Goal: Use online tool/utility: Utilize a website feature to perform a specific function

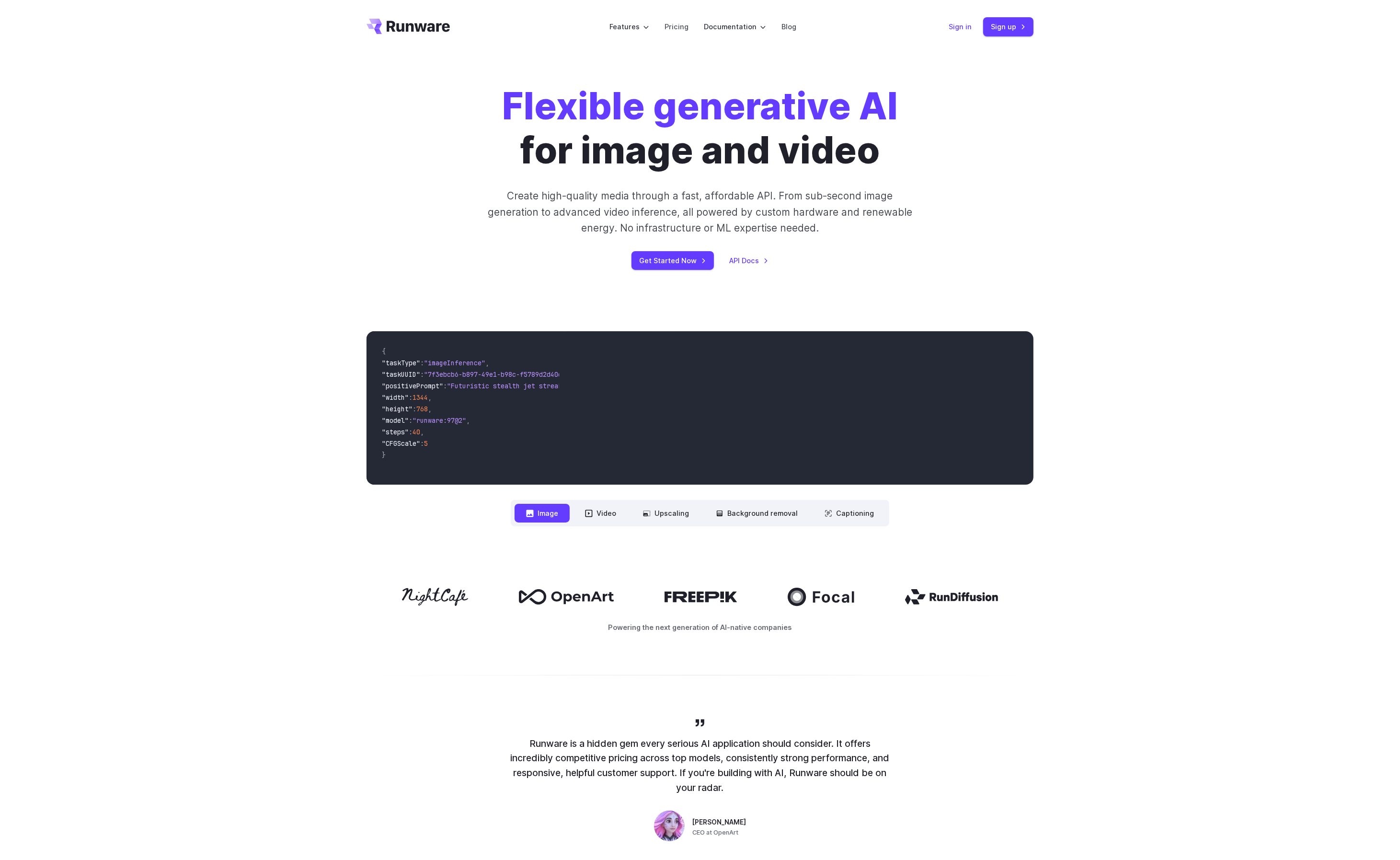
click at [964, 29] on link "Sign in" at bounding box center [960, 26] width 23 height 11
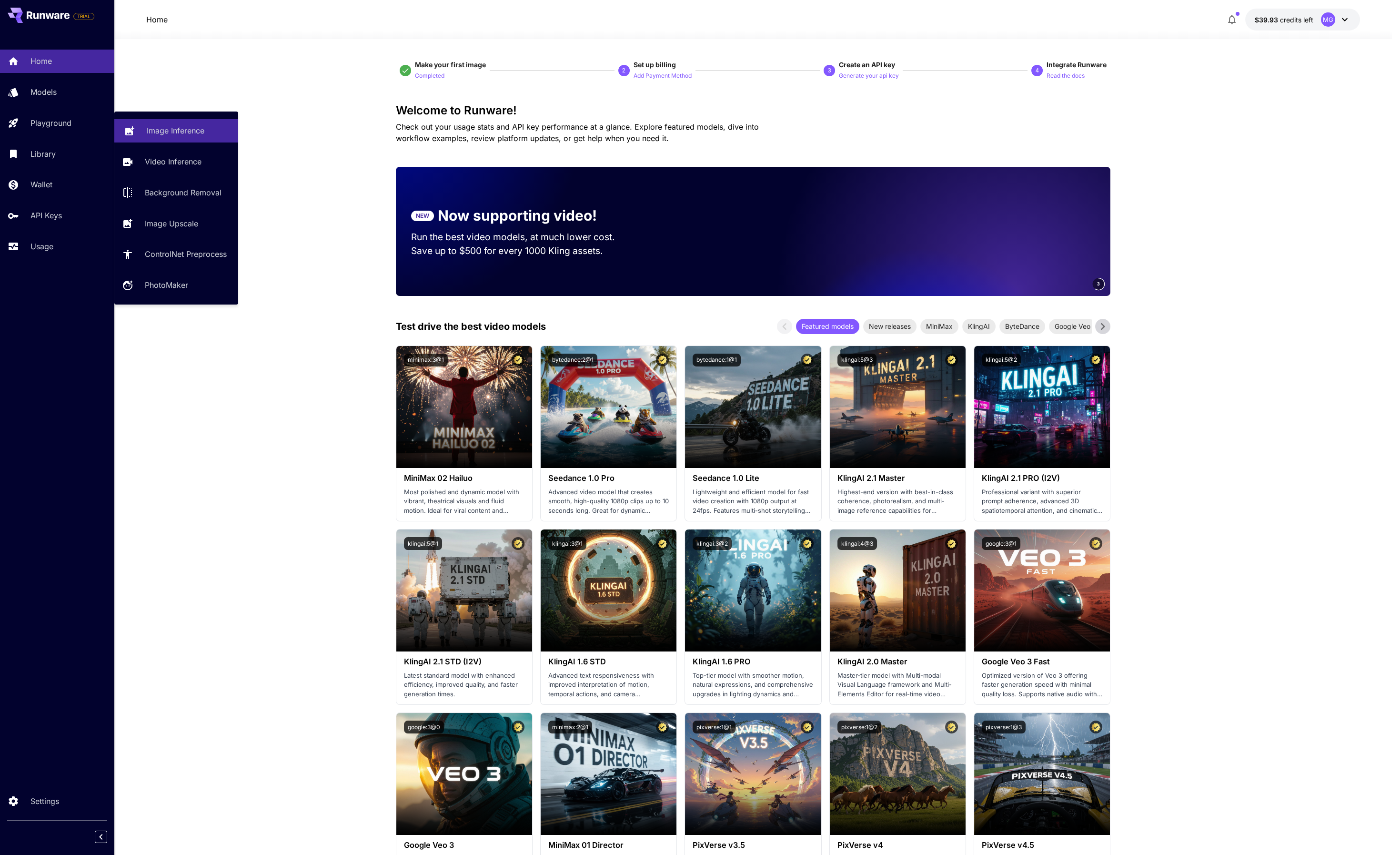
click at [187, 125] on p "Image Inference" at bounding box center [175, 130] width 57 height 11
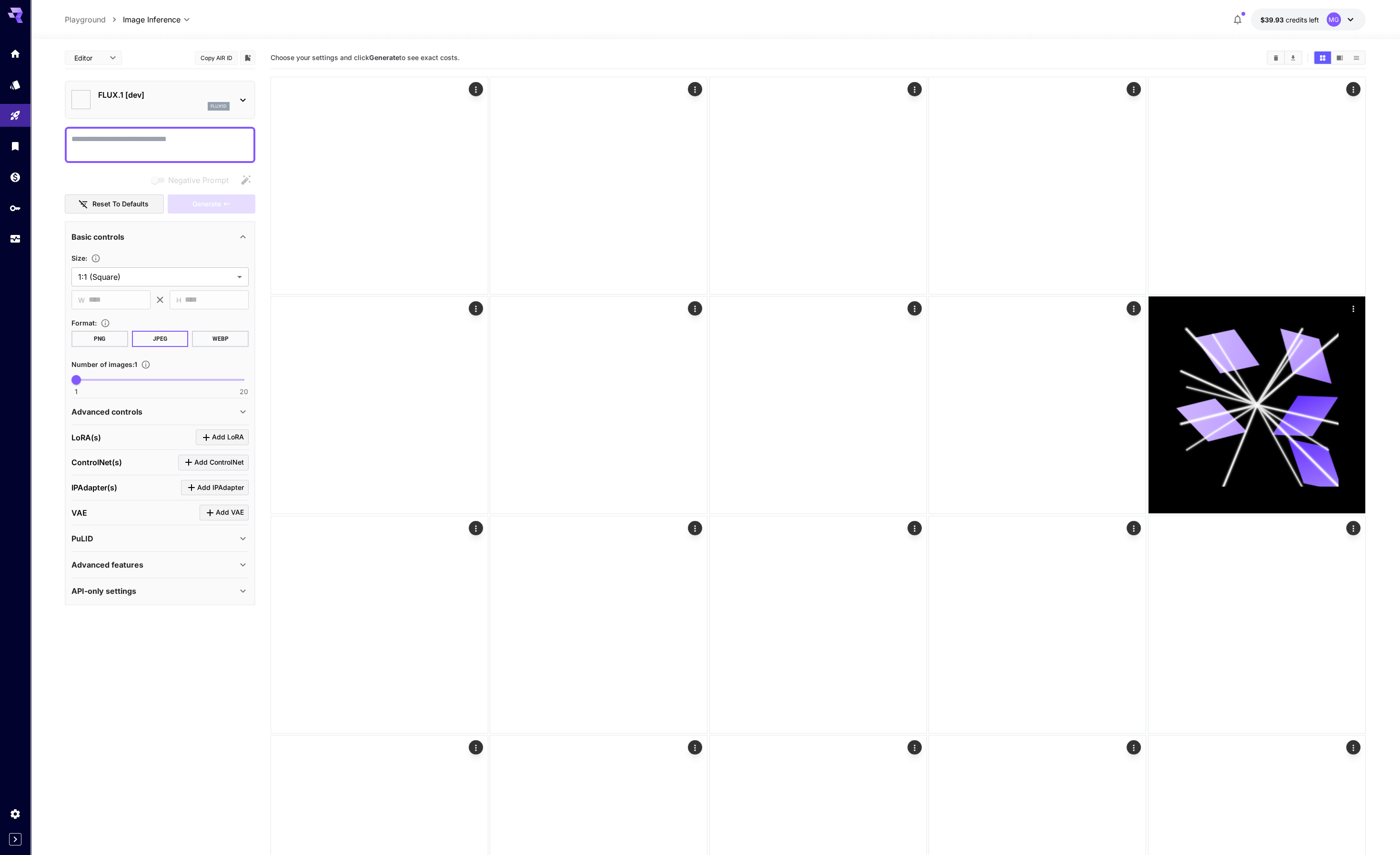
type input "**********"
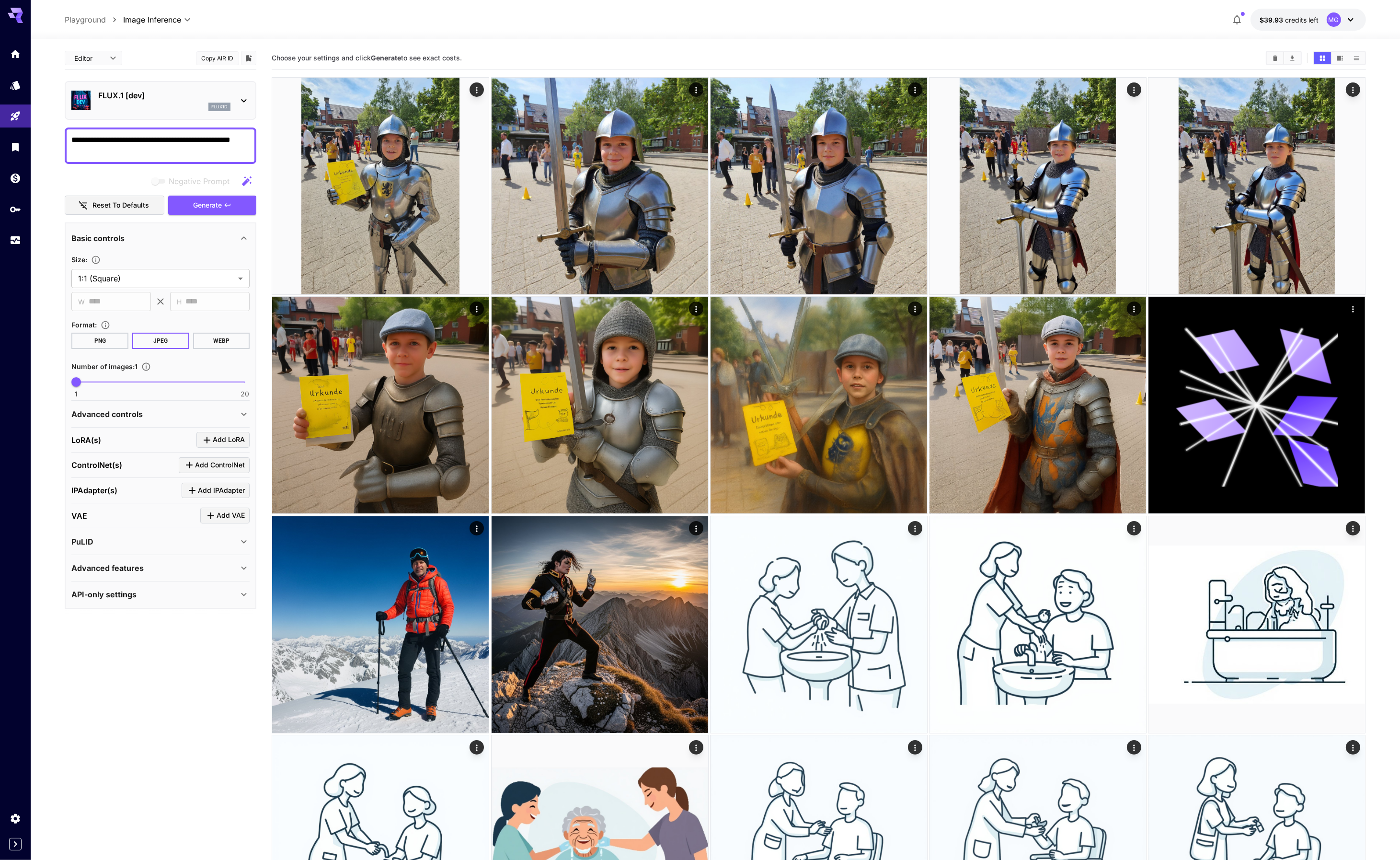
type textarea "**********"
click at [250, 95] on div "FLUX.1 [dev] flux1d" at bounding box center [160, 100] width 192 height 39
click at [245, 95] on icon at bounding box center [244, 101] width 11 height 11
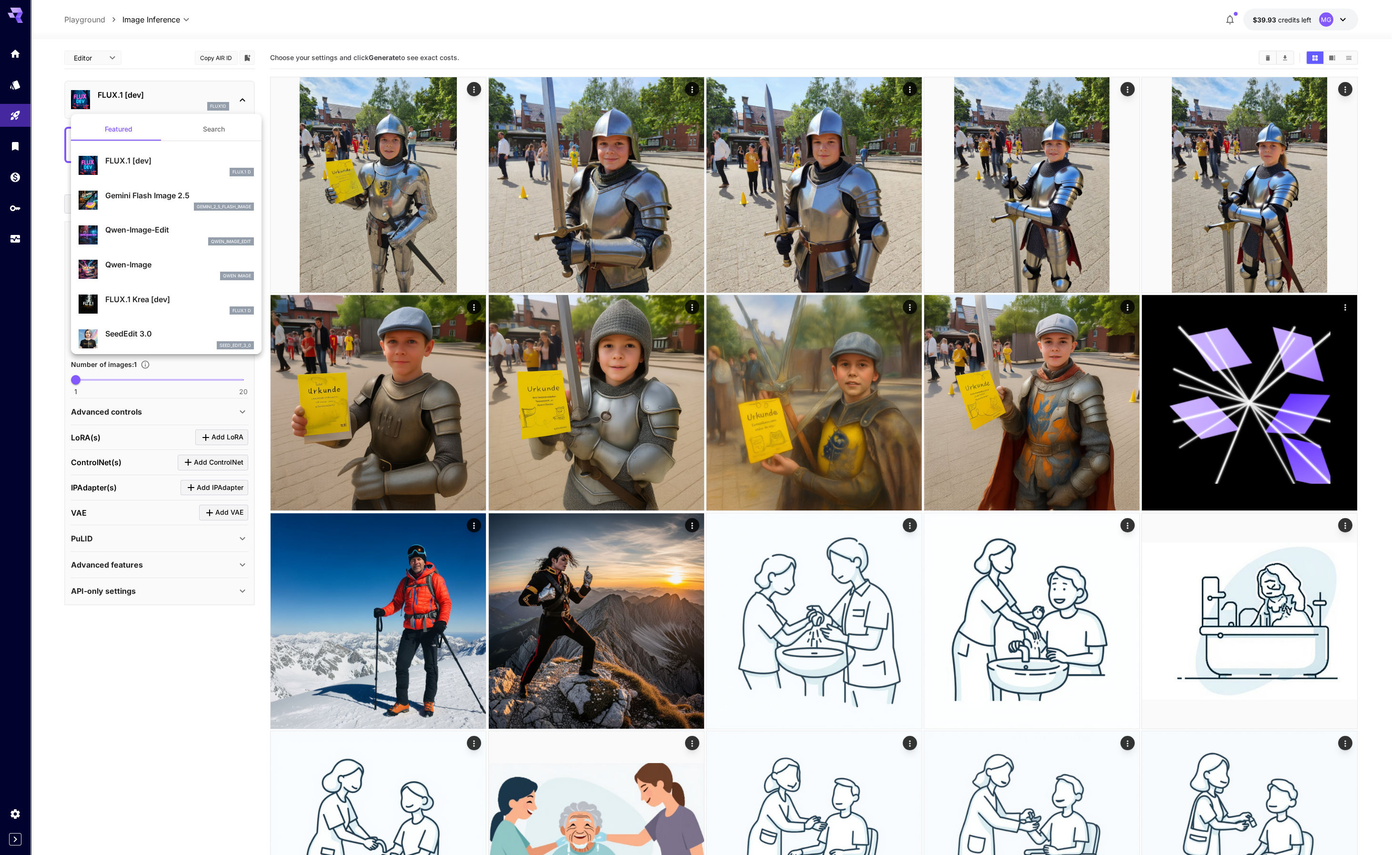
click at [129, 205] on div "gemini_2_5_flash_image" at bounding box center [179, 206] width 148 height 8
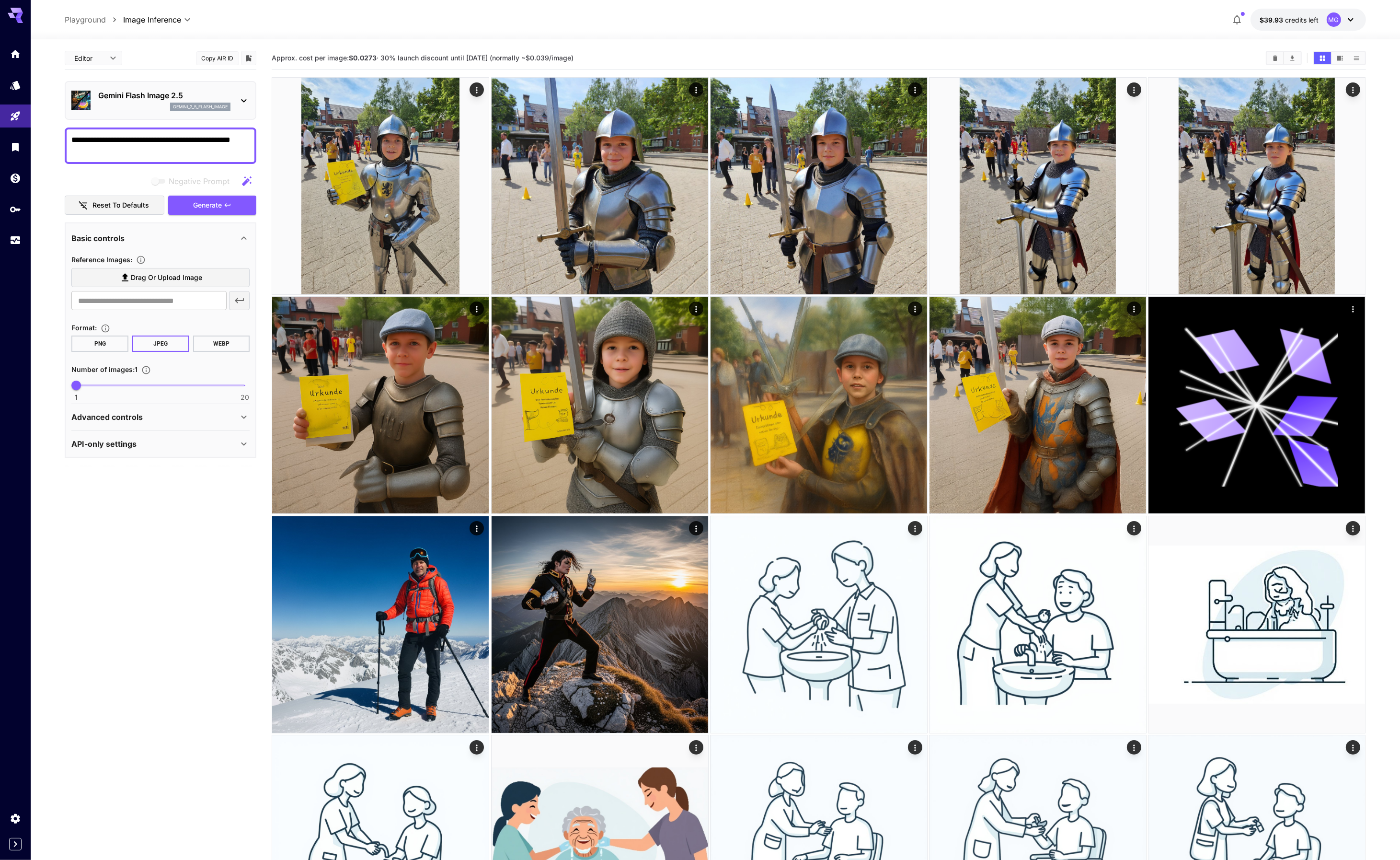
click at [146, 278] on span "Drag or upload image" at bounding box center [167, 278] width 72 height 12
click at [0, 0] on input "Drag or upload image" at bounding box center [0, 0] width 0 height 0
type input "**********"
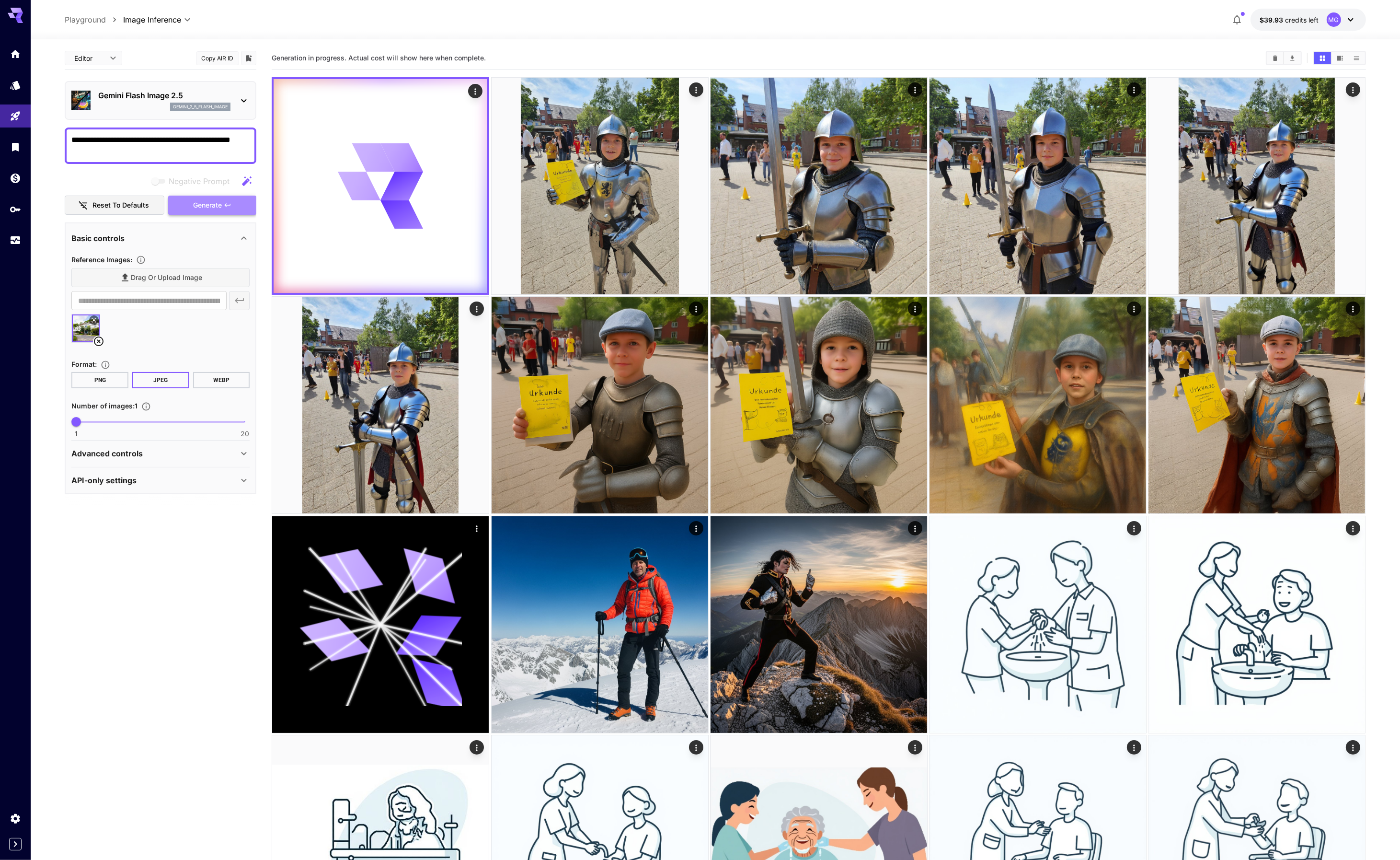
click at [206, 204] on span "Generate" at bounding box center [208, 205] width 28 height 12
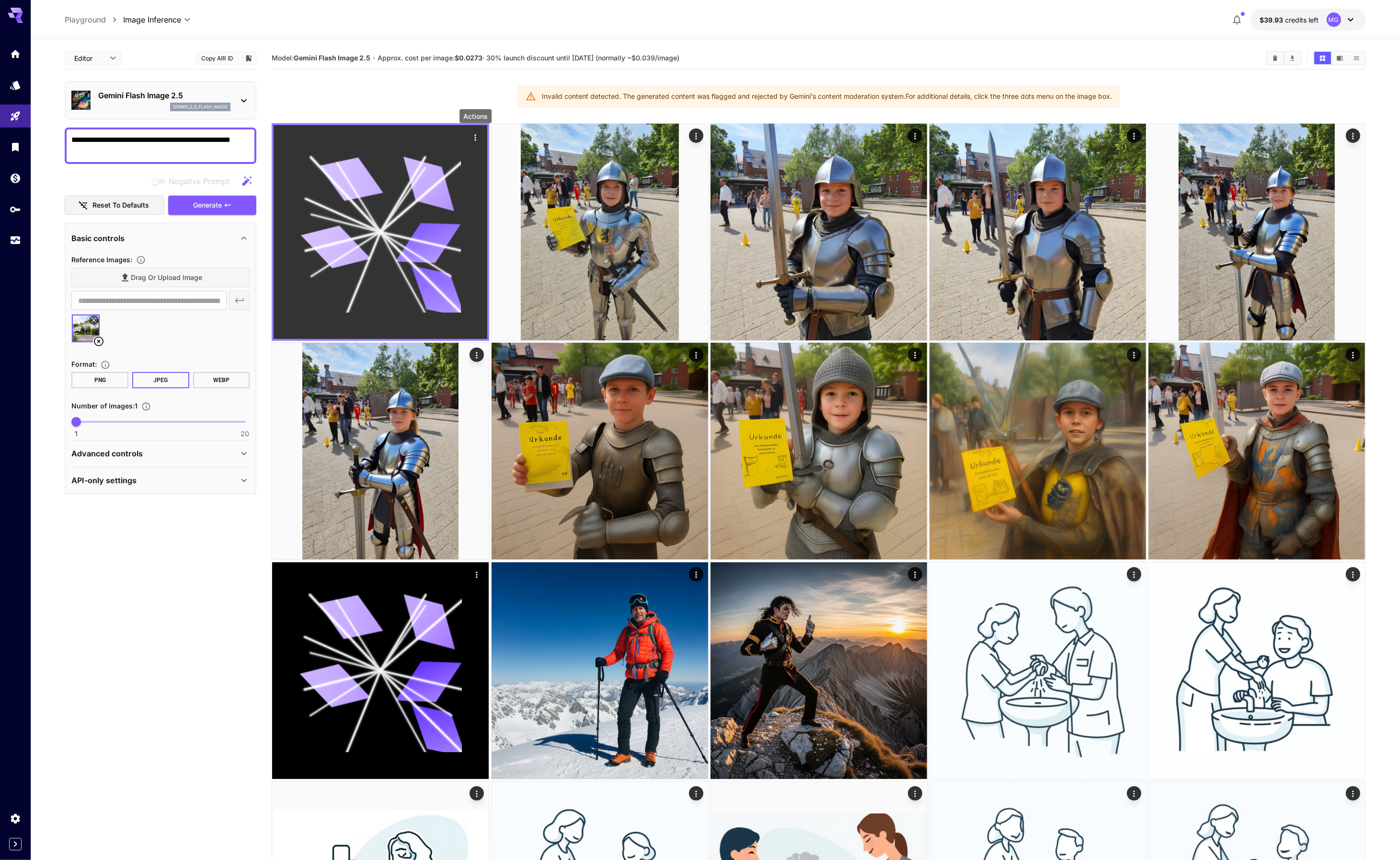
click at [476, 134] on icon "Actions" at bounding box center [476, 137] width 2 height 7
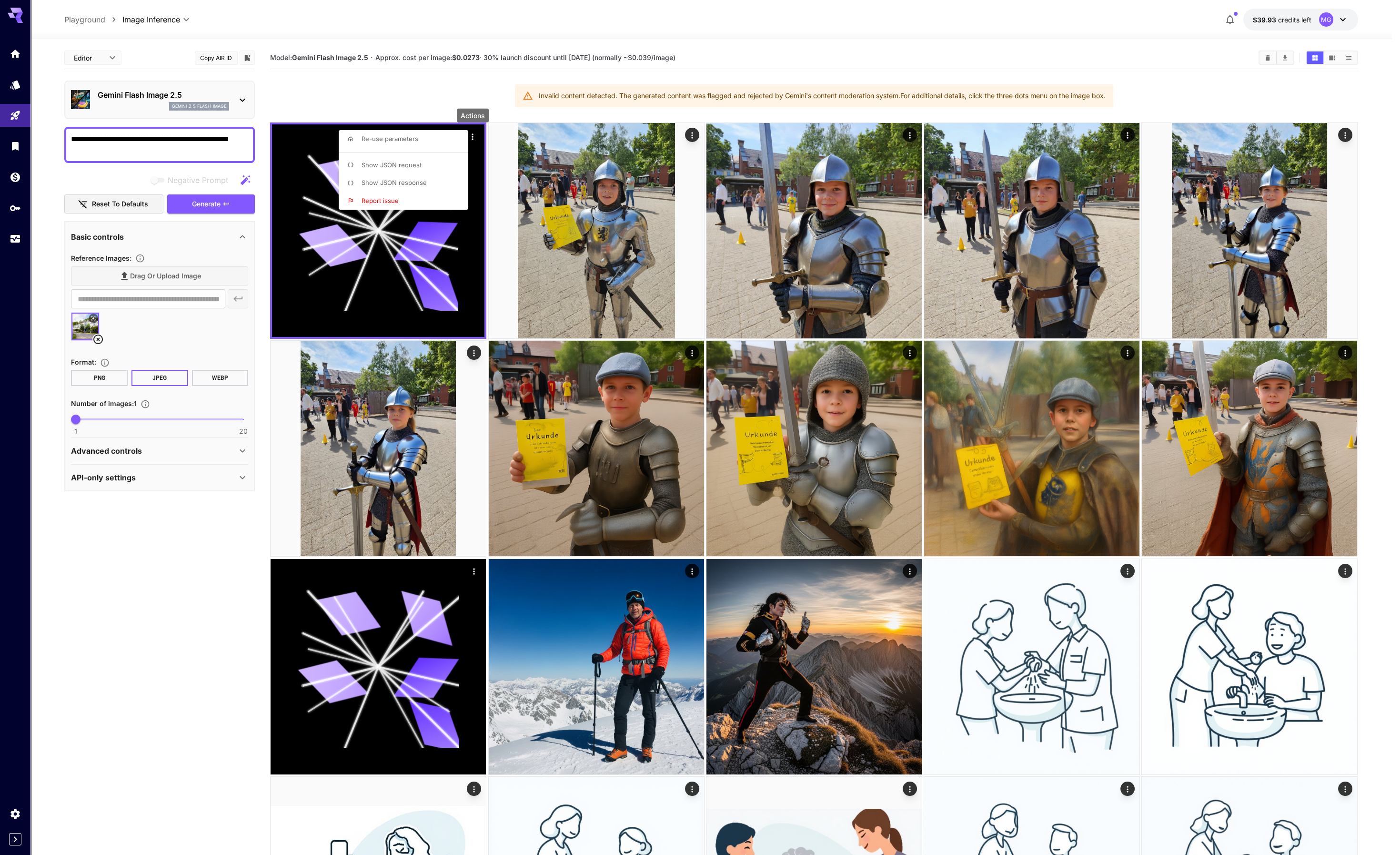
click at [422, 182] on span "Show JSON response" at bounding box center [394, 182] width 66 height 8
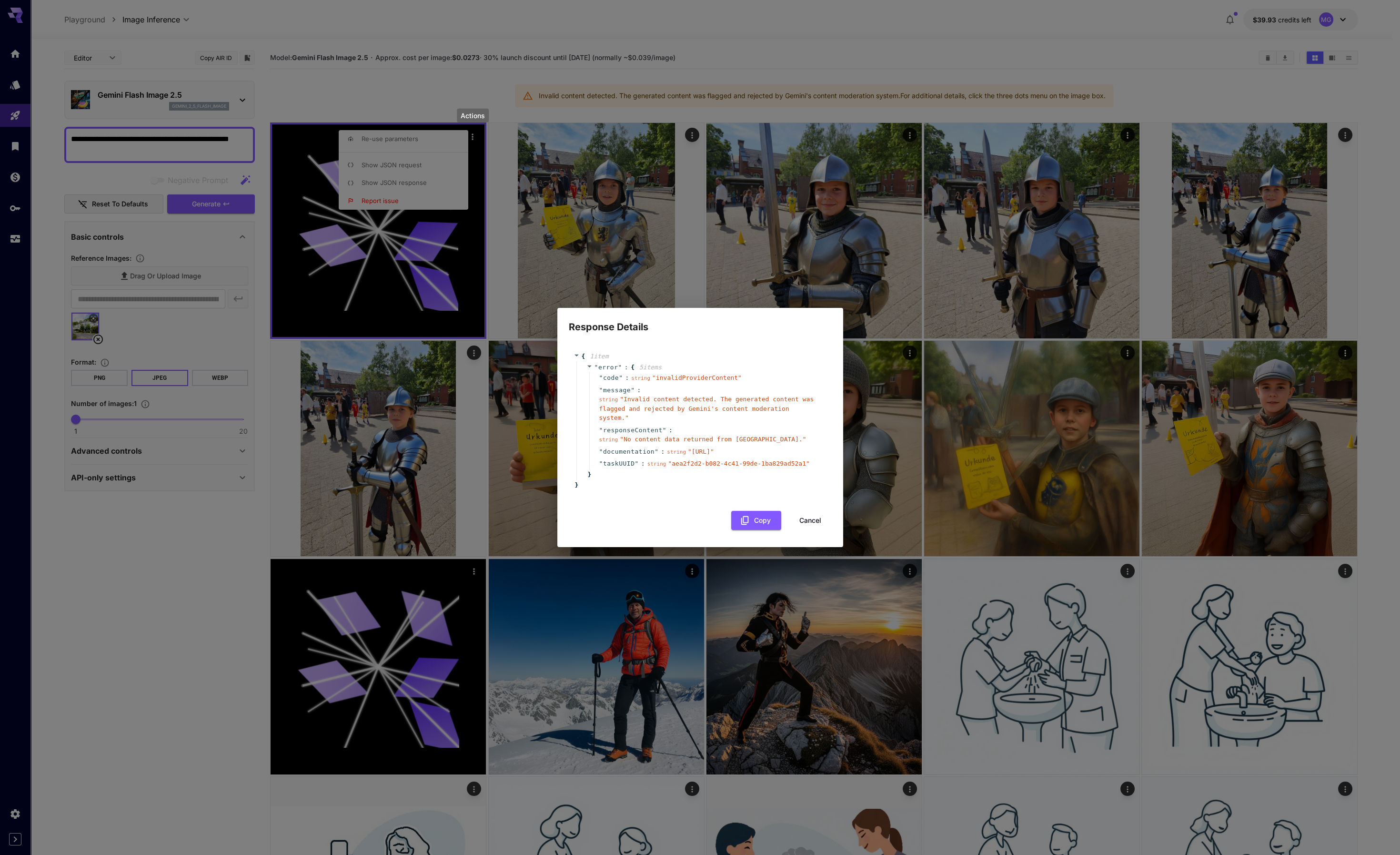
click at [812, 528] on button "Cancel" at bounding box center [811, 520] width 43 height 20
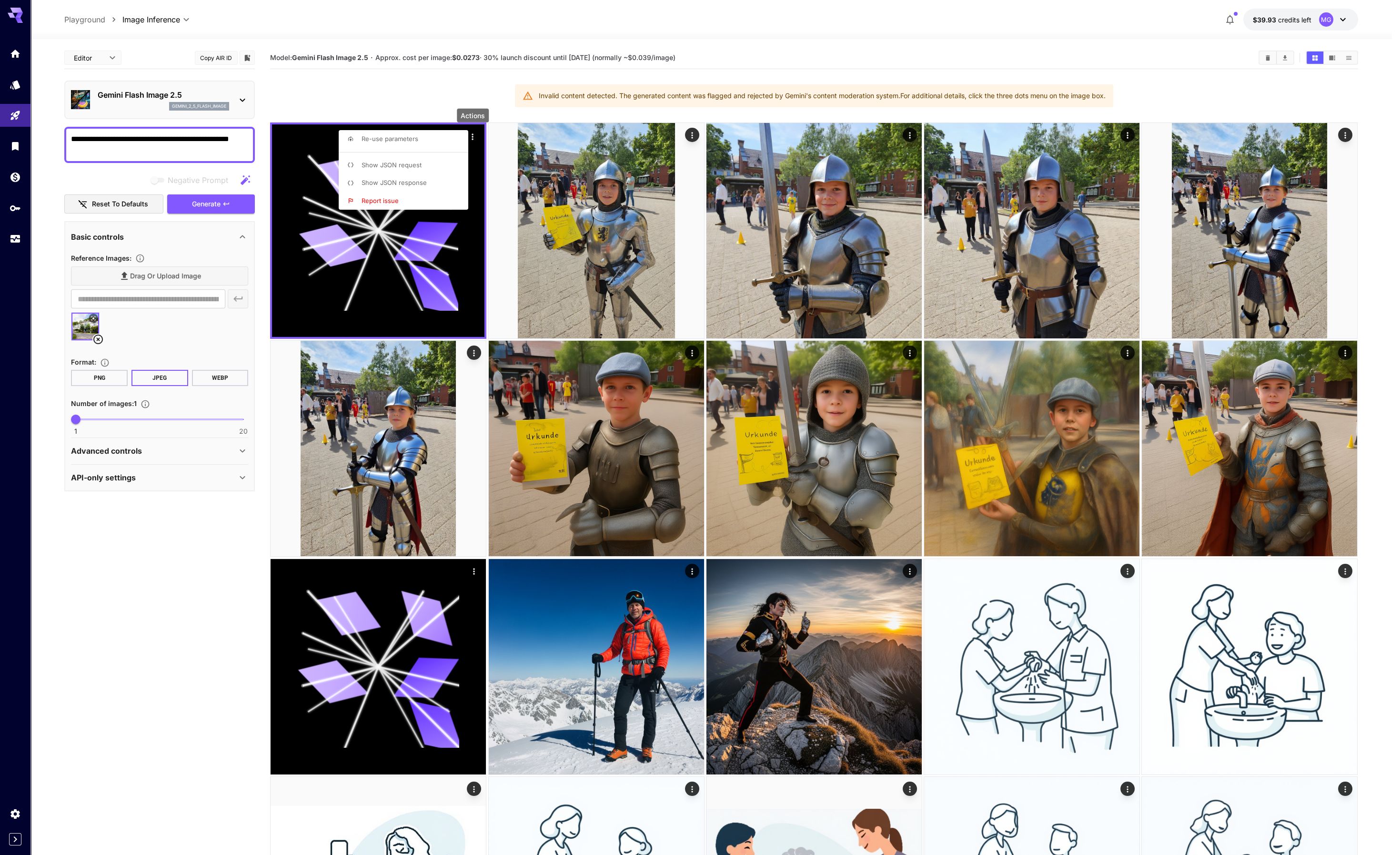
click at [425, 84] on div at bounding box center [700, 427] width 1400 height 855
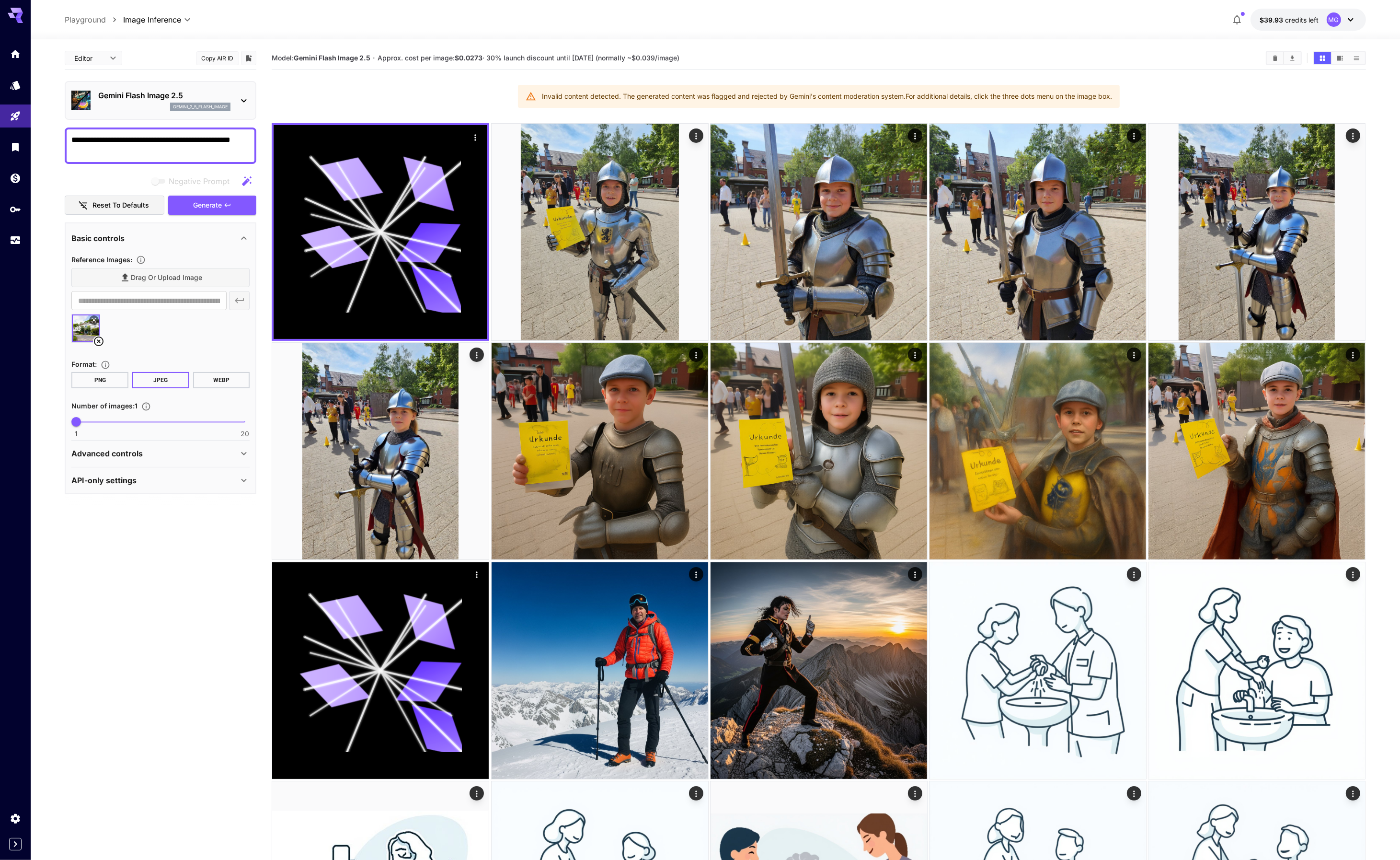
click at [93, 317] on icon at bounding box center [93, 320] width 6 height 6
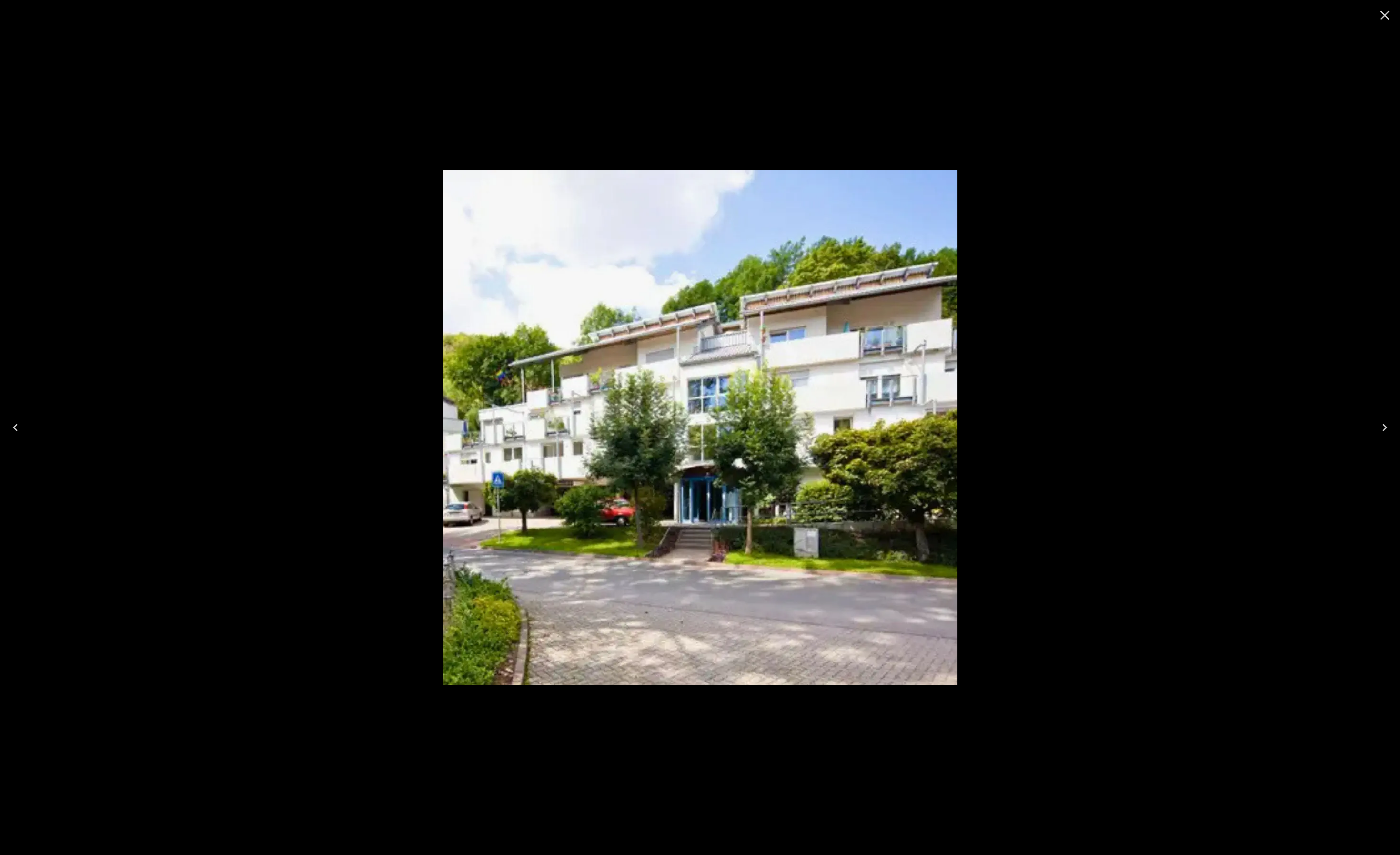
click at [1229, 156] on div at bounding box center [700, 427] width 1400 height 855
click at [1387, 16] on icon "Close" at bounding box center [1384, 15] width 15 height 15
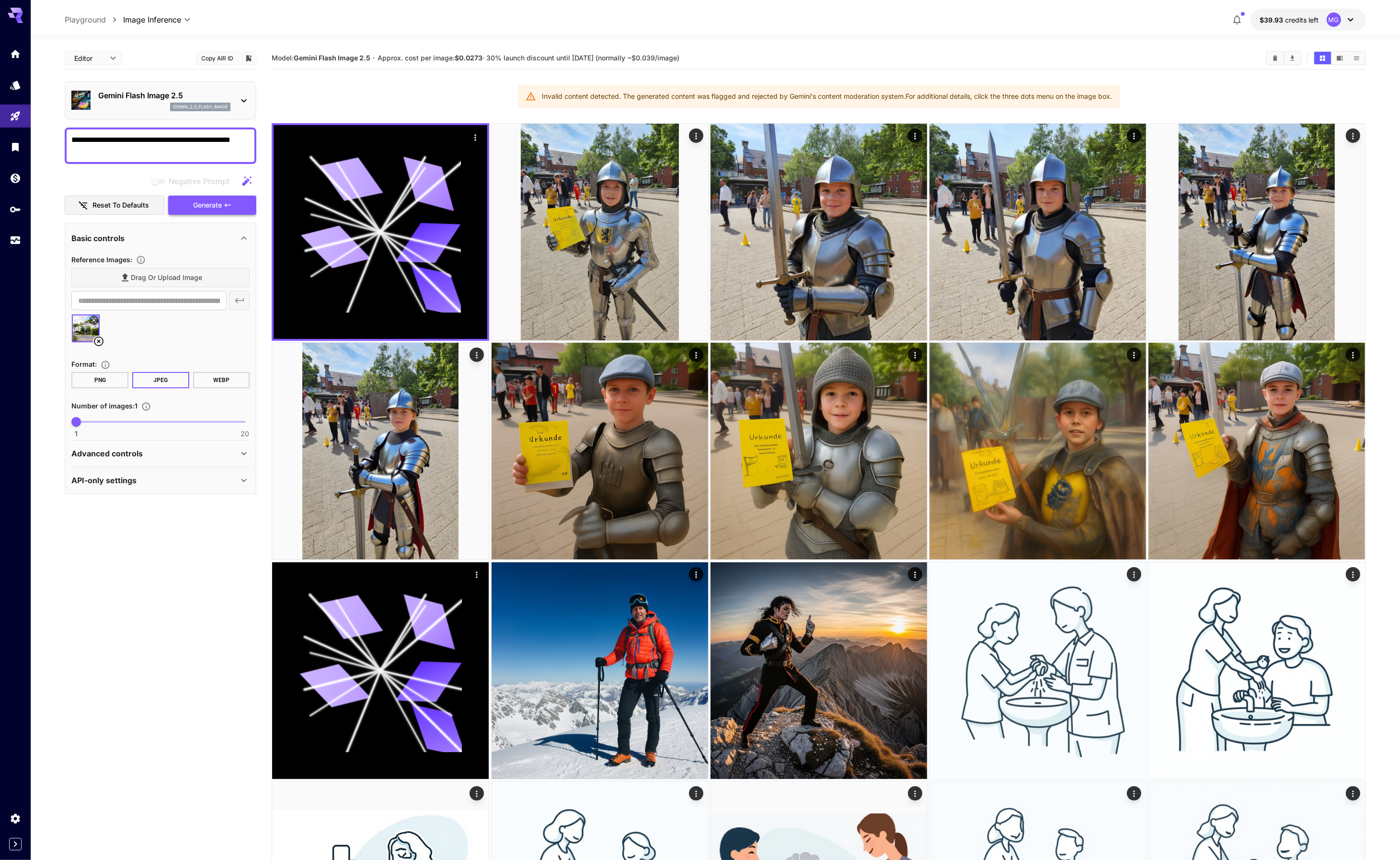
click at [206, 201] on span "Generate" at bounding box center [208, 205] width 28 height 12
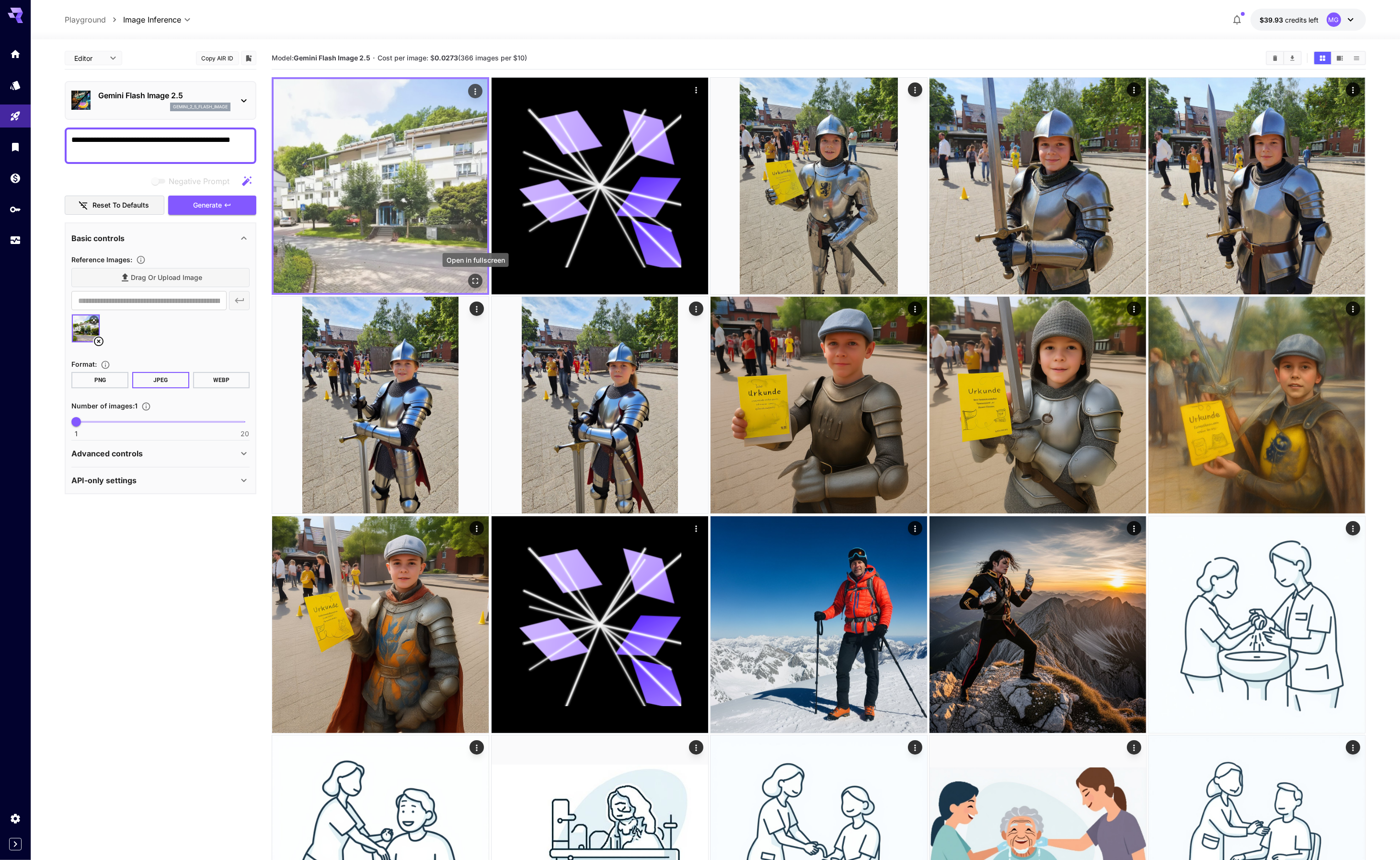
click at [475, 278] on icon "Open in fullscreen" at bounding box center [476, 280] width 9 height 9
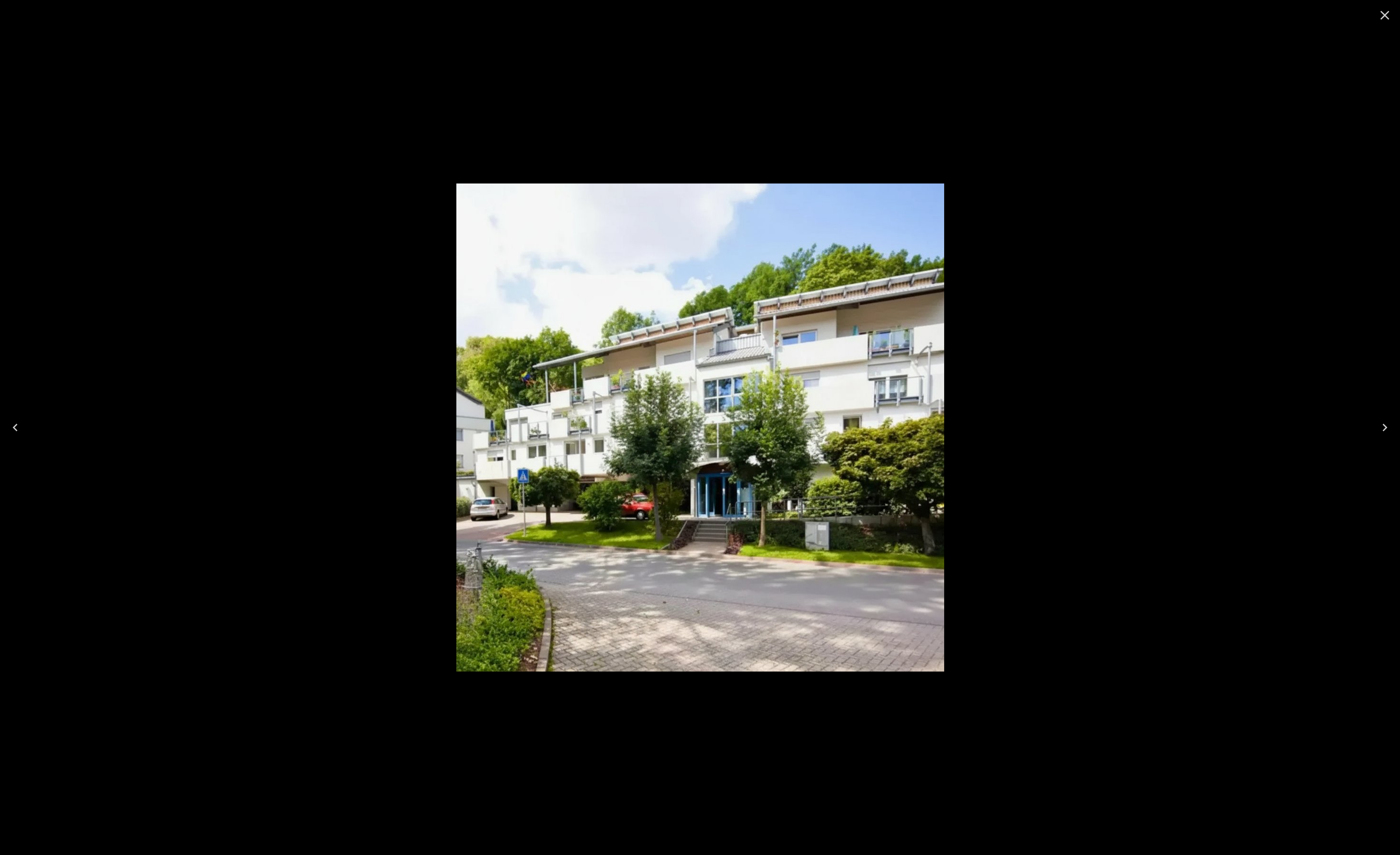
click at [1036, 283] on div at bounding box center [700, 427] width 1400 height 855
click at [1381, 15] on icon "Close" at bounding box center [1384, 15] width 15 height 15
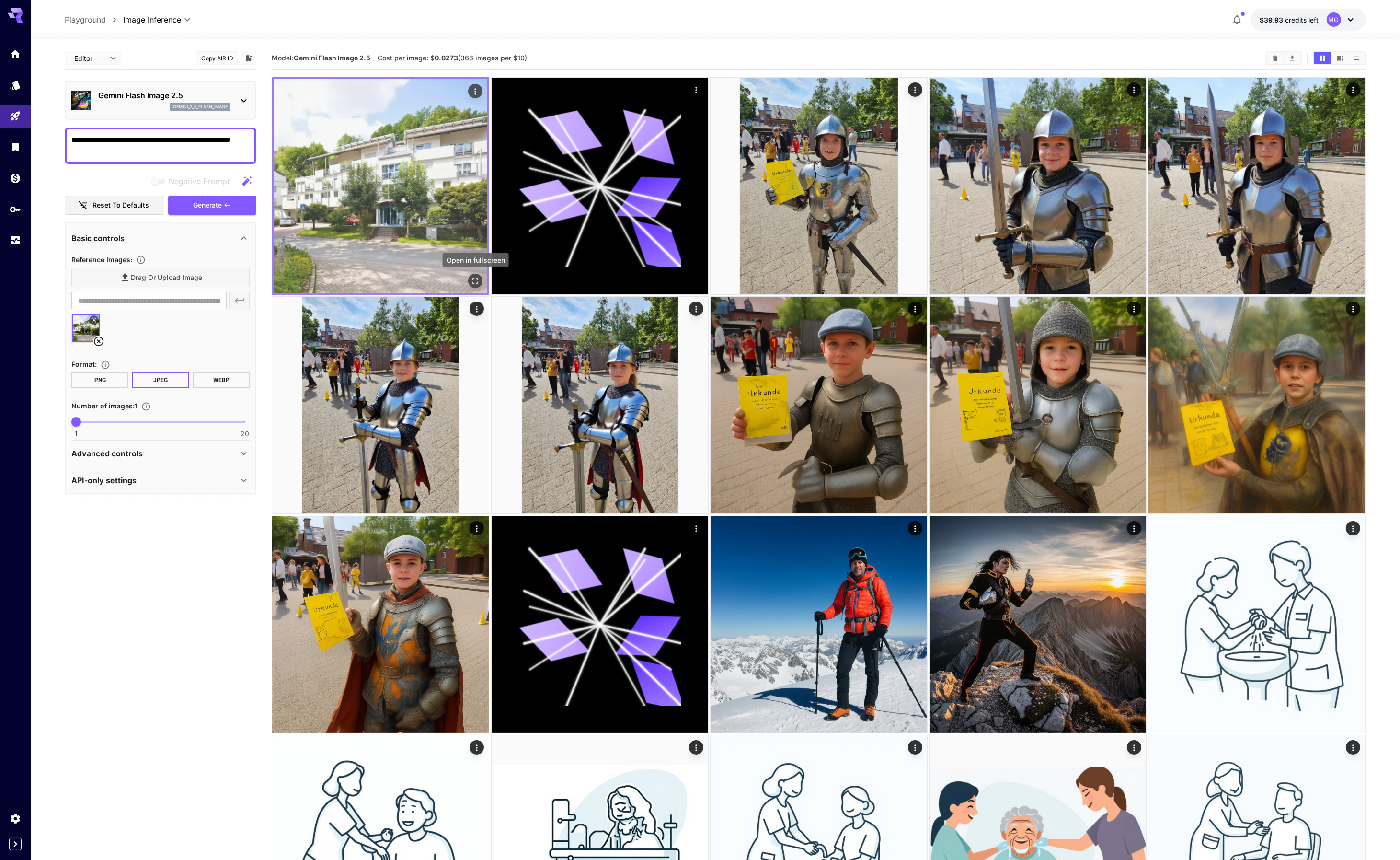
click at [471, 279] on icon "Open in fullscreen" at bounding box center [476, 280] width 9 height 9
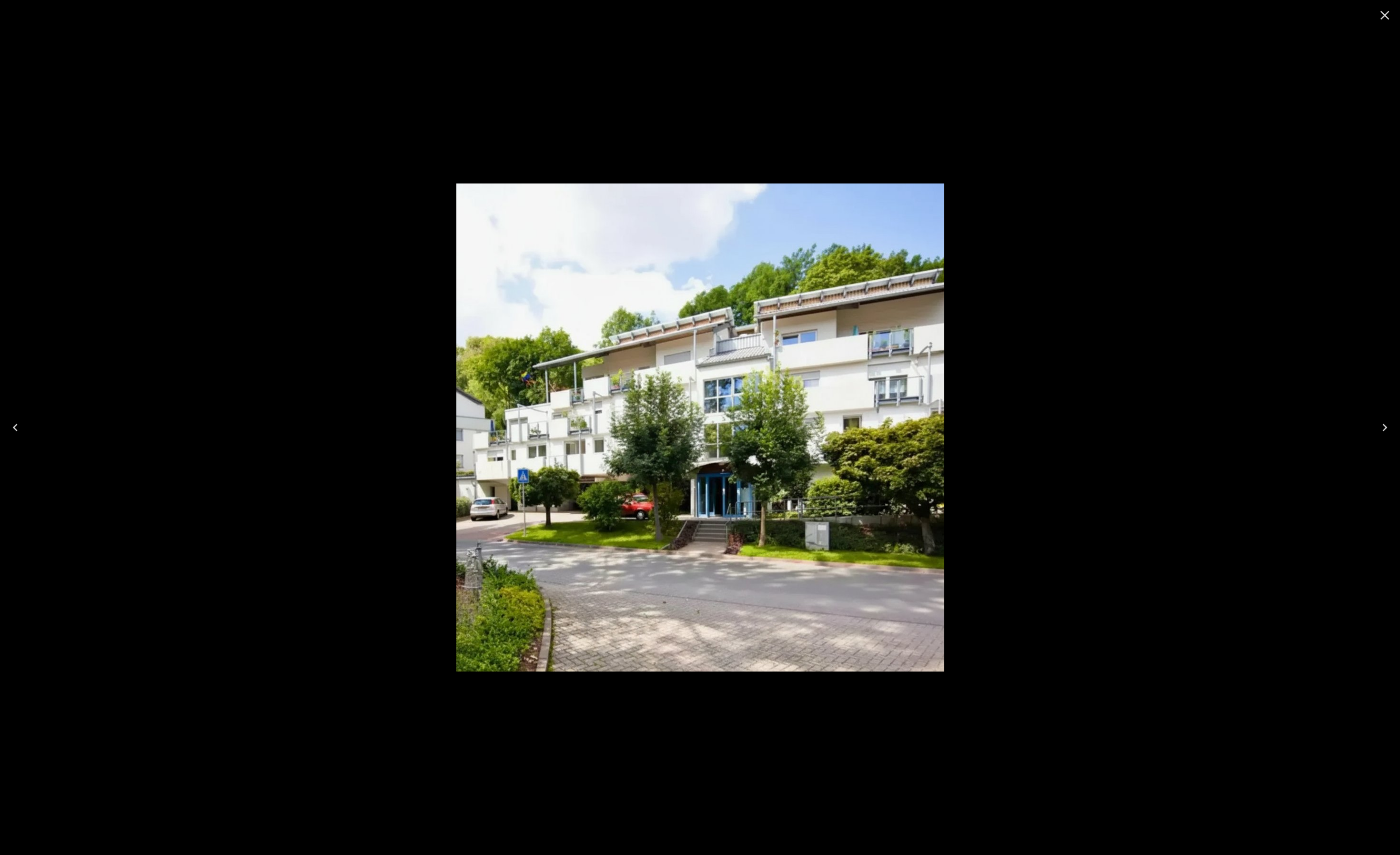
click at [1385, 16] on icon "Close" at bounding box center [1385, 16] width 9 height 9
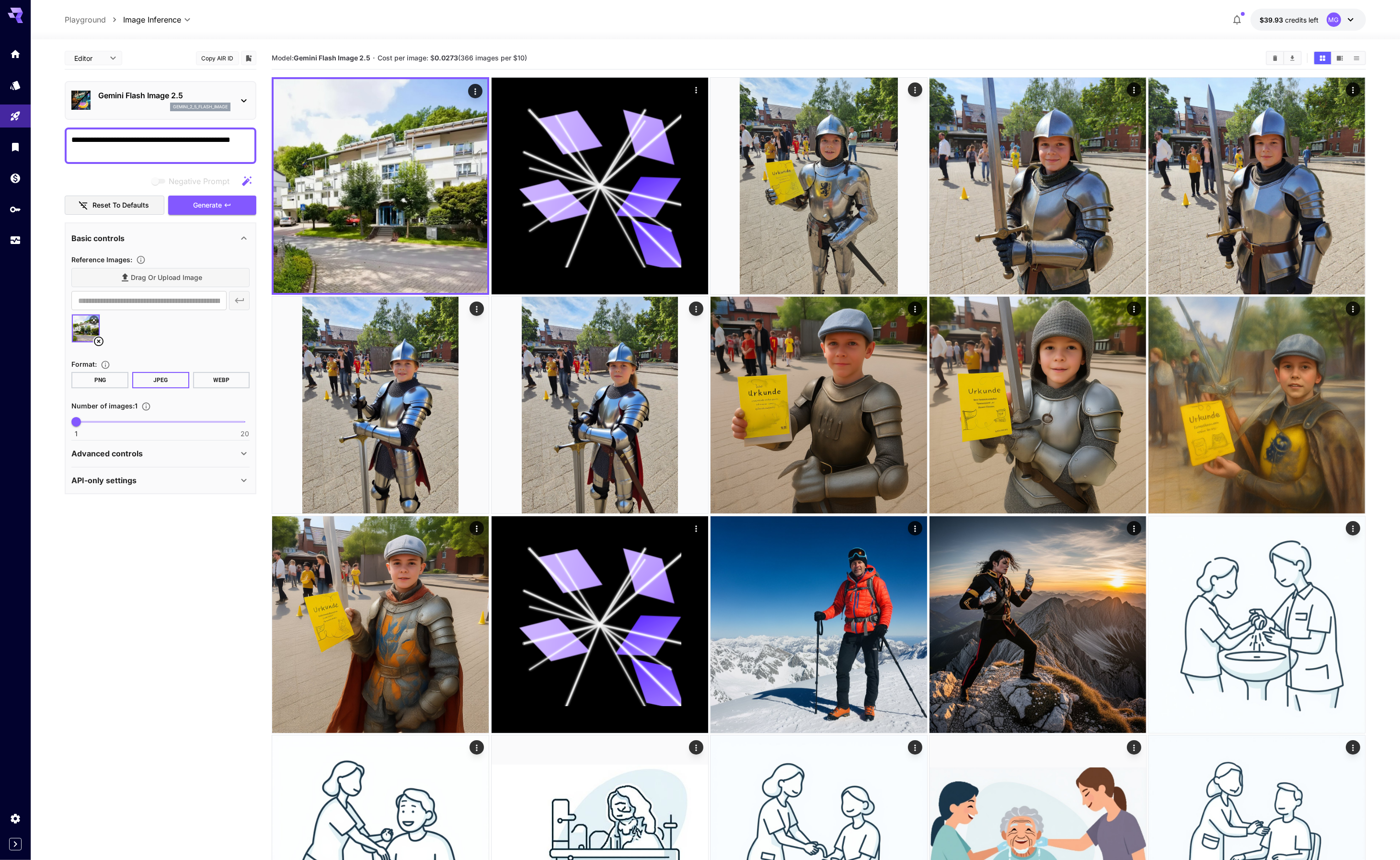
click at [96, 317] on icon at bounding box center [93, 320] width 6 height 6
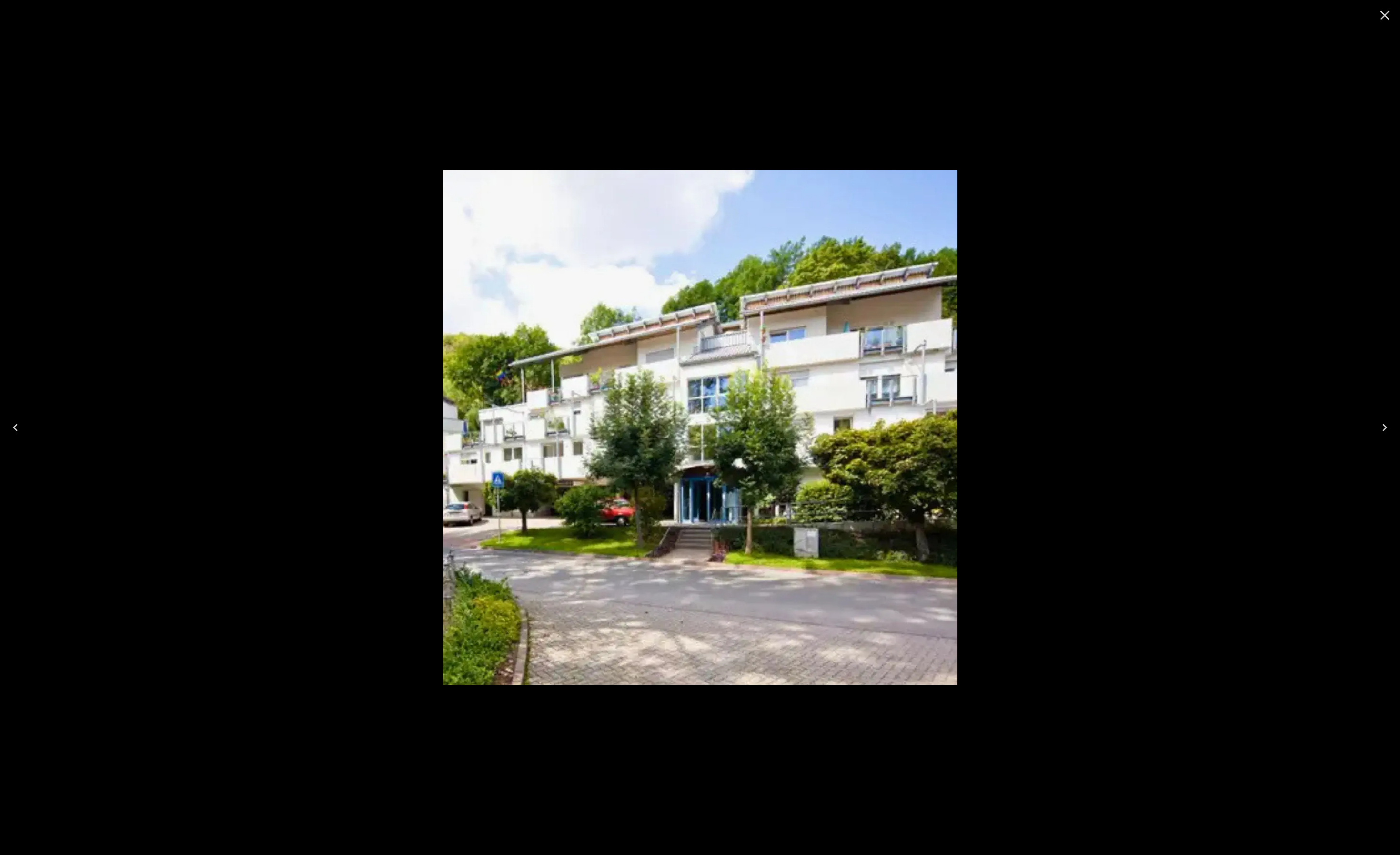
click at [1388, 11] on icon "Close" at bounding box center [1384, 15] width 15 height 15
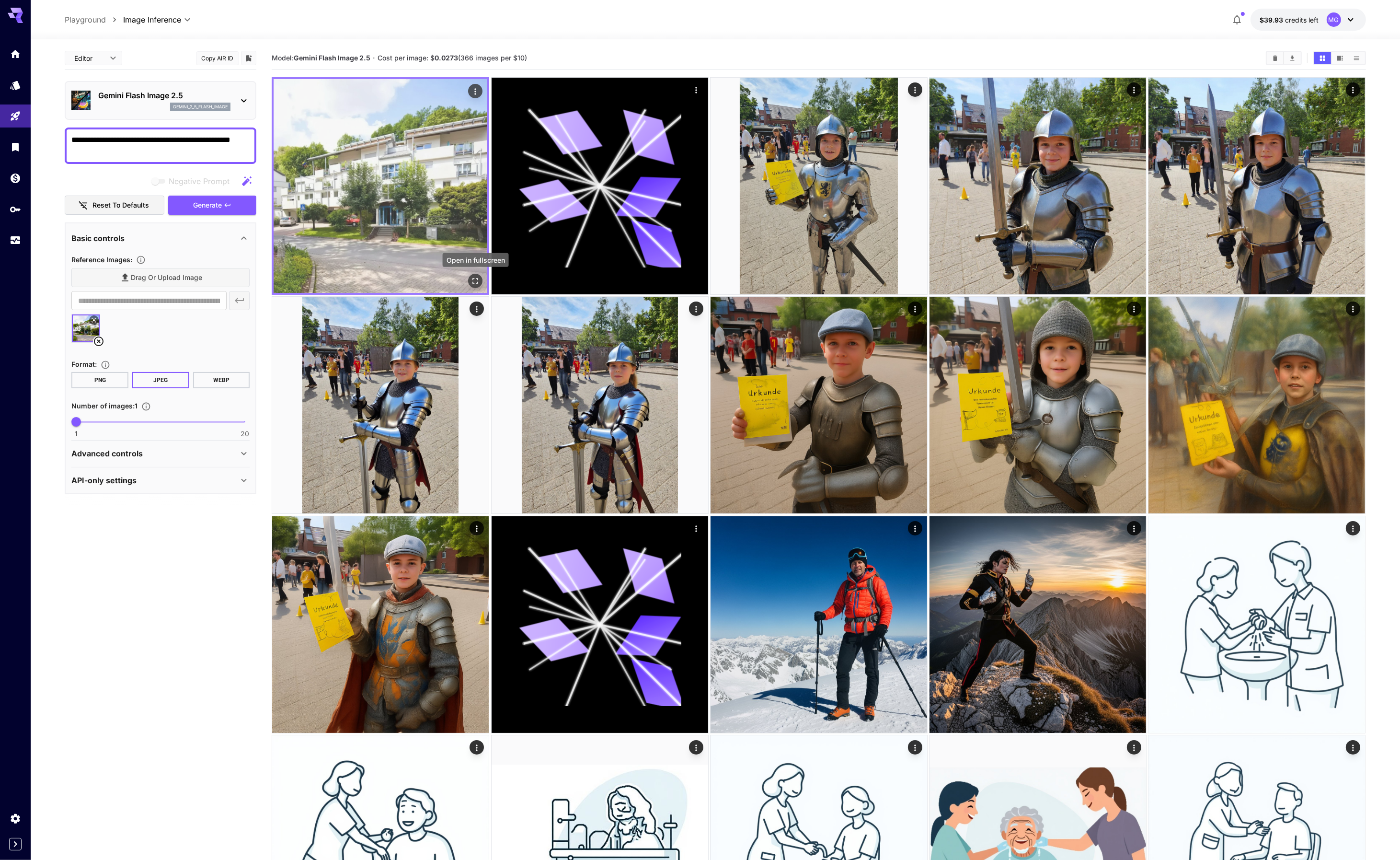
click at [476, 278] on icon "Open in fullscreen" at bounding box center [476, 280] width 9 height 9
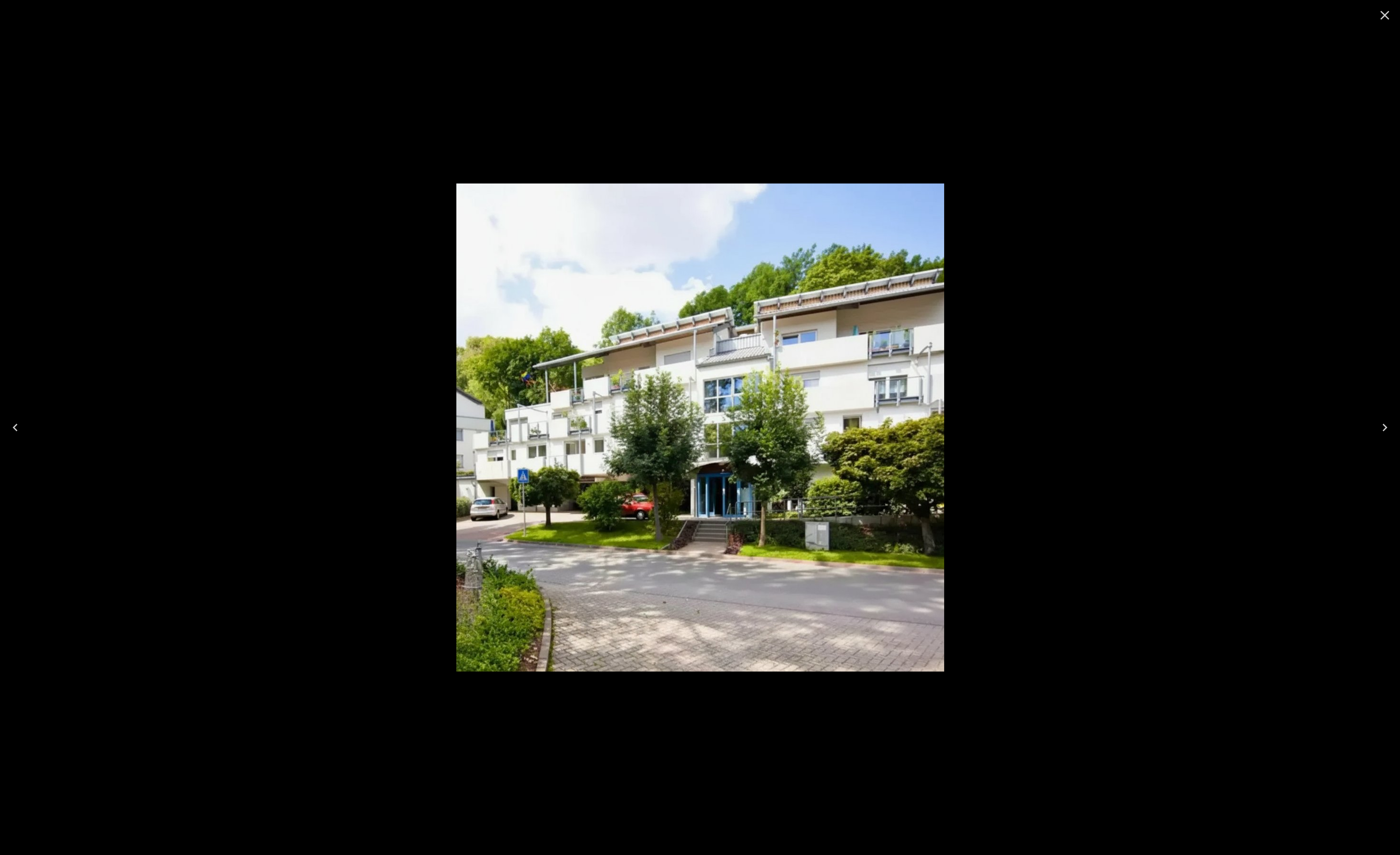
click at [1388, 14] on icon "Close" at bounding box center [1384, 15] width 15 height 15
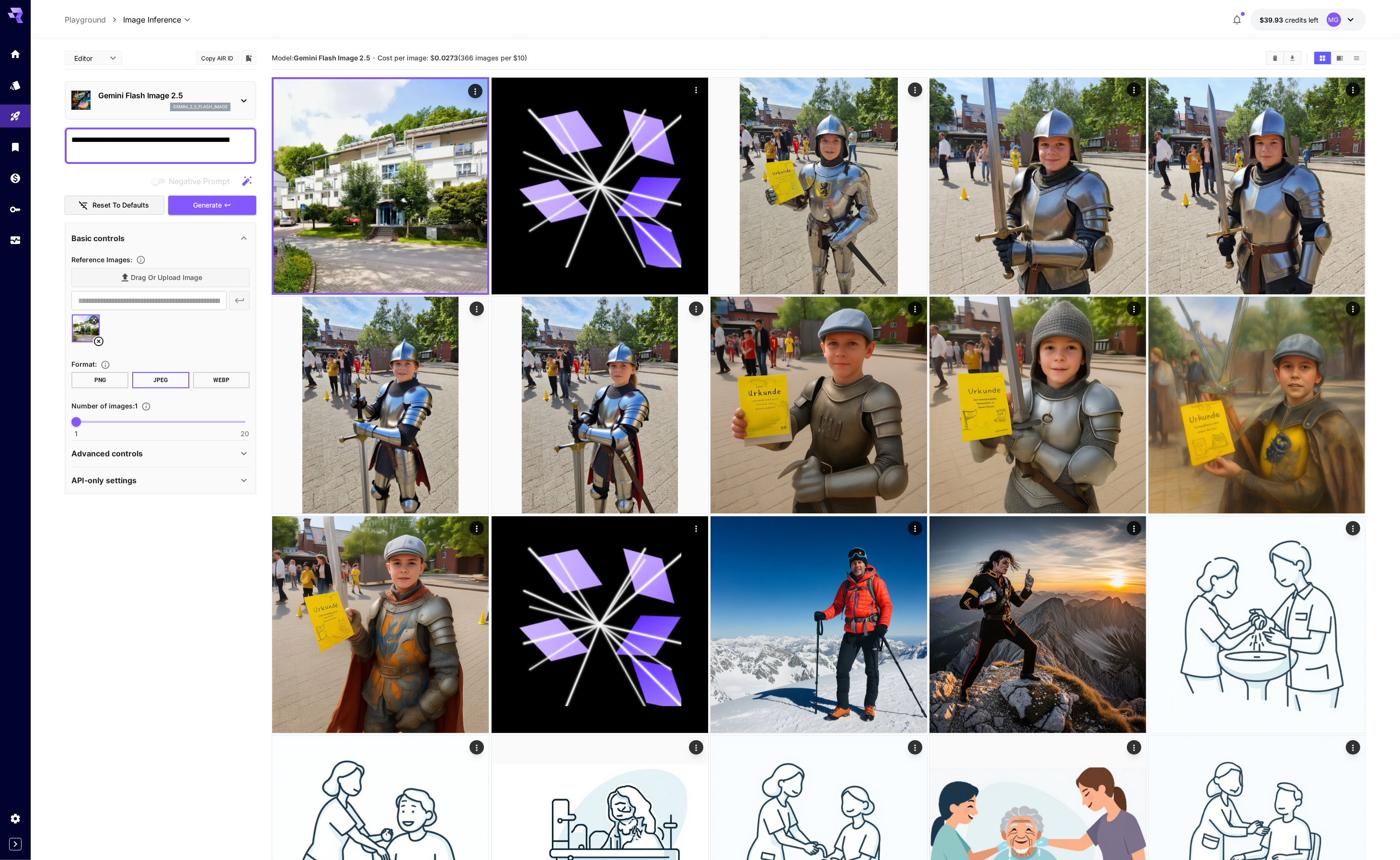
click at [100, 340] on icon at bounding box center [98, 341] width 11 height 11
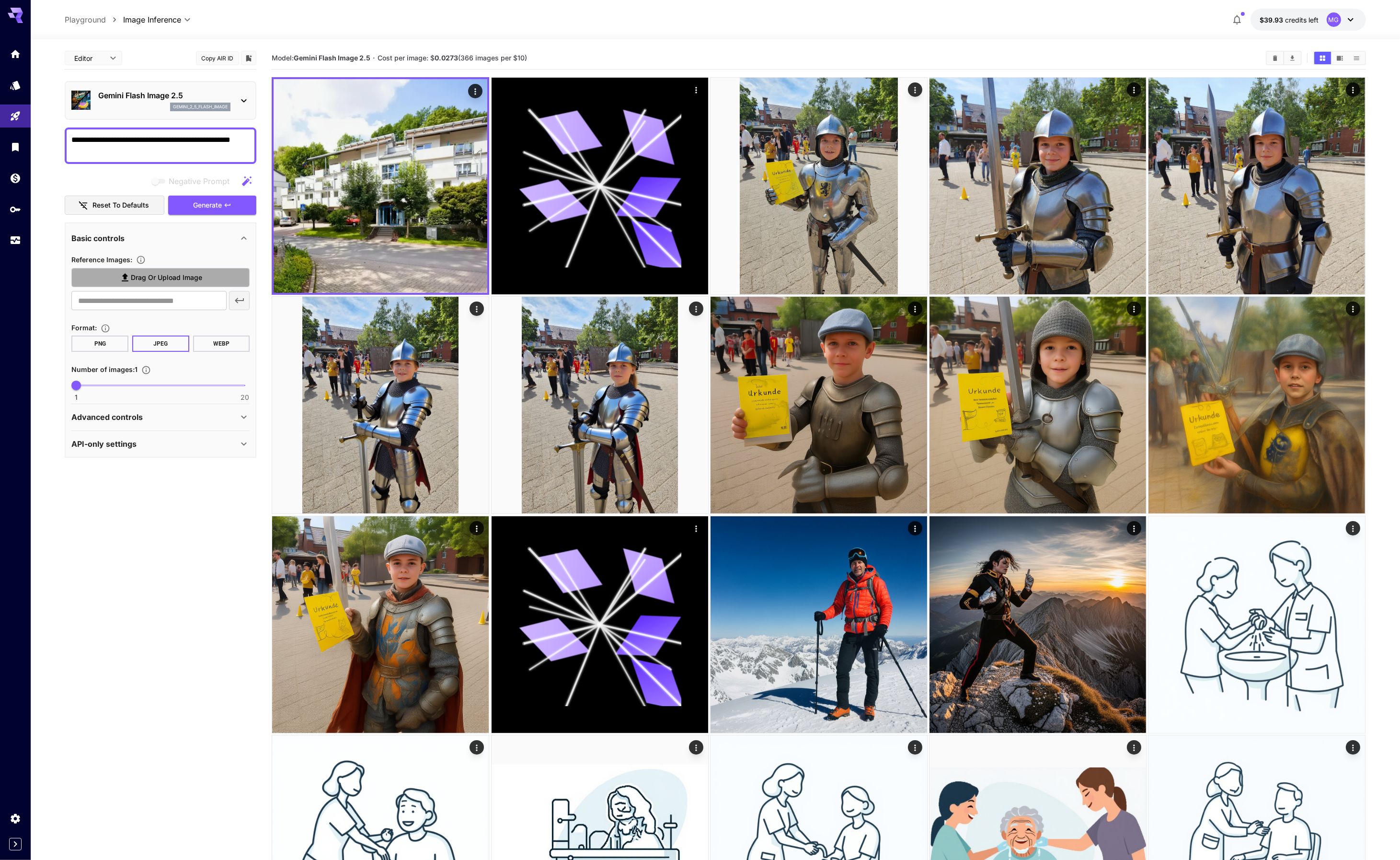
click at [138, 278] on span "Drag or upload image" at bounding box center [167, 278] width 72 height 12
click at [0, 0] on input "Drag or upload image" at bounding box center [0, 0] width 0 height 0
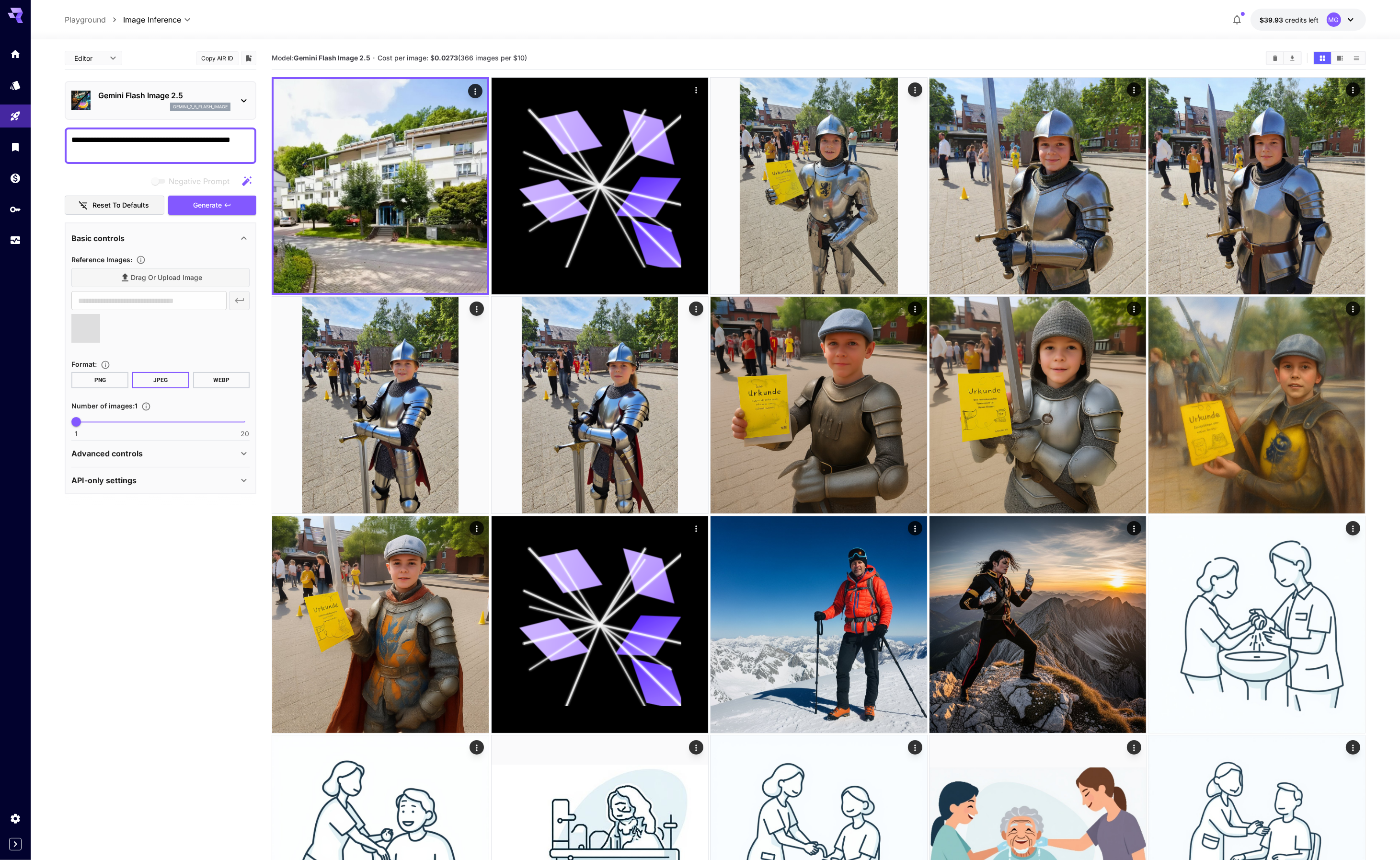
type input "**********"
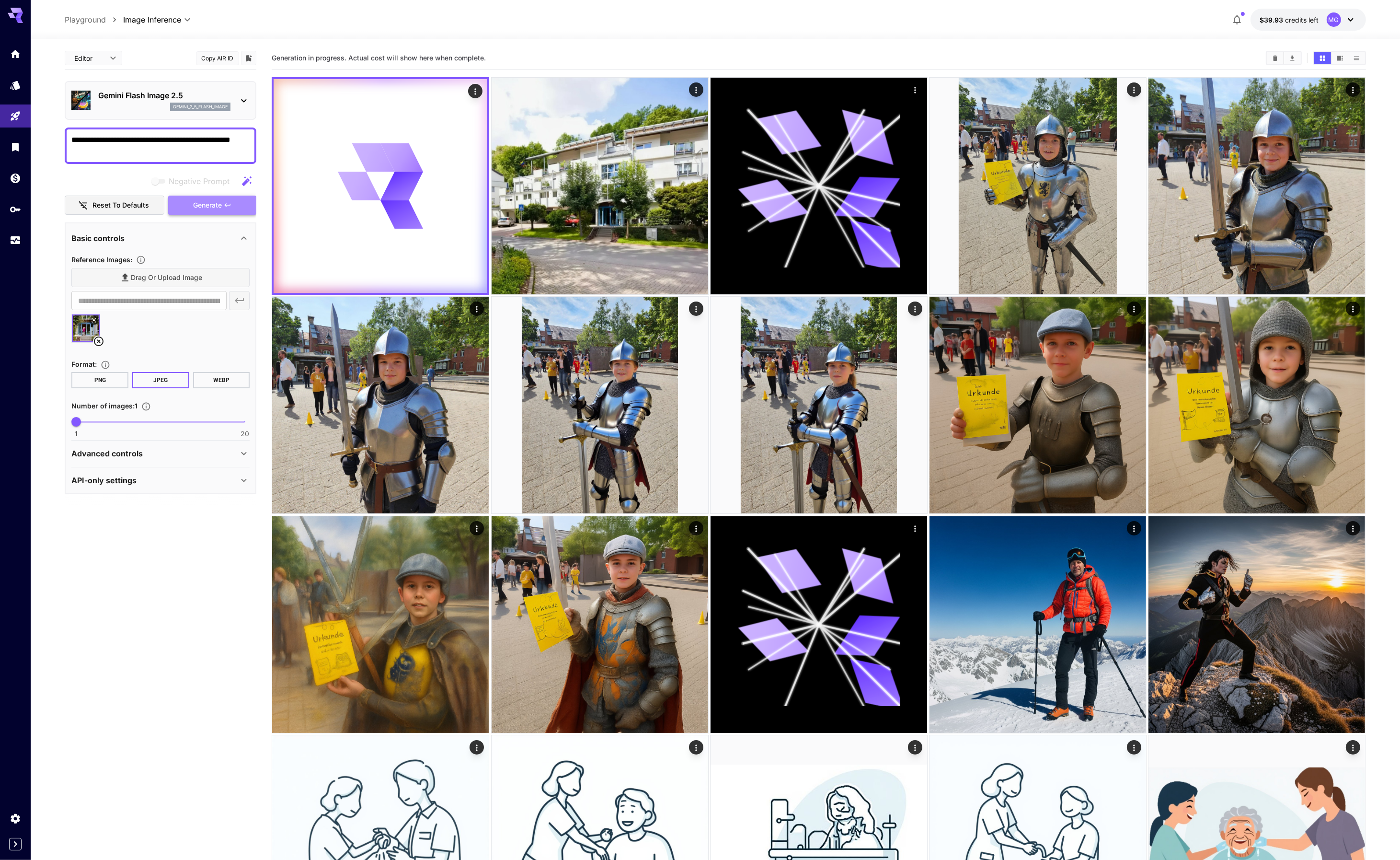
click at [203, 203] on span "Generate" at bounding box center [208, 205] width 28 height 12
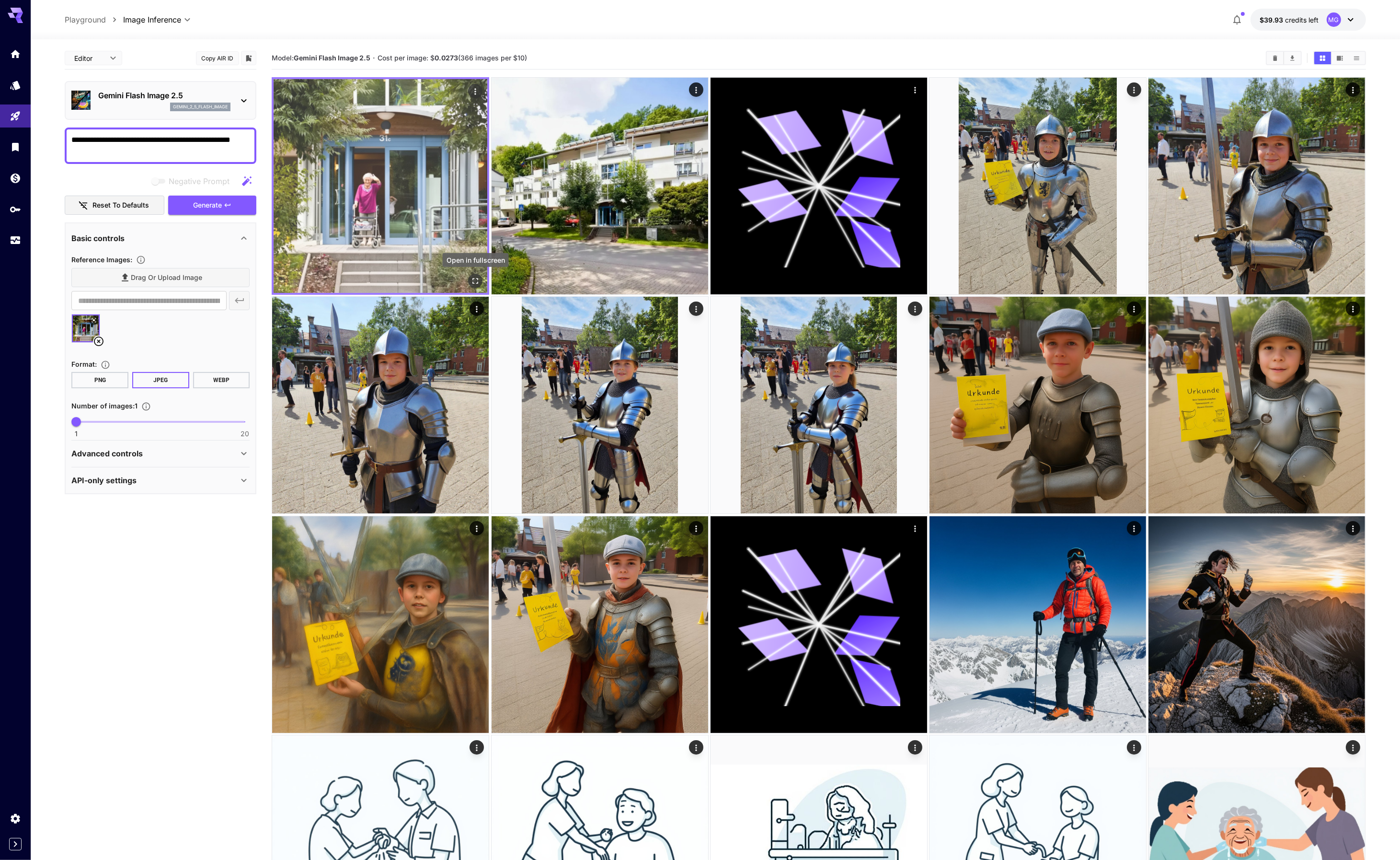
click at [477, 277] on icon "Open in fullscreen" at bounding box center [476, 280] width 9 height 9
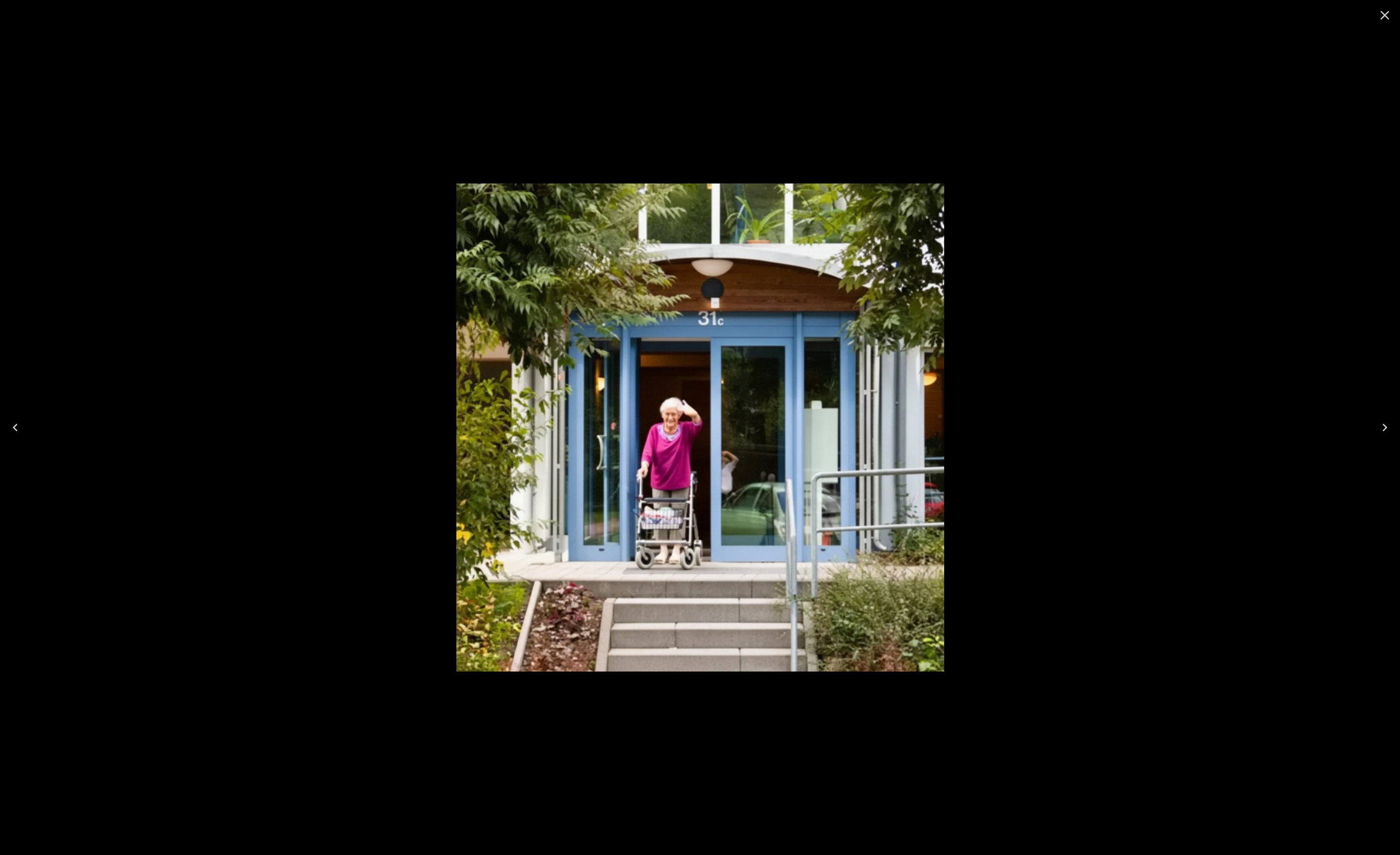
click at [1388, 15] on icon "Close" at bounding box center [1384, 15] width 15 height 15
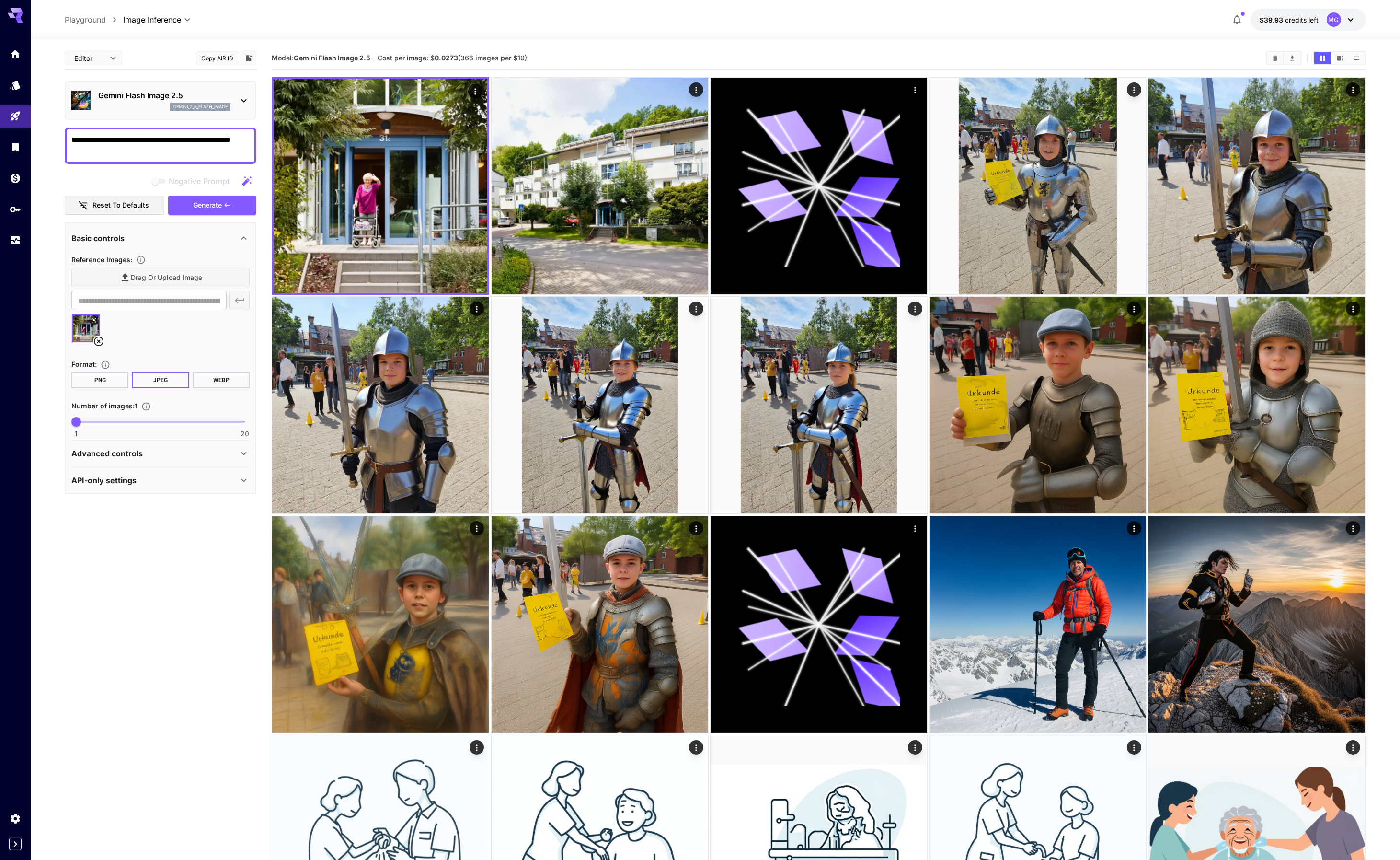
click at [125, 150] on textarea "**********" at bounding box center [160, 145] width 178 height 23
click at [194, 207] on span "Generate" at bounding box center [208, 205] width 28 height 12
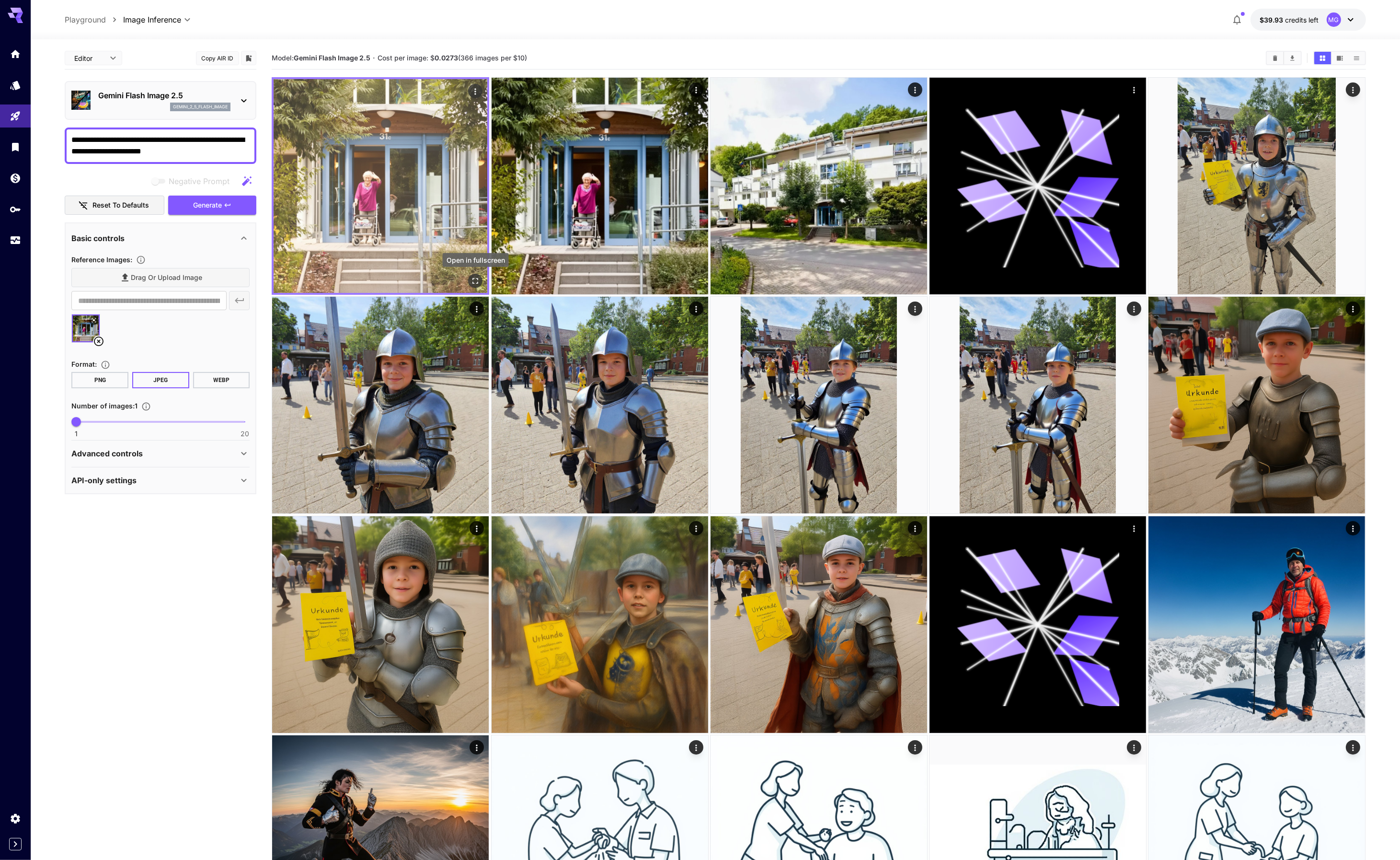
click at [478, 278] on icon "Open in fullscreen" at bounding box center [476, 280] width 6 height 6
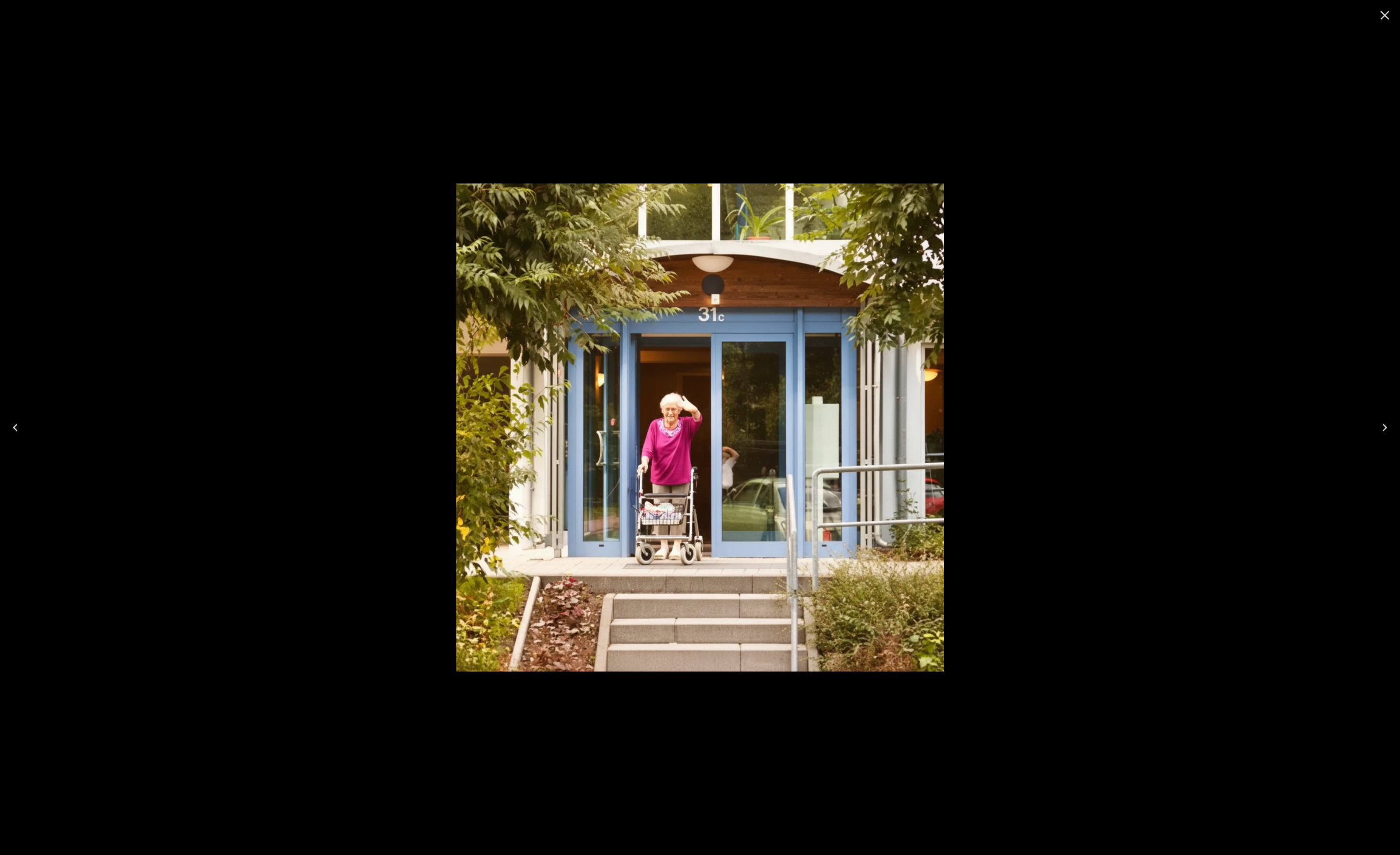
click at [1023, 218] on div at bounding box center [700, 427] width 1400 height 855
click at [1388, 17] on icon "Close" at bounding box center [1384, 15] width 15 height 15
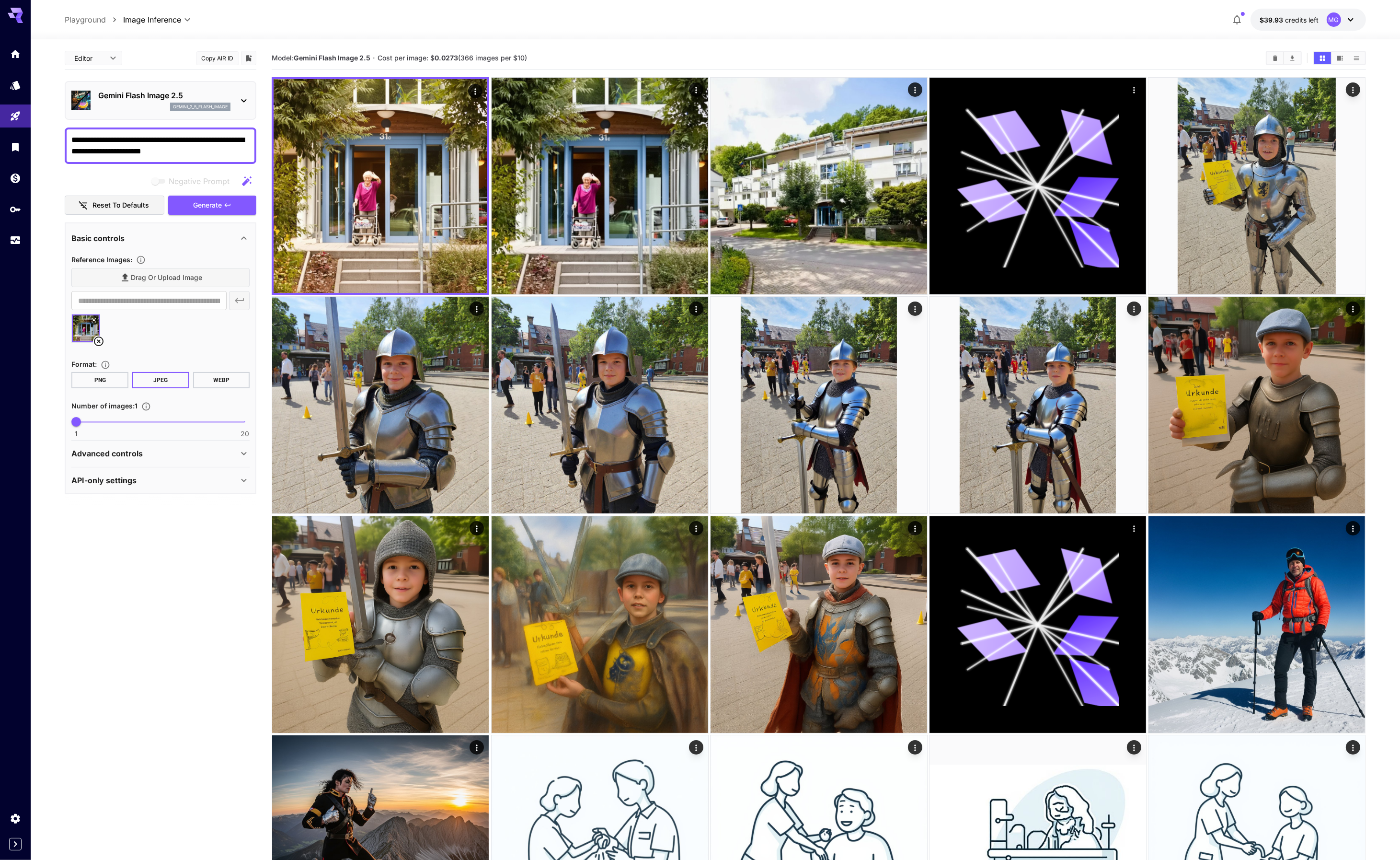
click at [95, 320] on icon at bounding box center [93, 320] width 6 height 6
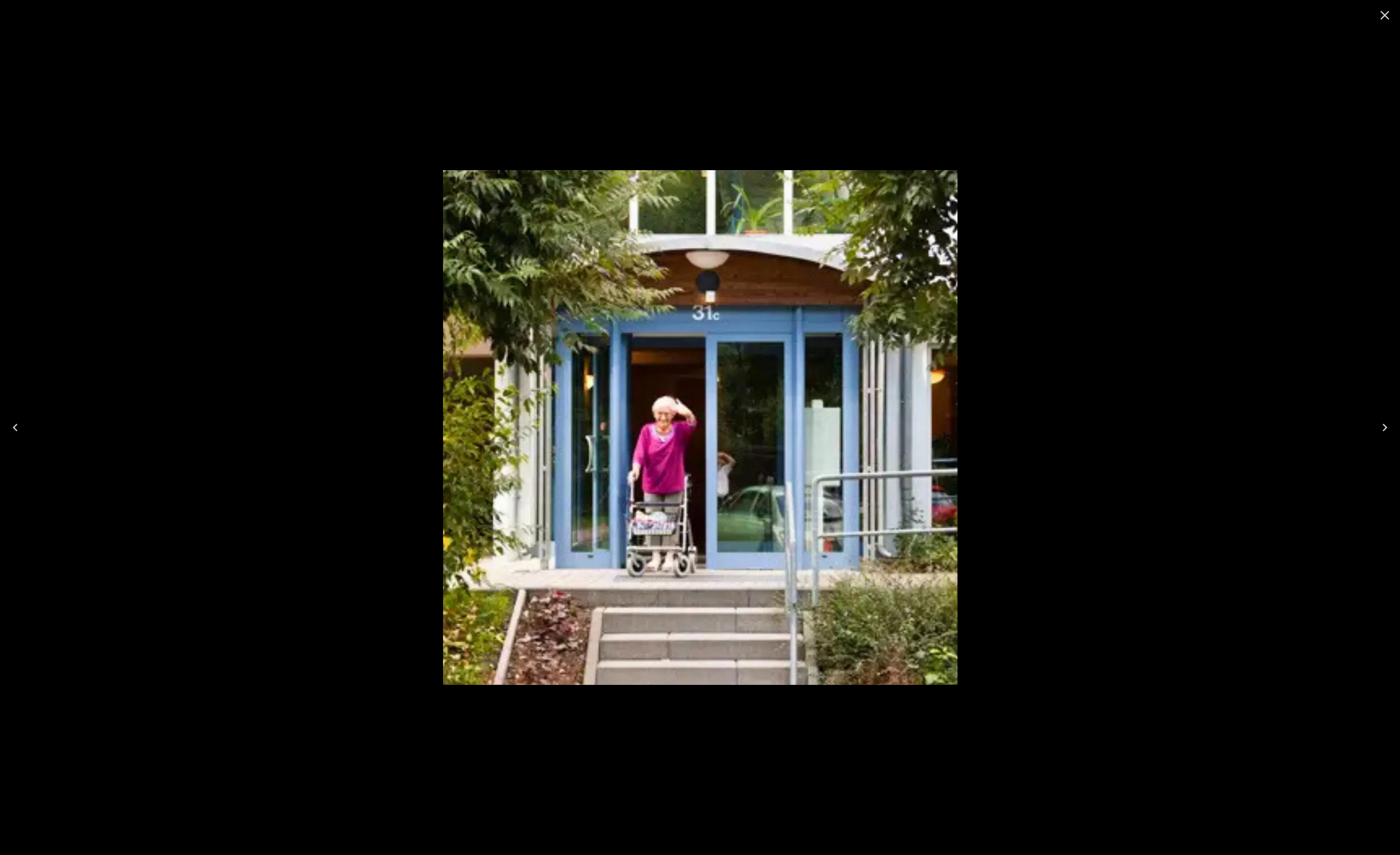
click at [1134, 319] on div at bounding box center [700, 427] width 1400 height 855
click at [1386, 13] on icon "Close" at bounding box center [1385, 16] width 9 height 9
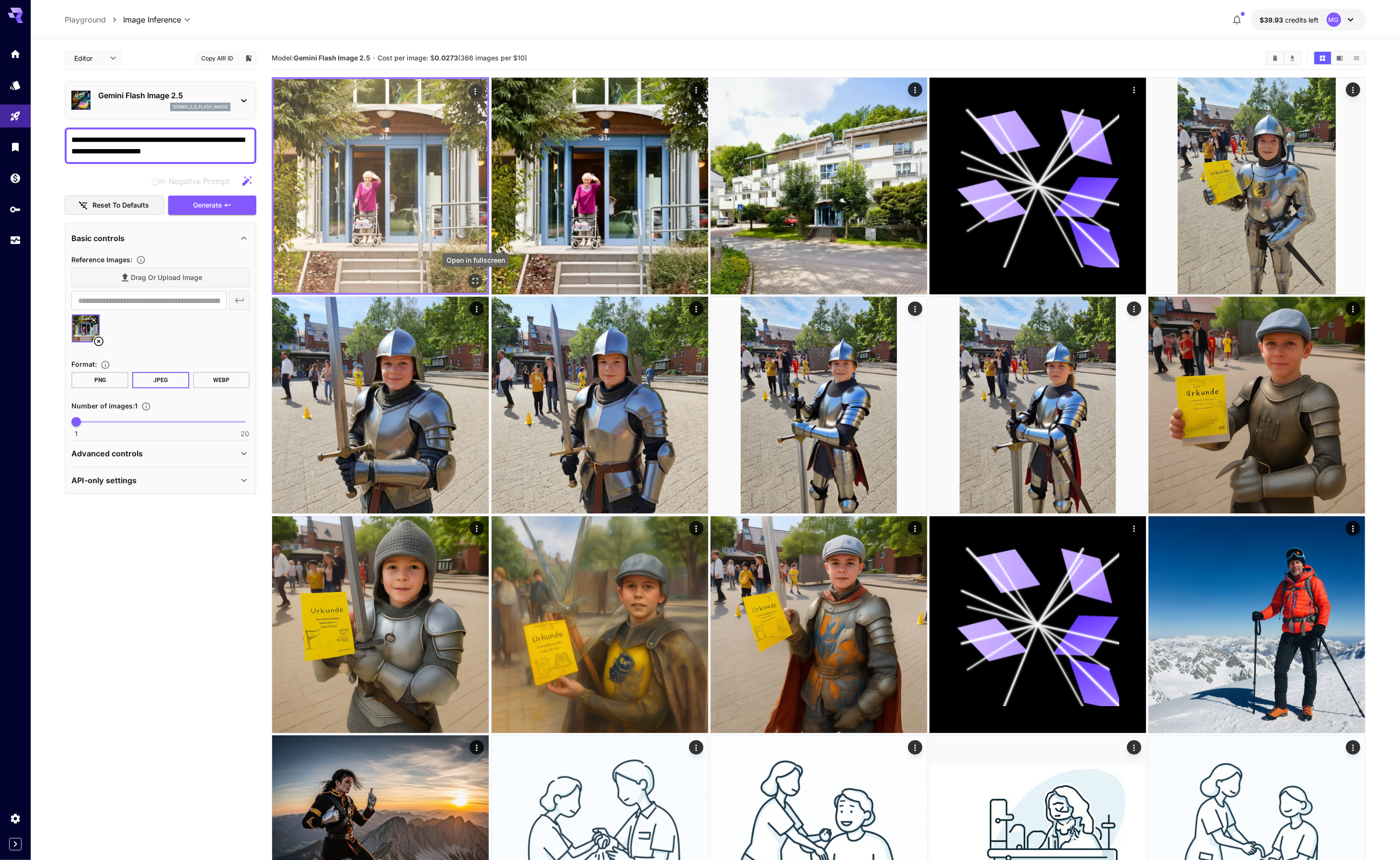
click at [473, 281] on icon "Open in fullscreen" at bounding box center [476, 280] width 6 height 6
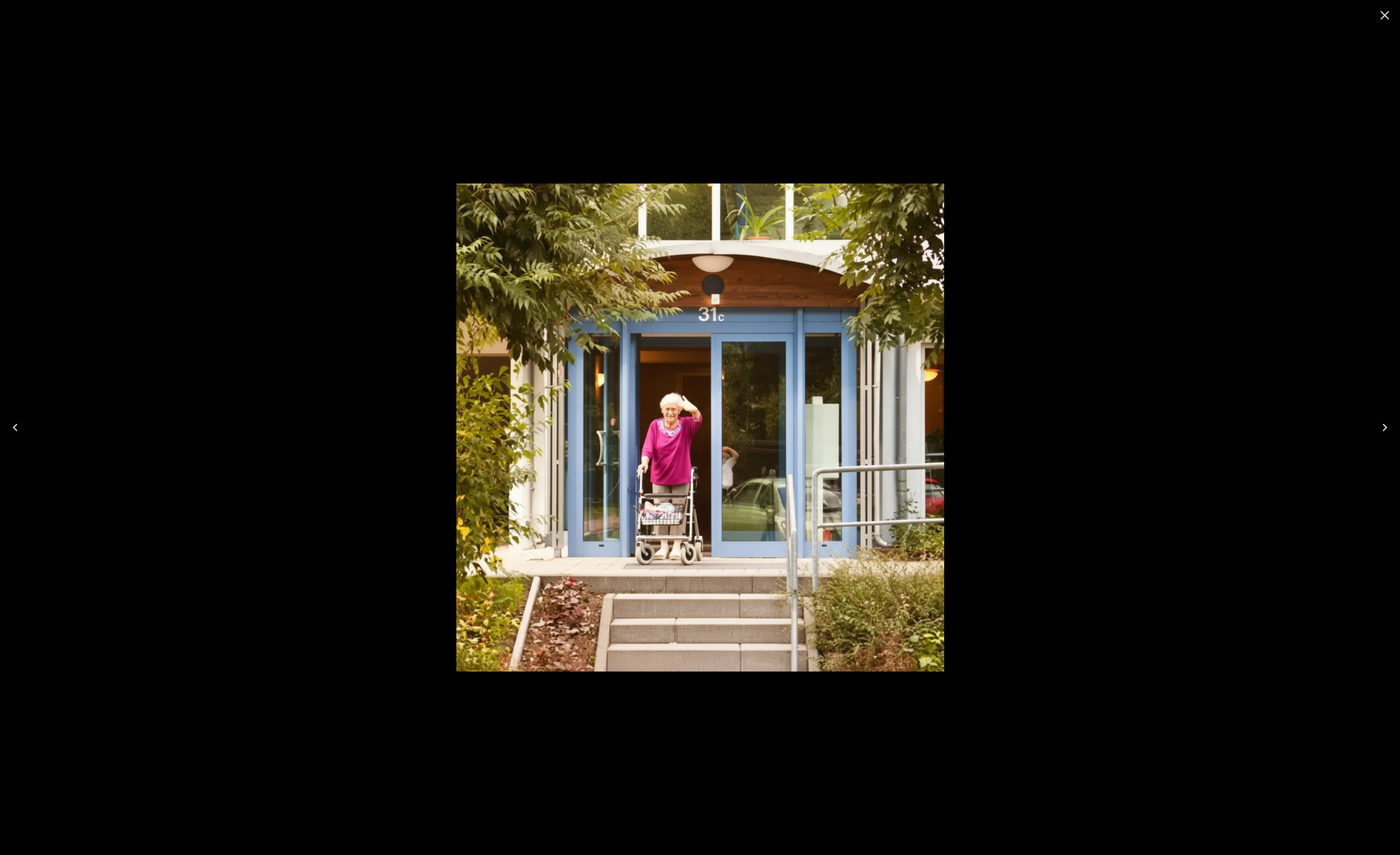
click at [1385, 18] on icon "Close" at bounding box center [1384, 15] width 15 height 15
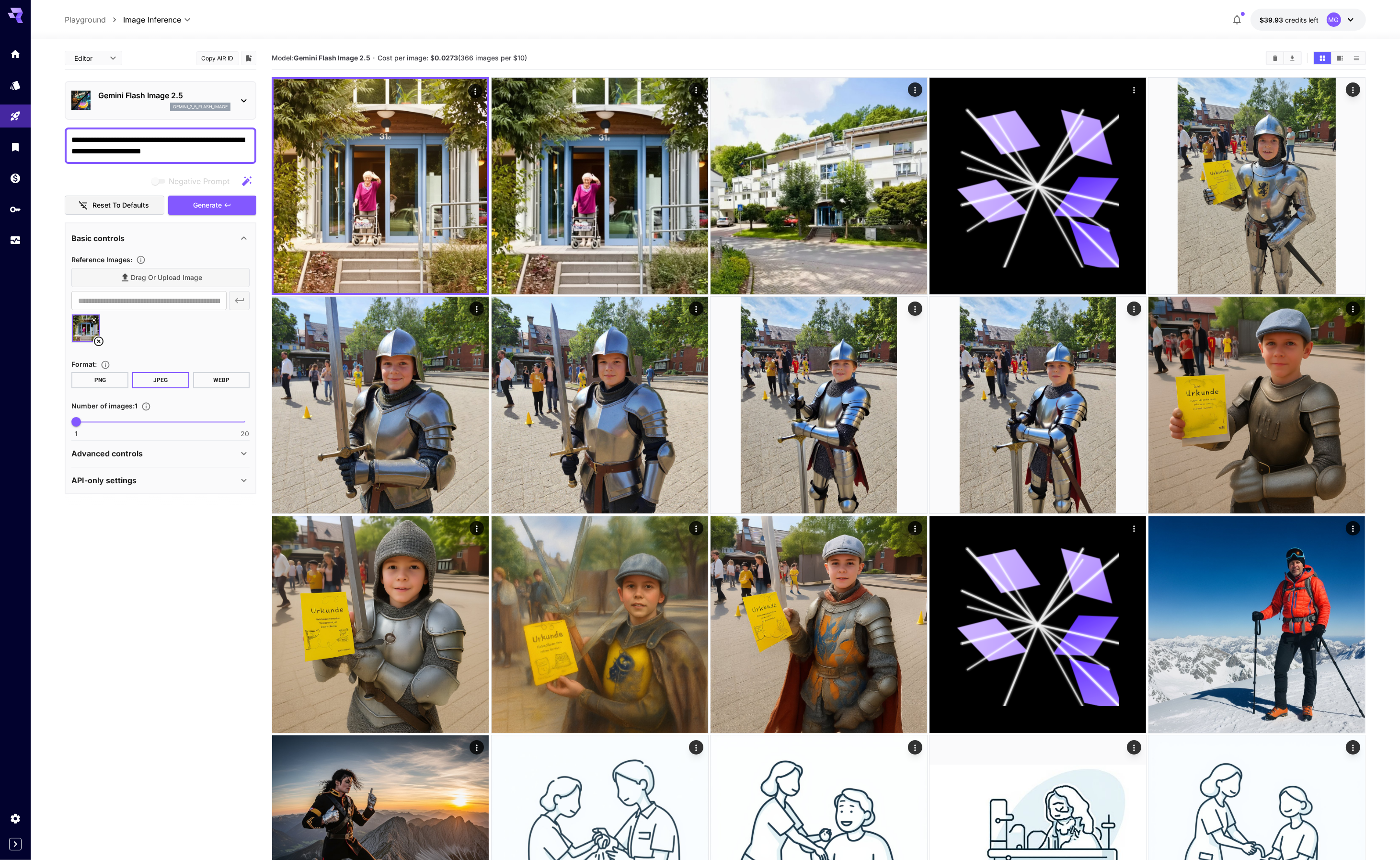
click at [223, 149] on textarea "**********" at bounding box center [160, 145] width 178 height 23
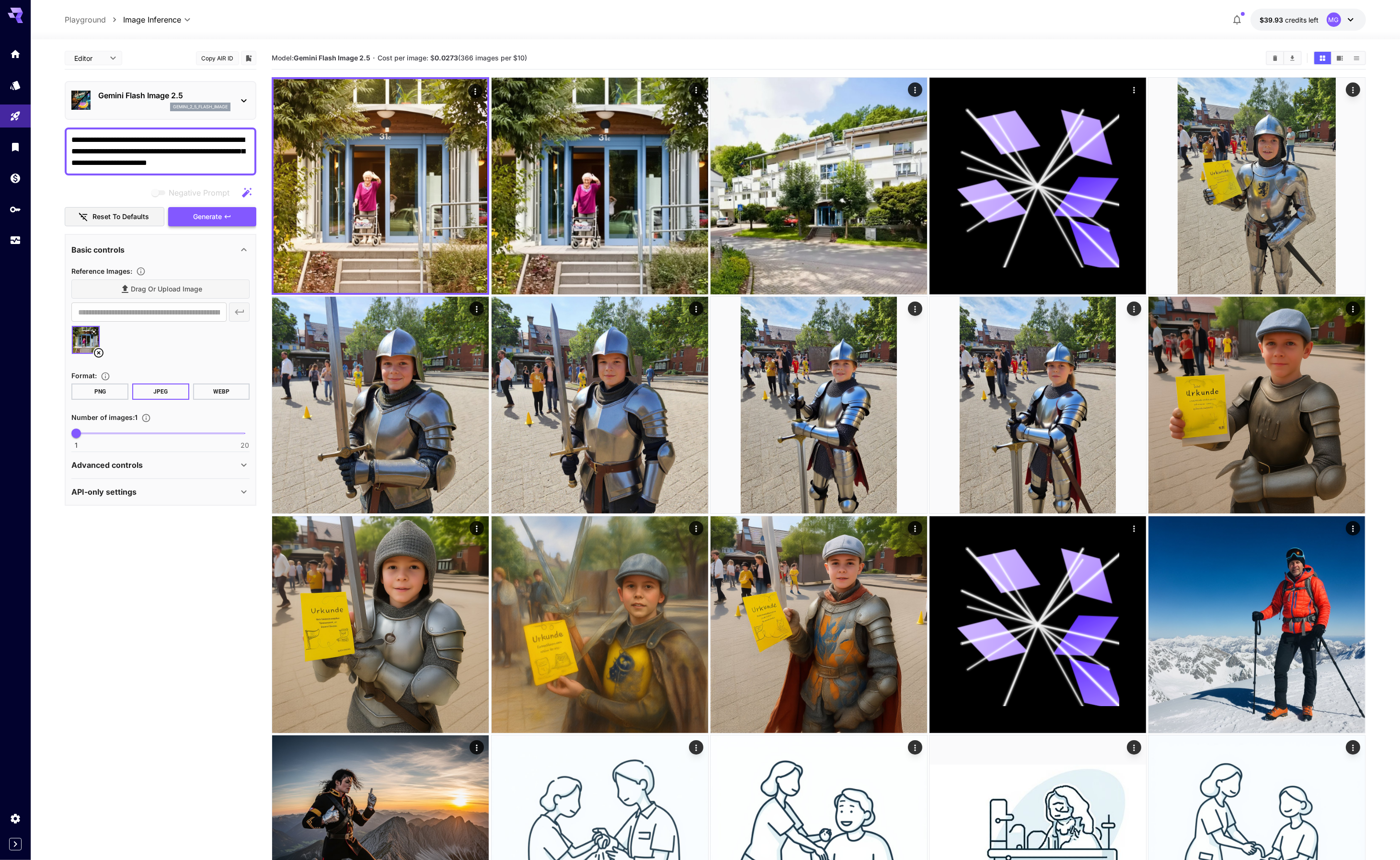
type textarea "**********"
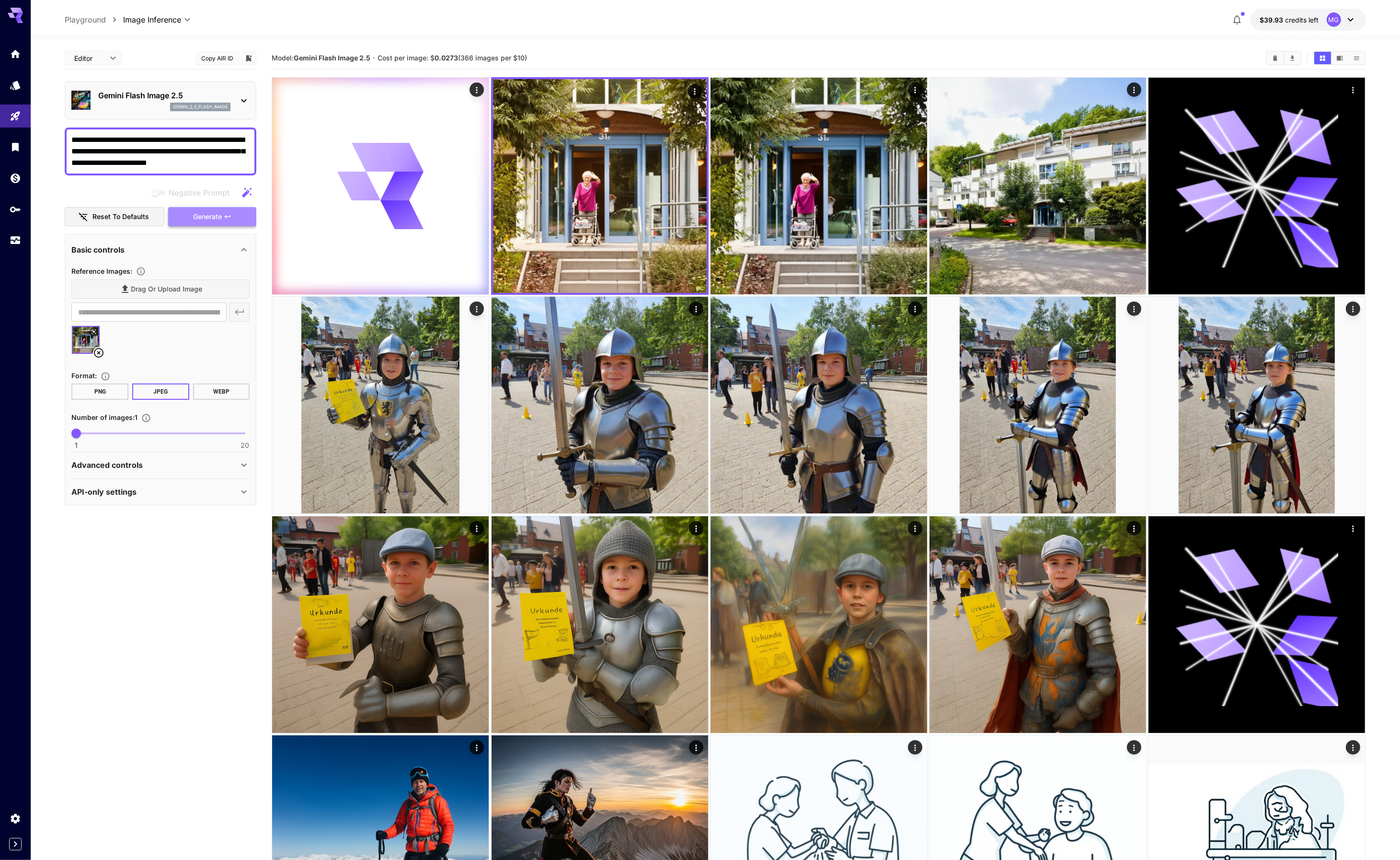
click at [210, 217] on span "Generate" at bounding box center [208, 216] width 28 height 12
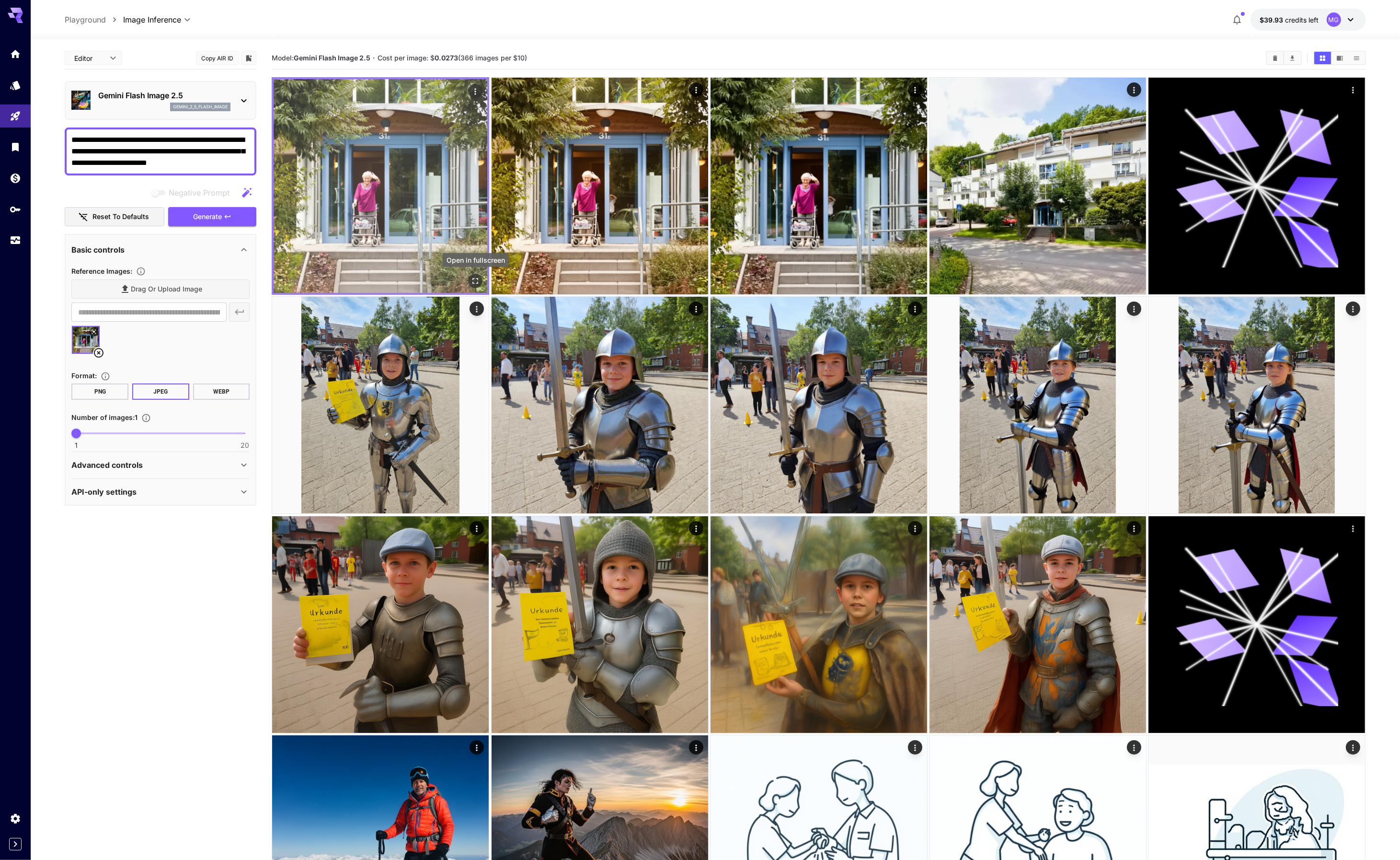
click at [469, 281] on button "Open in fullscreen" at bounding box center [475, 280] width 14 height 14
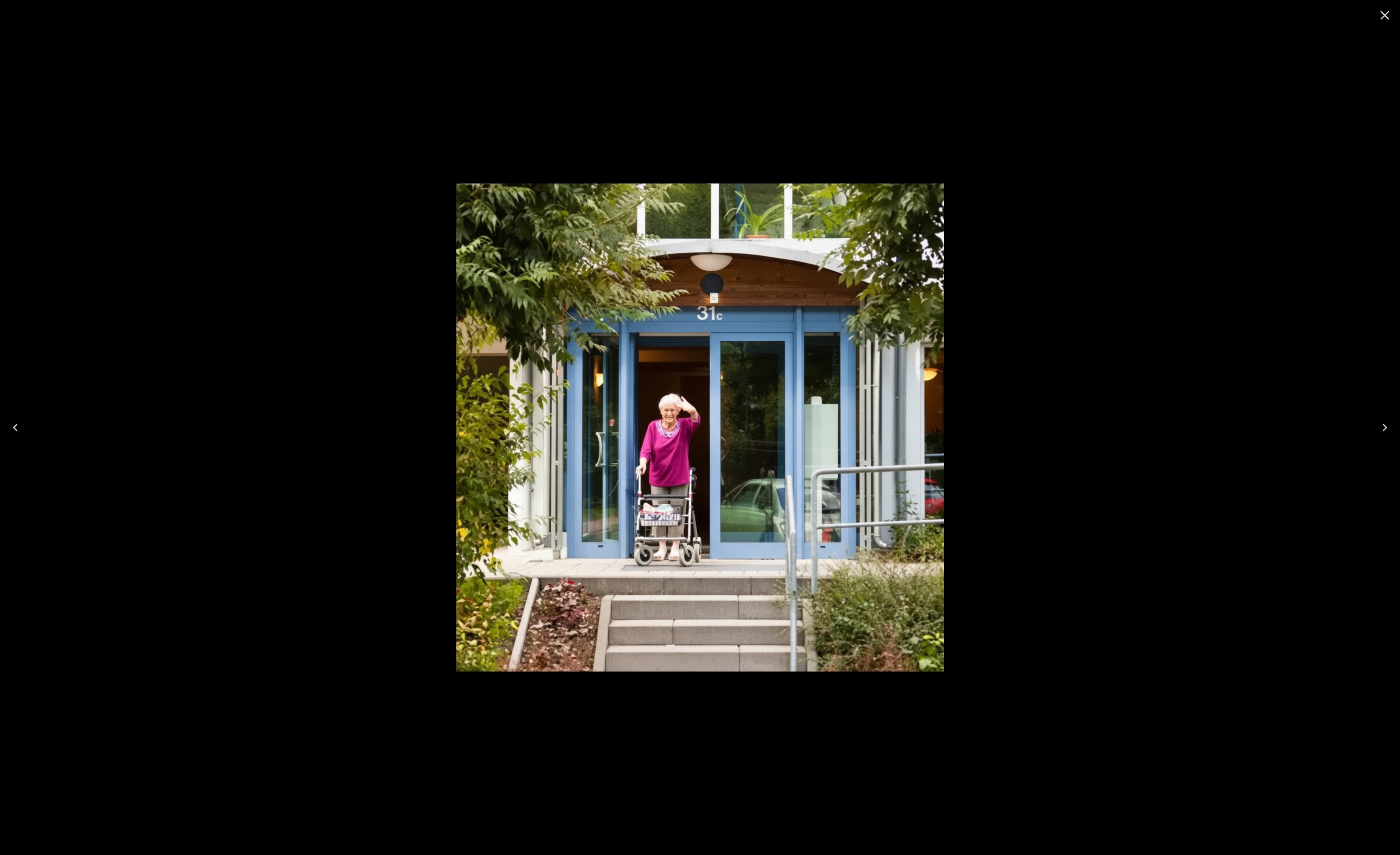
click at [1099, 257] on div at bounding box center [700, 427] width 1400 height 855
click at [1377, 15] on icon "Close" at bounding box center [1384, 15] width 15 height 15
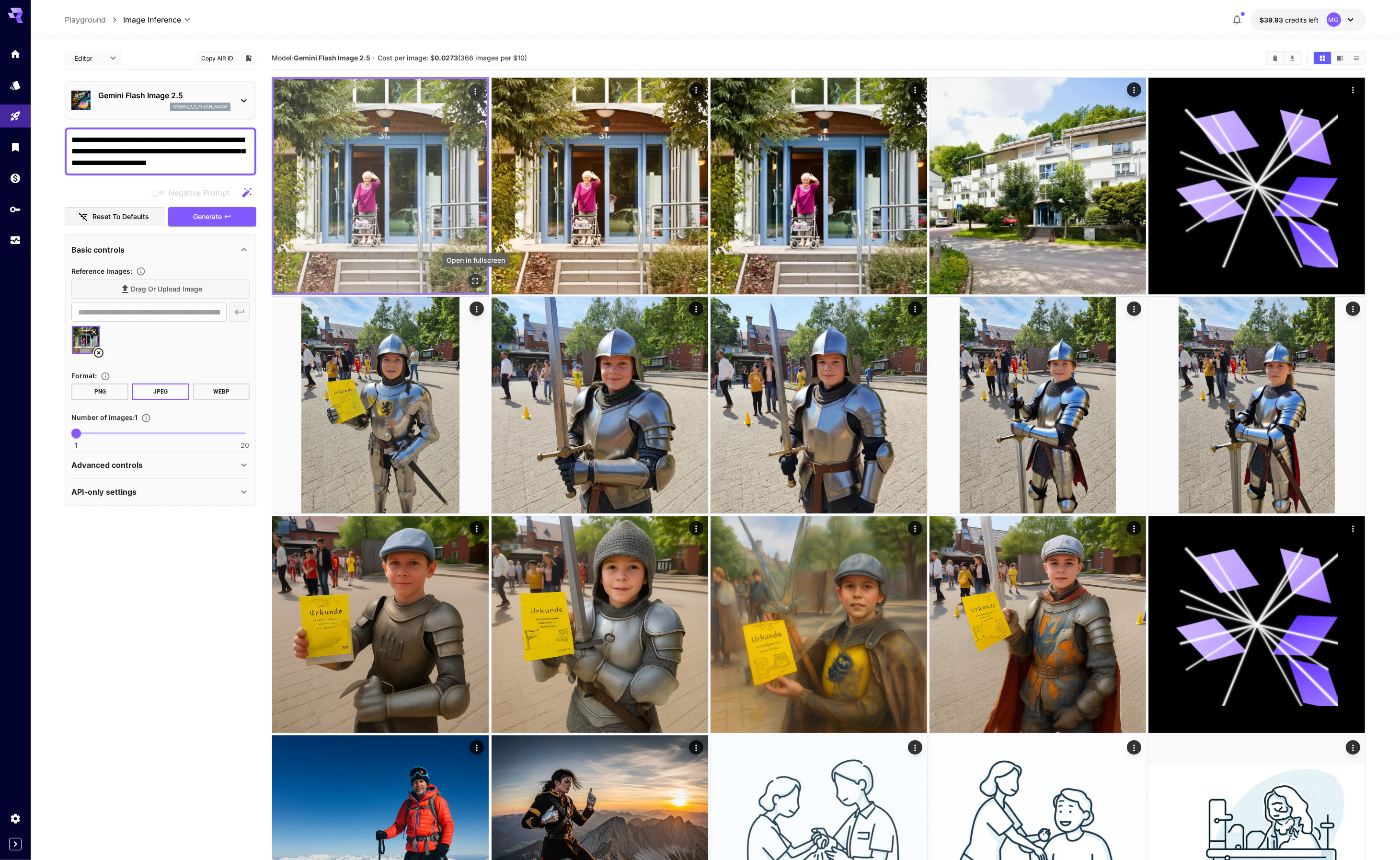
click at [475, 278] on icon "Open in fullscreen" at bounding box center [476, 280] width 9 height 9
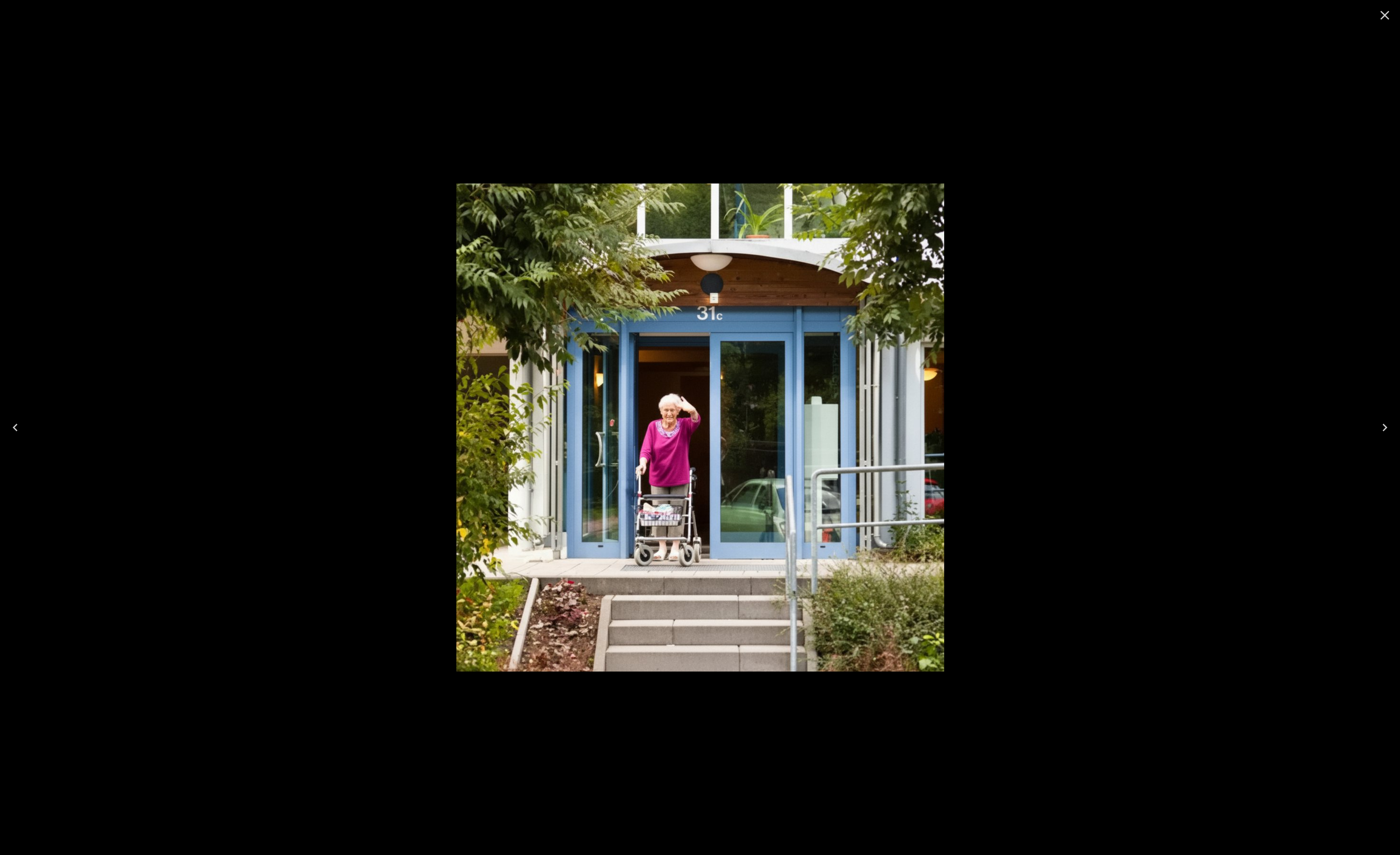
click at [695, 137] on div at bounding box center [700, 427] width 1400 height 855
click at [1386, 15] on icon "Close" at bounding box center [1384, 15] width 15 height 15
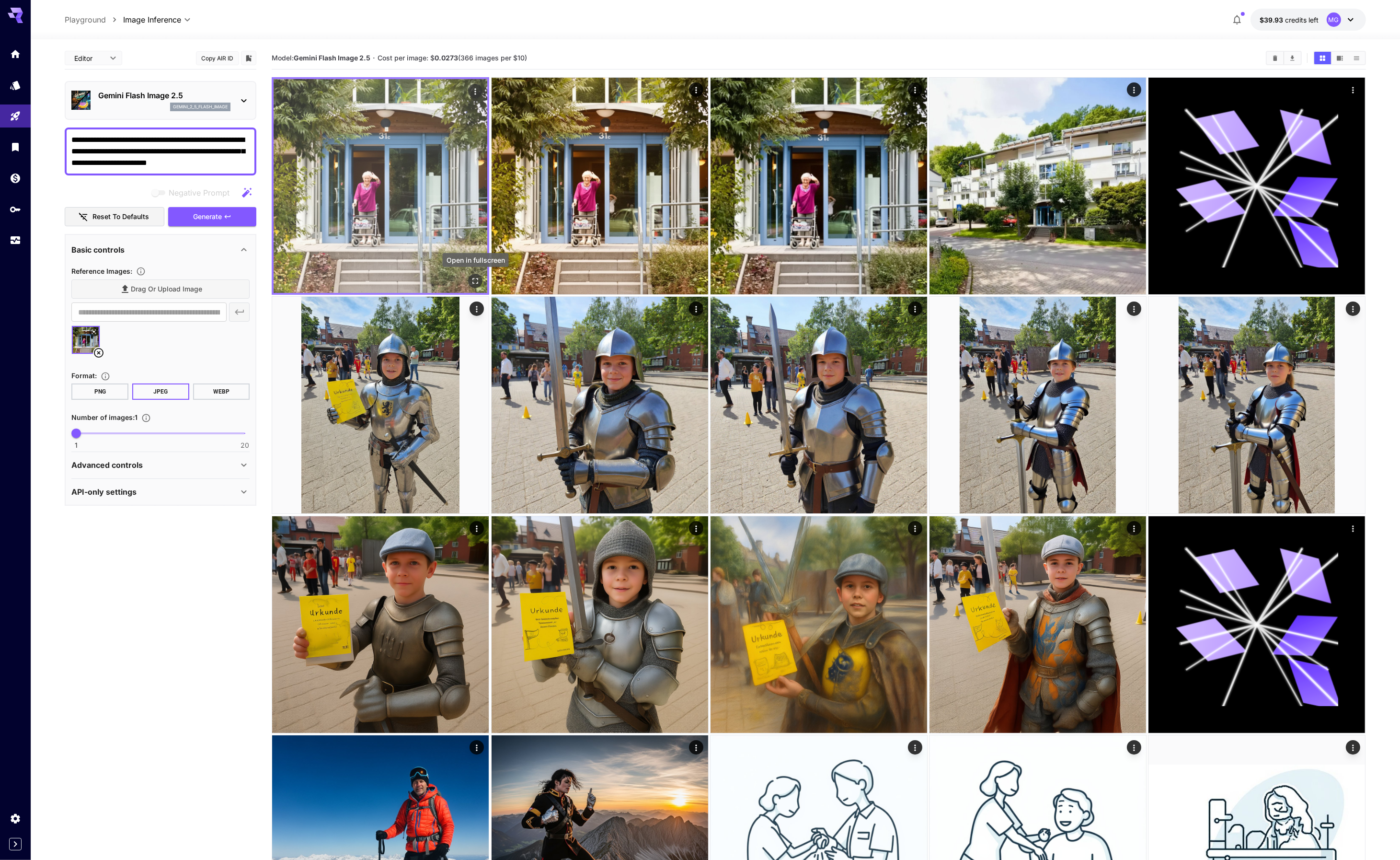
click at [477, 279] on icon "Open in fullscreen" at bounding box center [476, 280] width 9 height 9
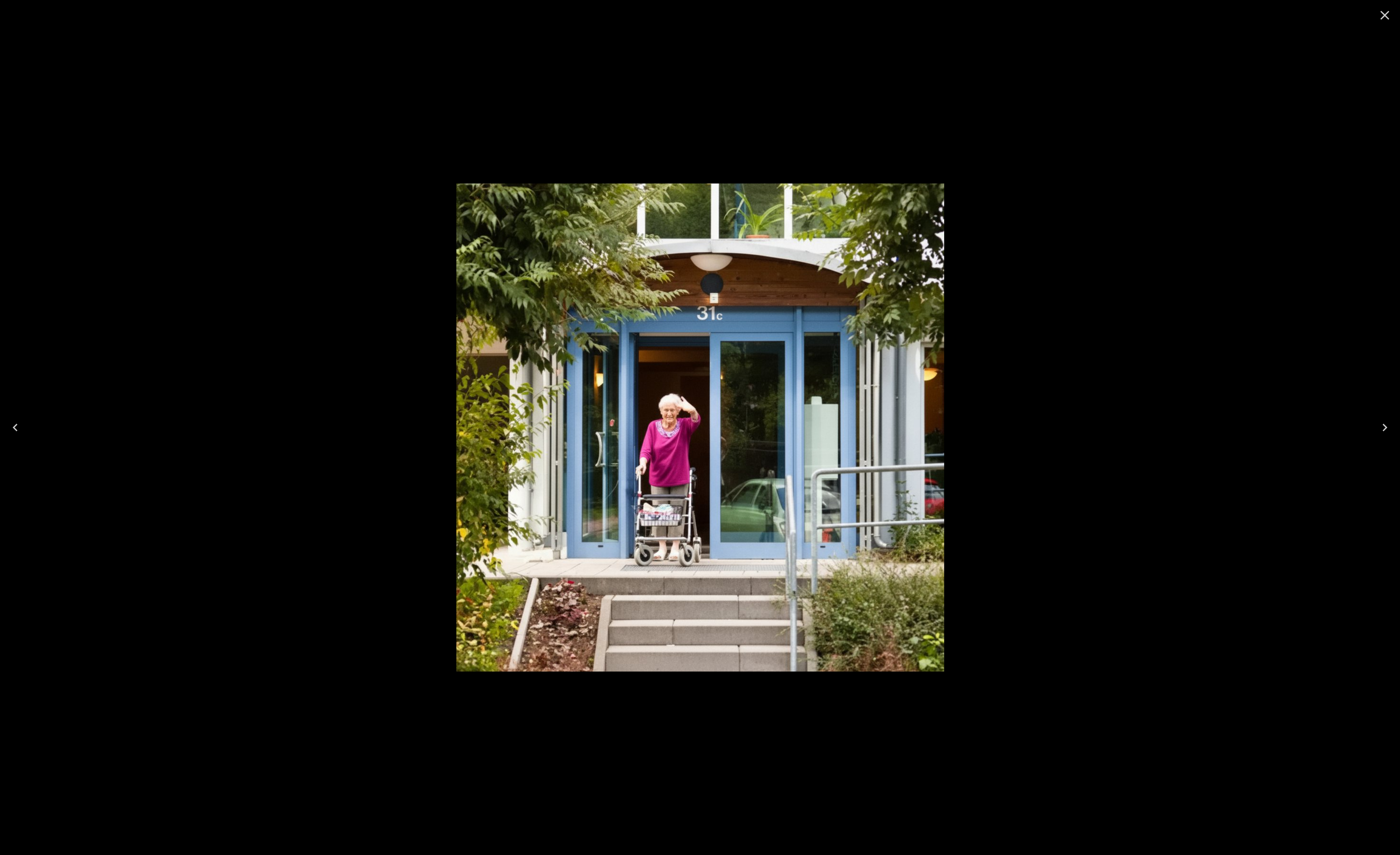
click at [1386, 18] on icon "Close" at bounding box center [1384, 15] width 15 height 15
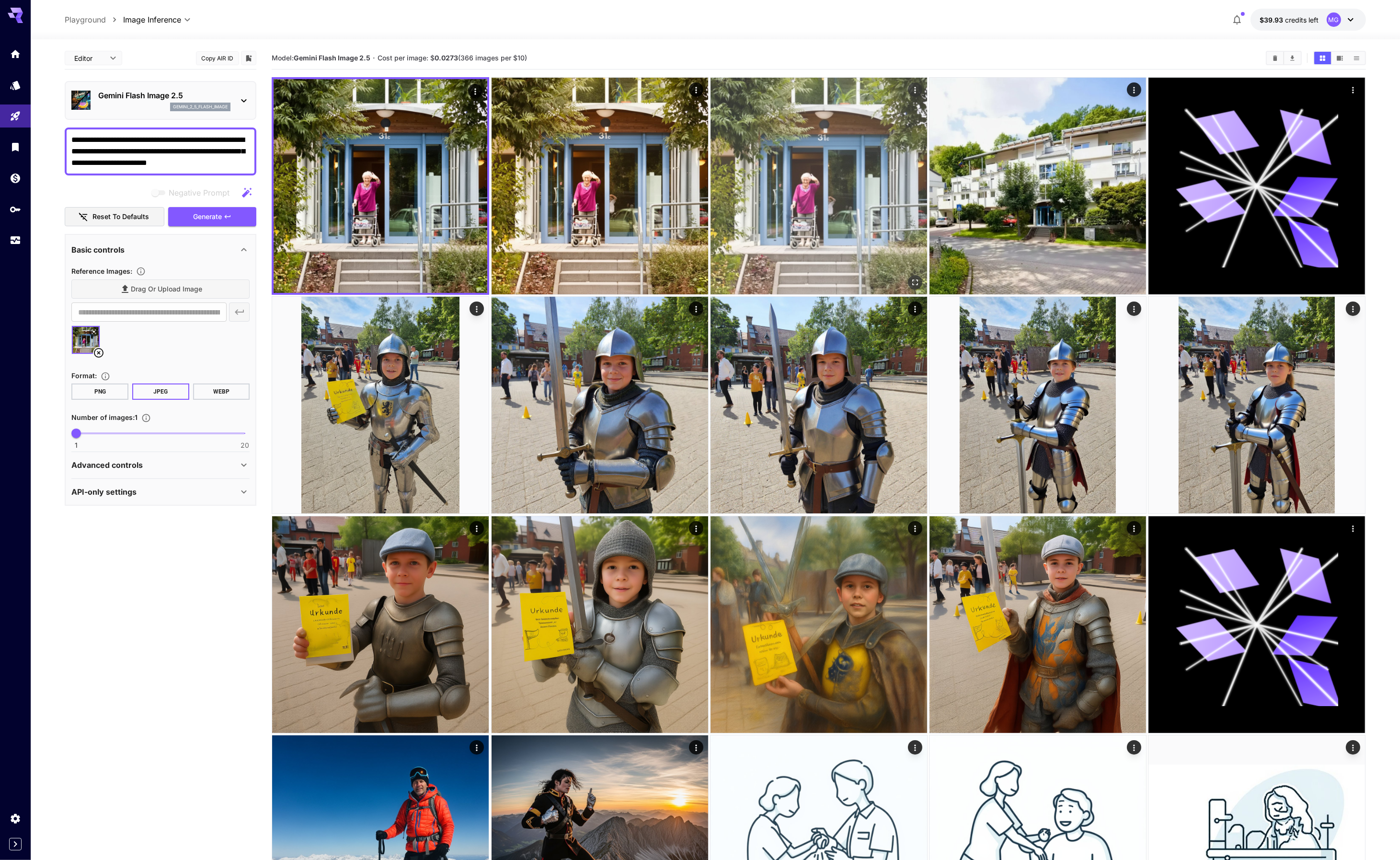
click at [711, 282] on img at bounding box center [818, 185] width 216 height 216
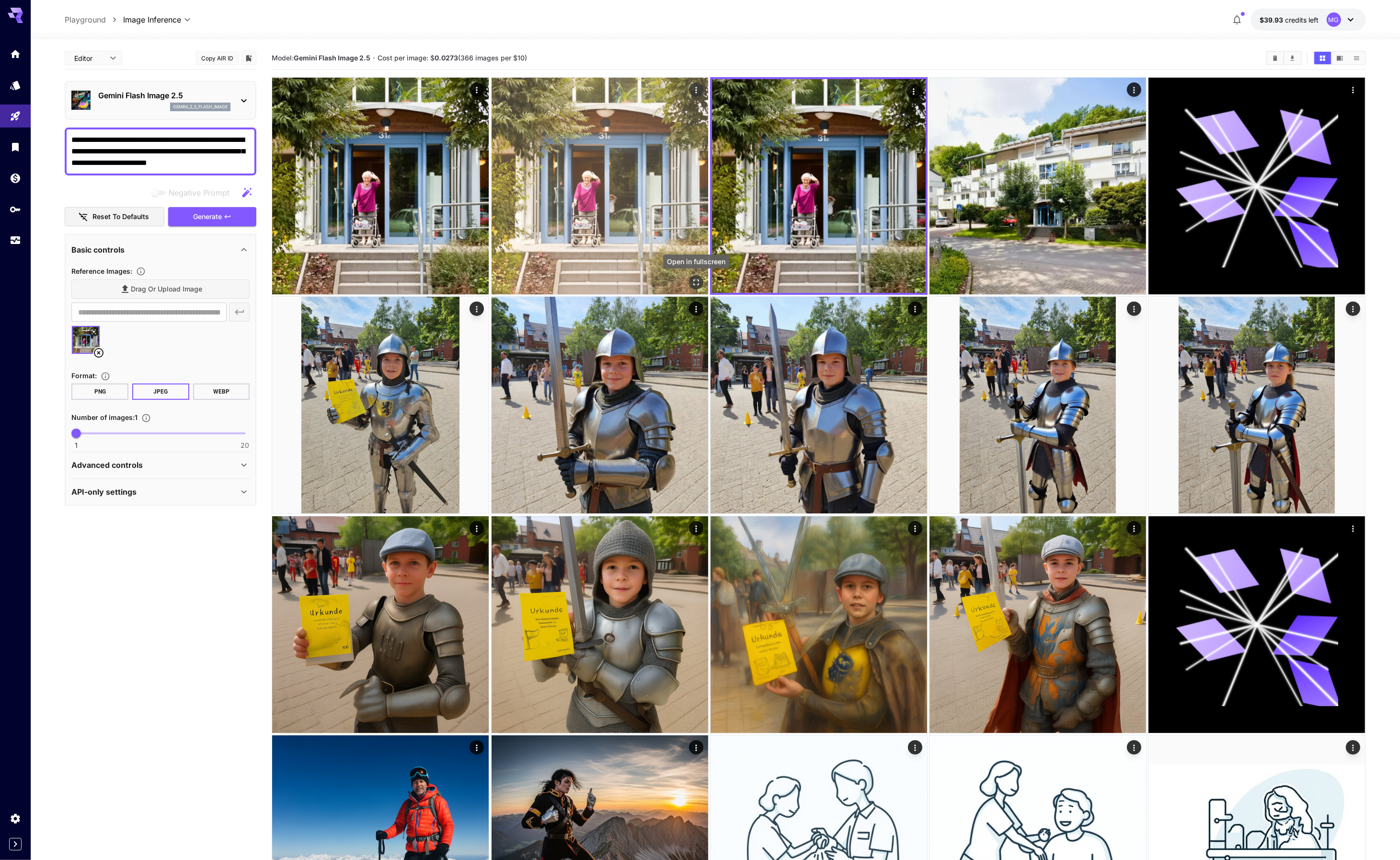
click at [696, 281] on icon "Open in fullscreen" at bounding box center [696, 282] width 9 height 9
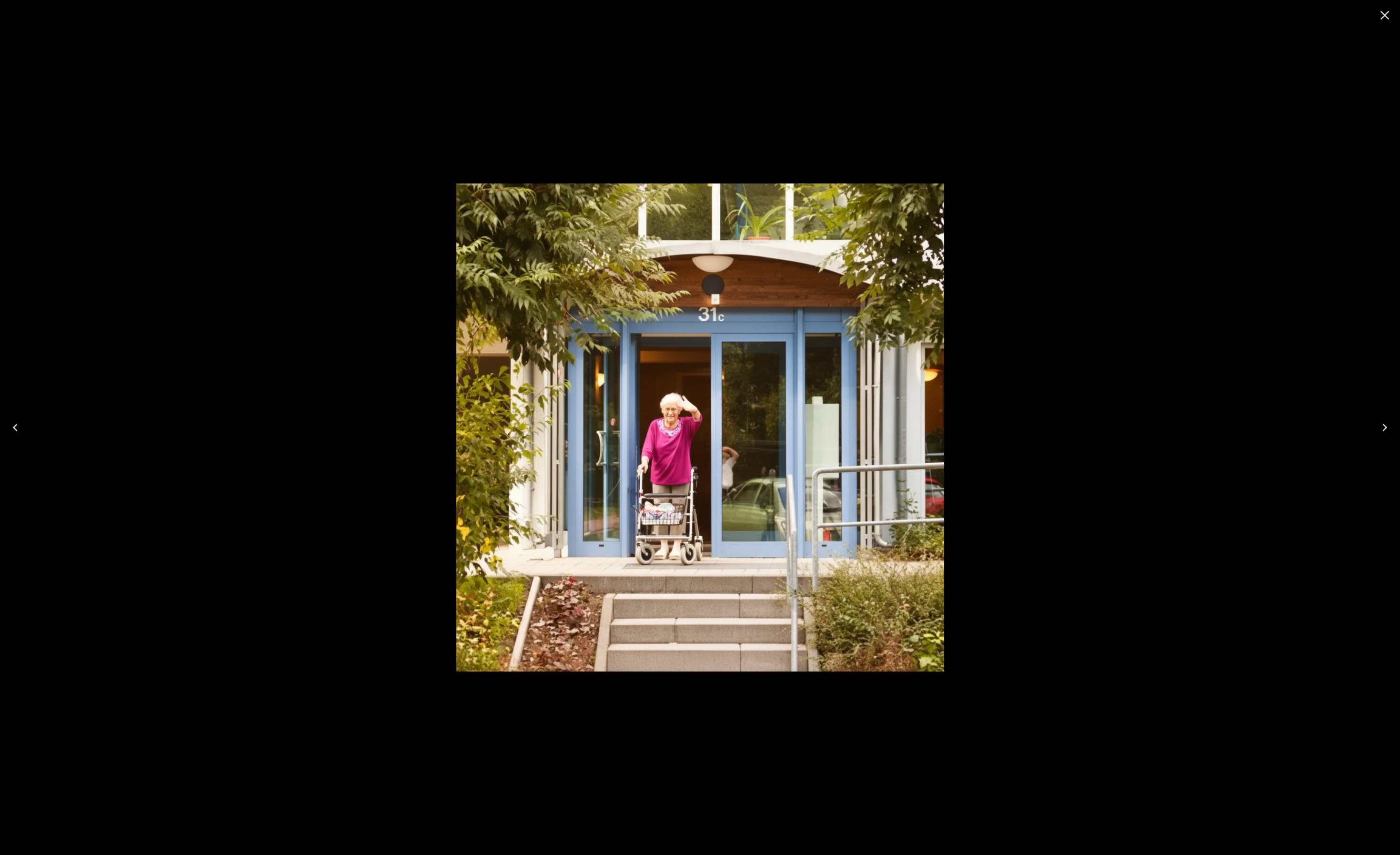
click at [1140, 175] on div at bounding box center [700, 427] width 1400 height 855
click at [1380, 13] on icon "Close" at bounding box center [1384, 15] width 15 height 15
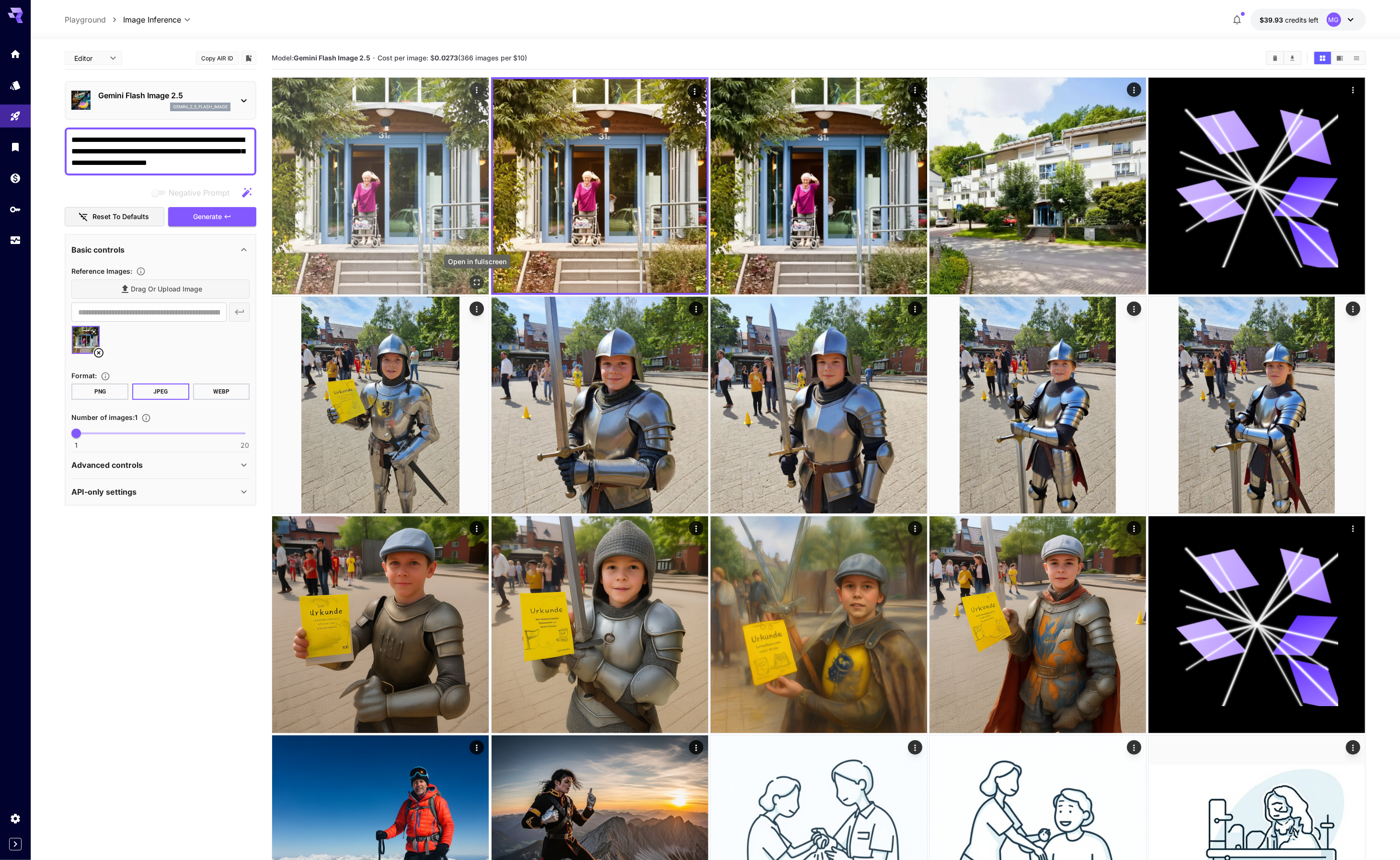
click at [478, 278] on icon "Open in fullscreen" at bounding box center [477, 282] width 9 height 9
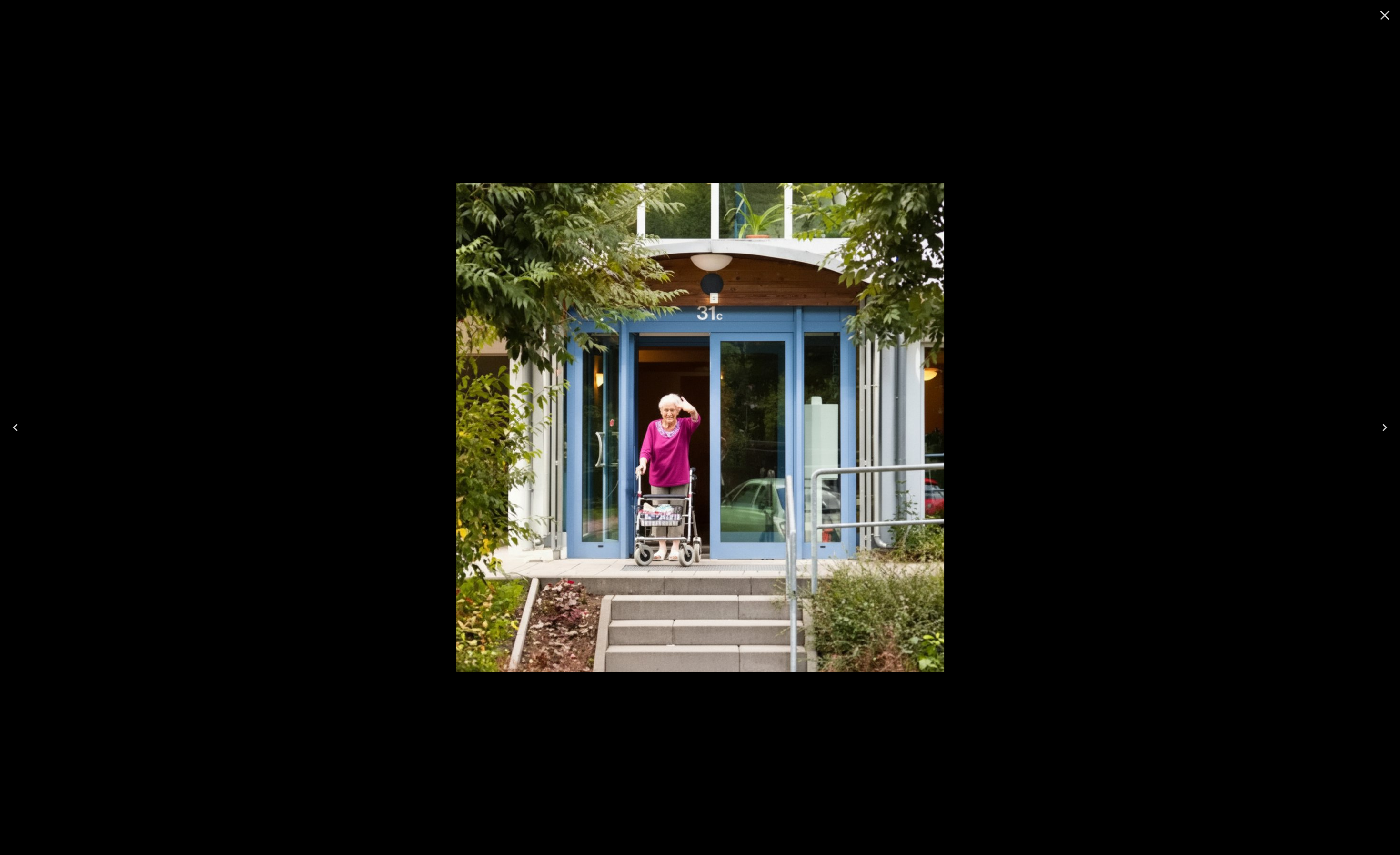
click at [1103, 135] on div at bounding box center [700, 427] width 1400 height 855
click at [1385, 16] on icon "Close" at bounding box center [1385, 16] width 9 height 9
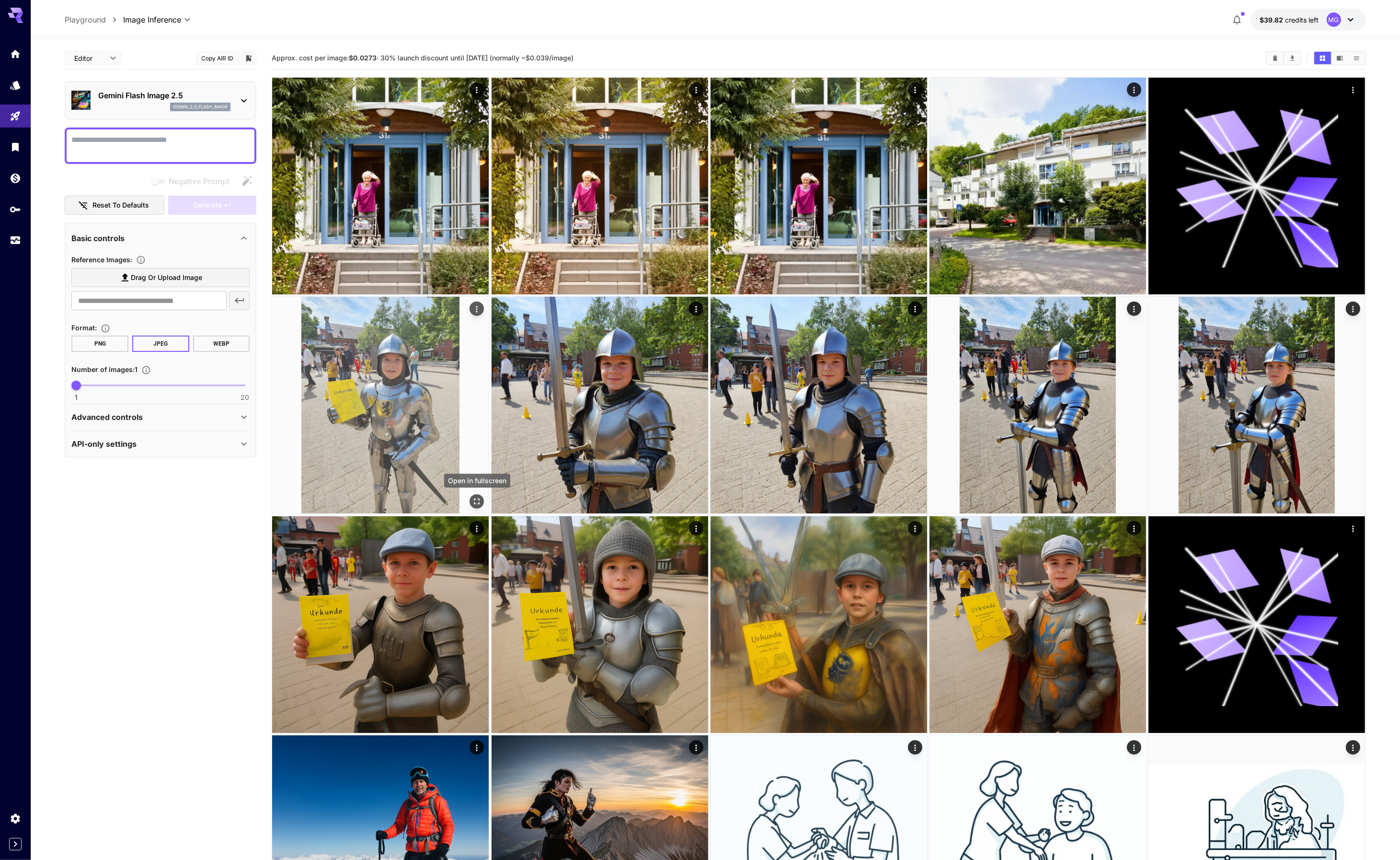
click at [481, 500] on icon "Open in fullscreen" at bounding box center [477, 501] width 9 height 9
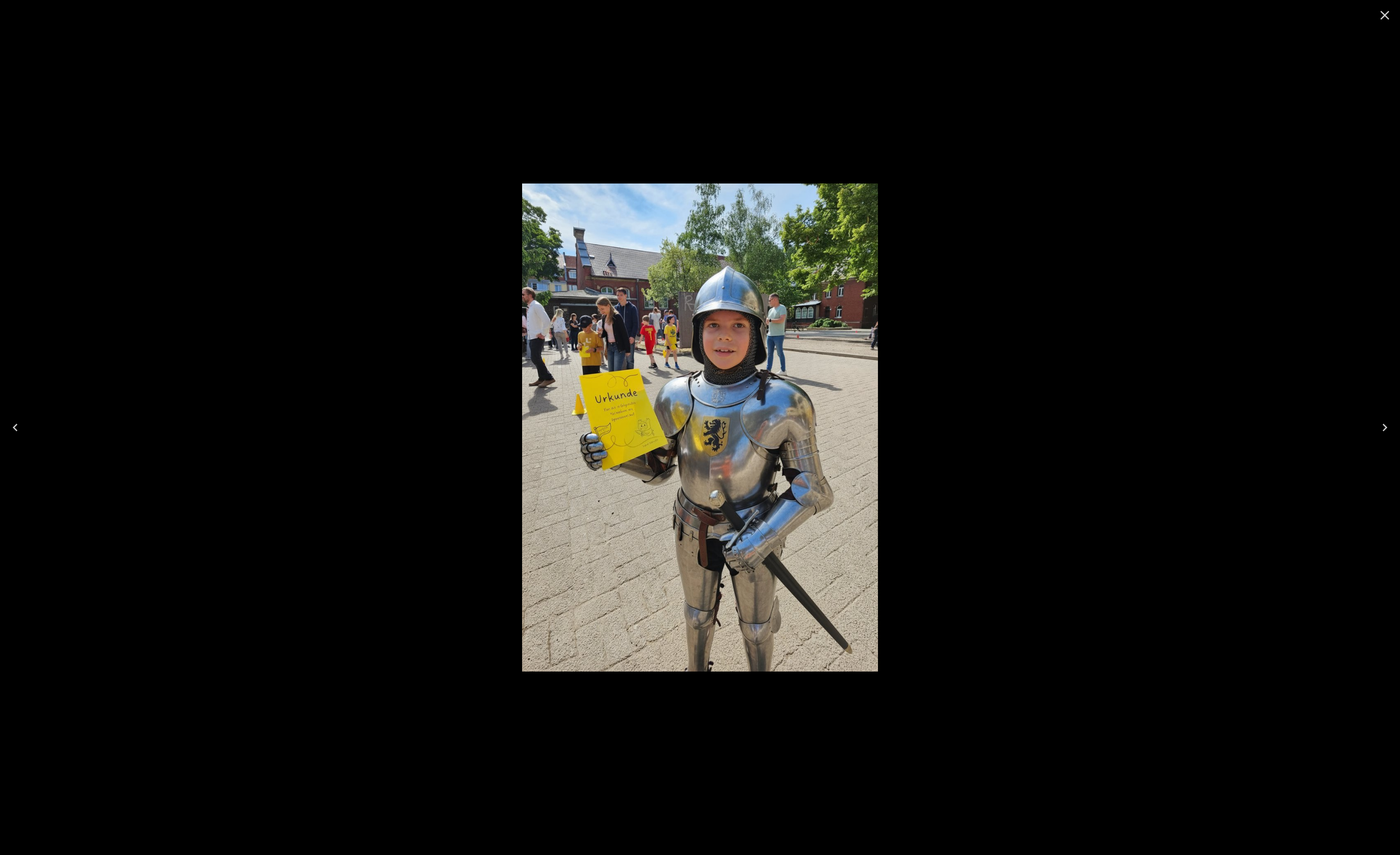
click at [1069, 141] on div at bounding box center [700, 427] width 1400 height 855
click at [1386, 17] on icon "Close" at bounding box center [1385, 16] width 9 height 9
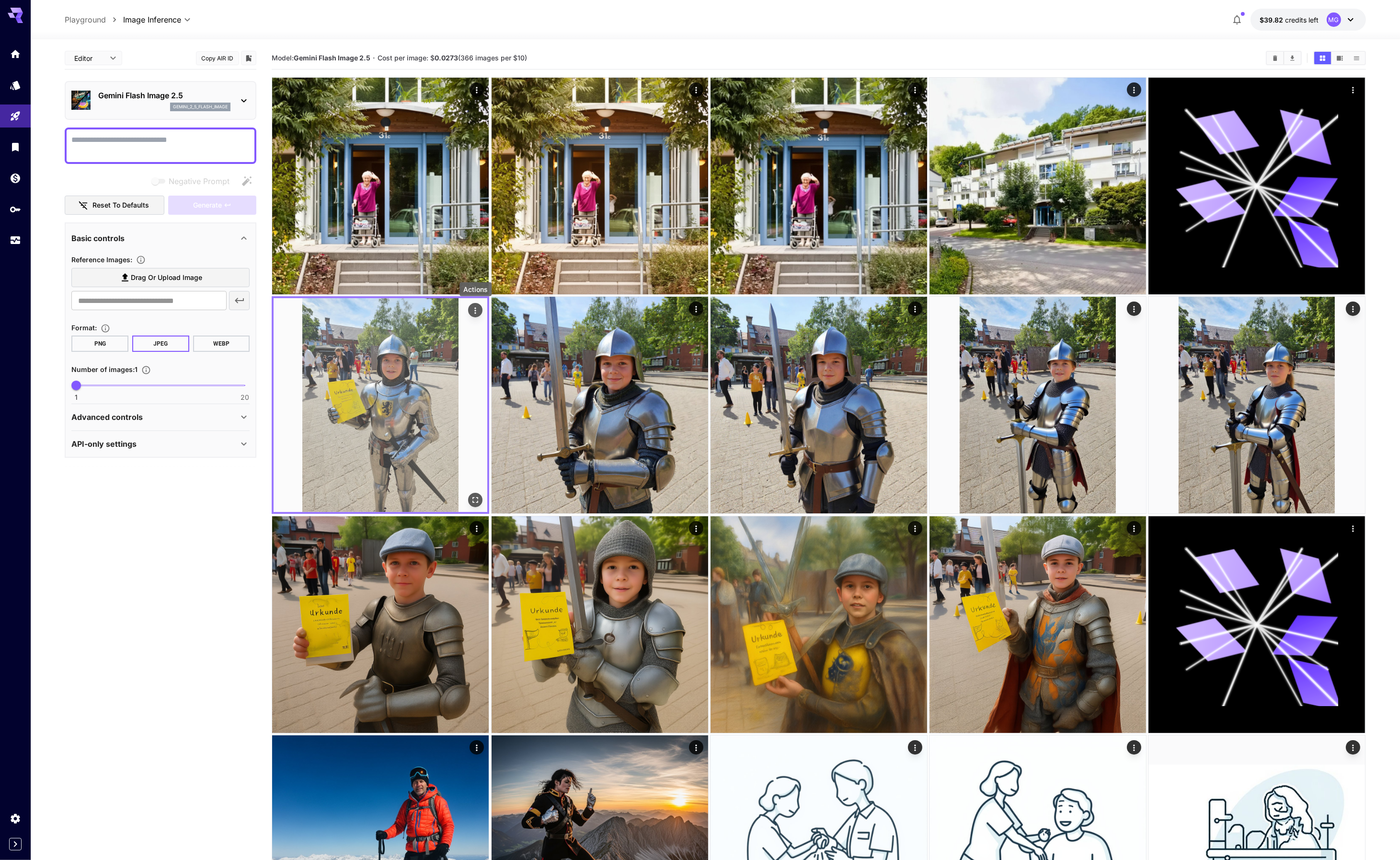
click at [478, 308] on icon "Actions" at bounding box center [476, 311] width 9 height 9
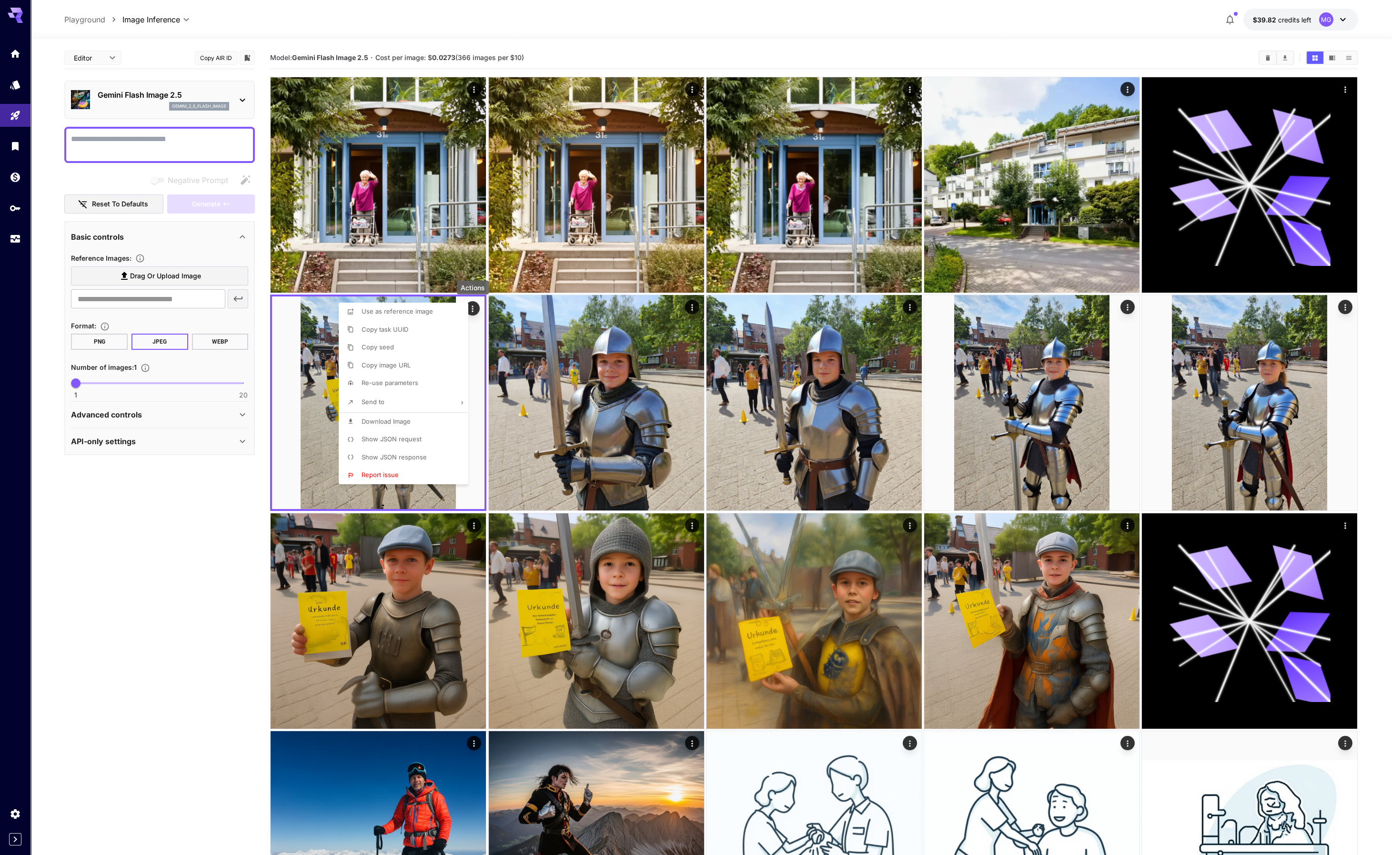
click at [413, 380] on span "Re-use parameters" at bounding box center [389, 383] width 56 height 8
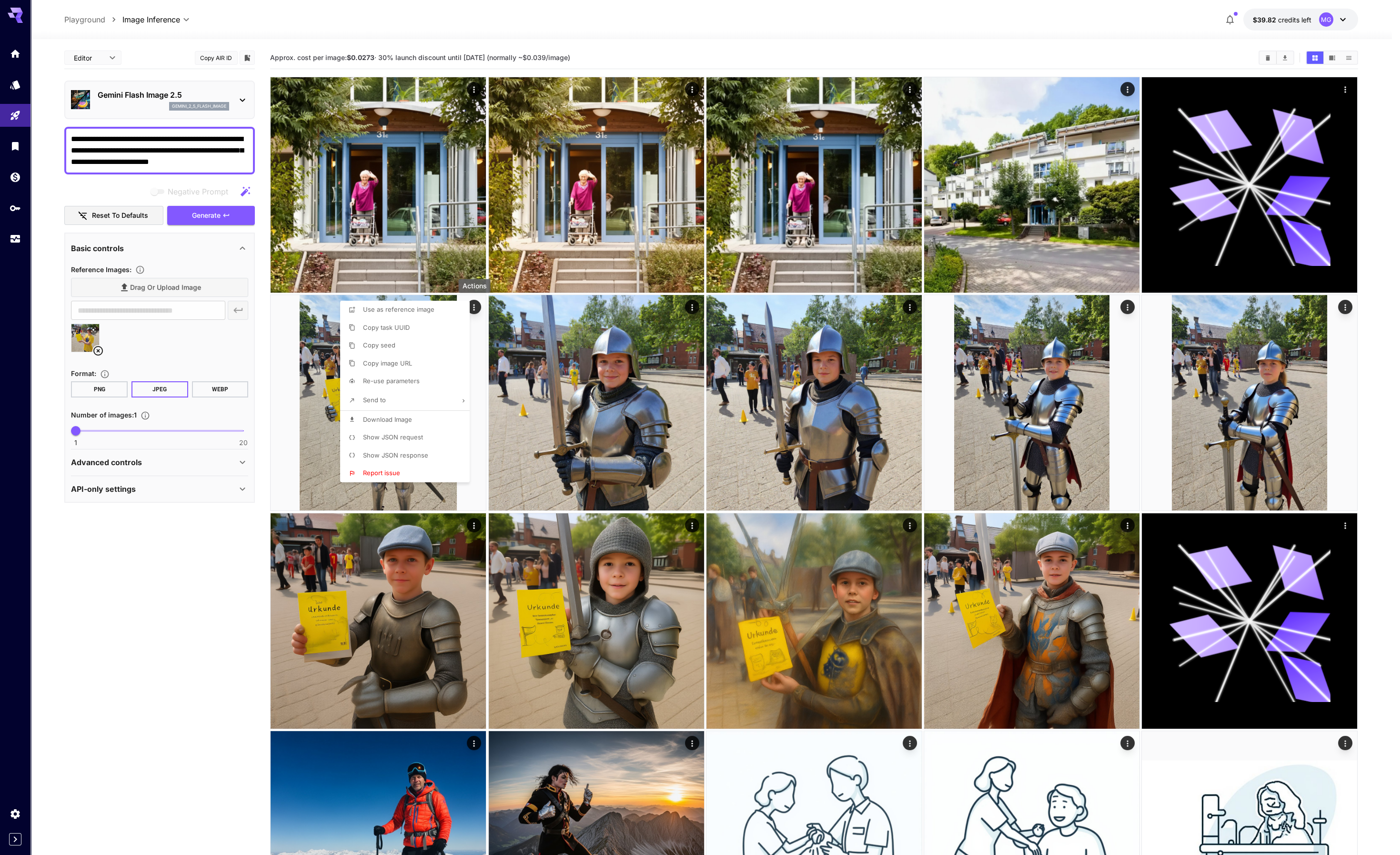
click at [516, 15] on div at bounding box center [700, 427] width 1400 height 855
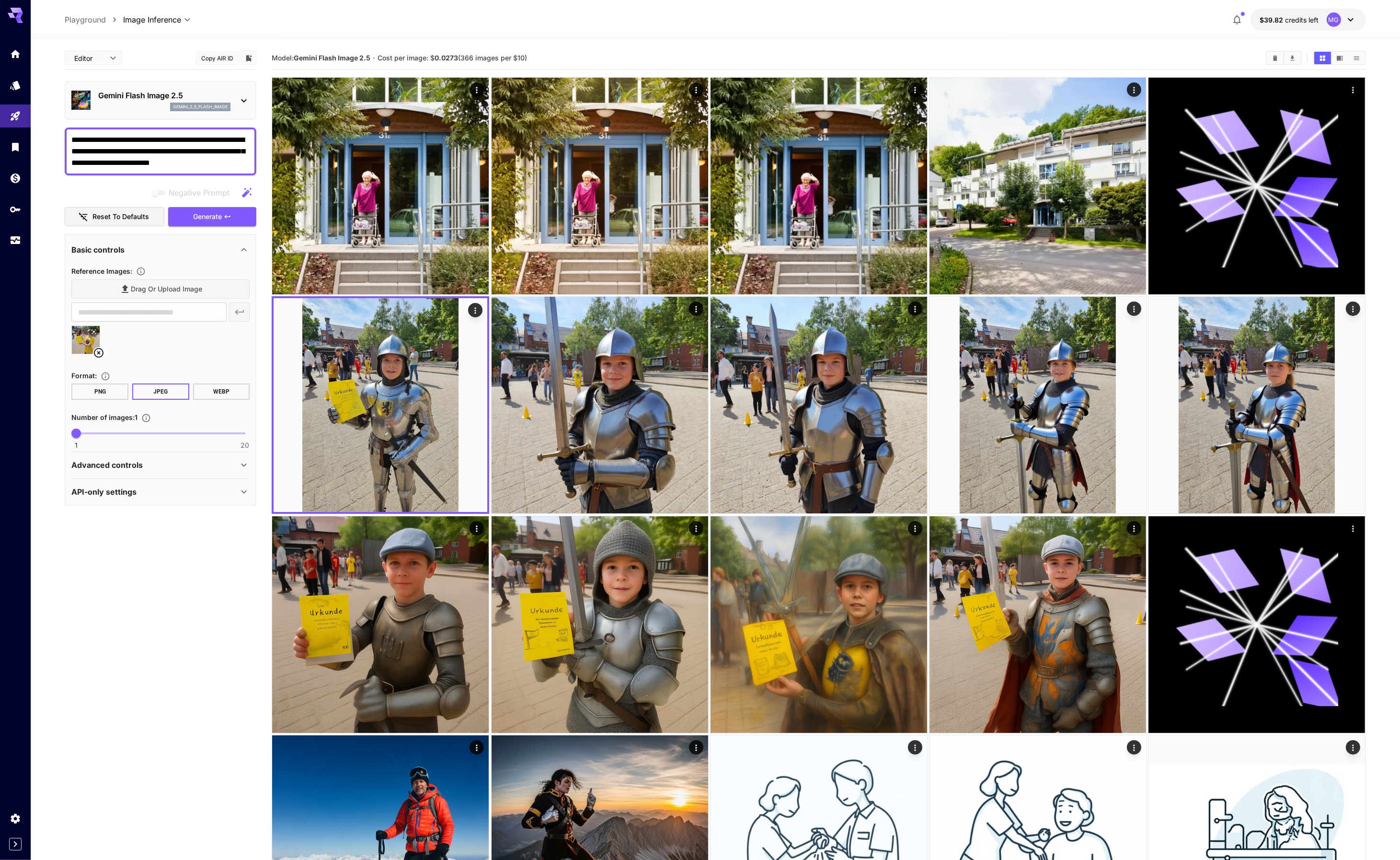
click at [159, 139] on textarea "**********" at bounding box center [160, 151] width 178 height 35
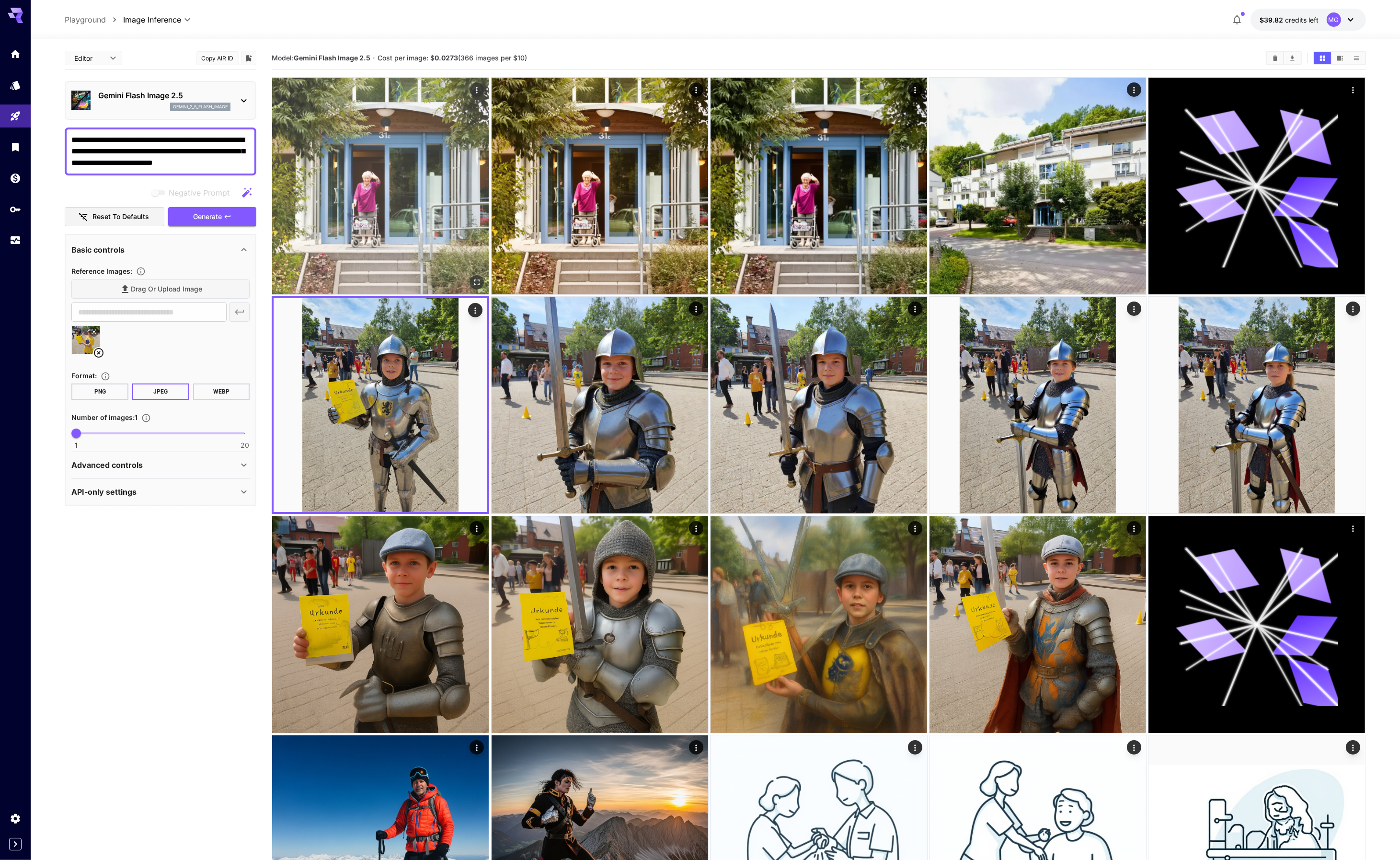
click at [379, 178] on img at bounding box center [380, 185] width 216 height 216
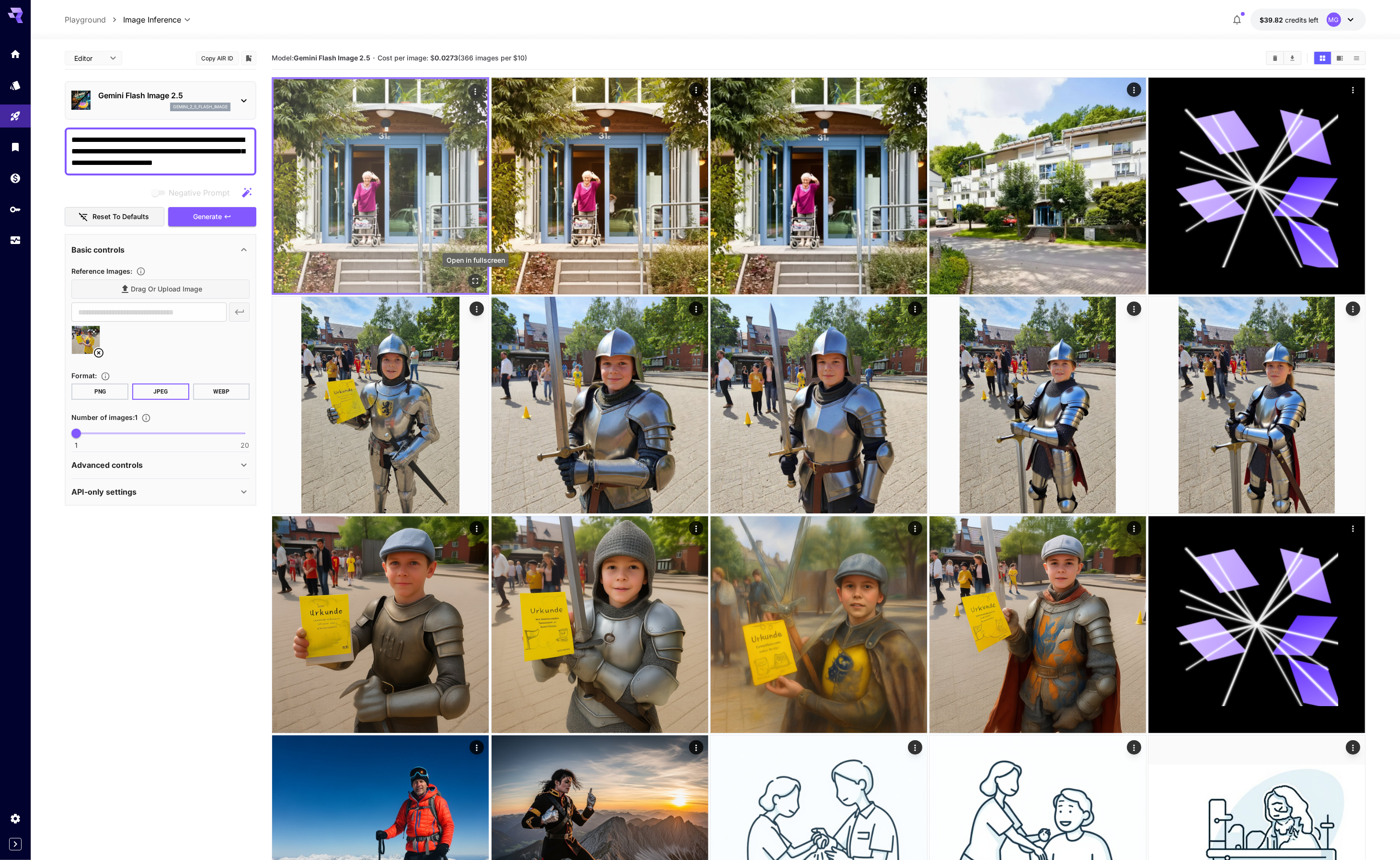
click at [477, 278] on icon "Open in fullscreen" at bounding box center [476, 280] width 9 height 9
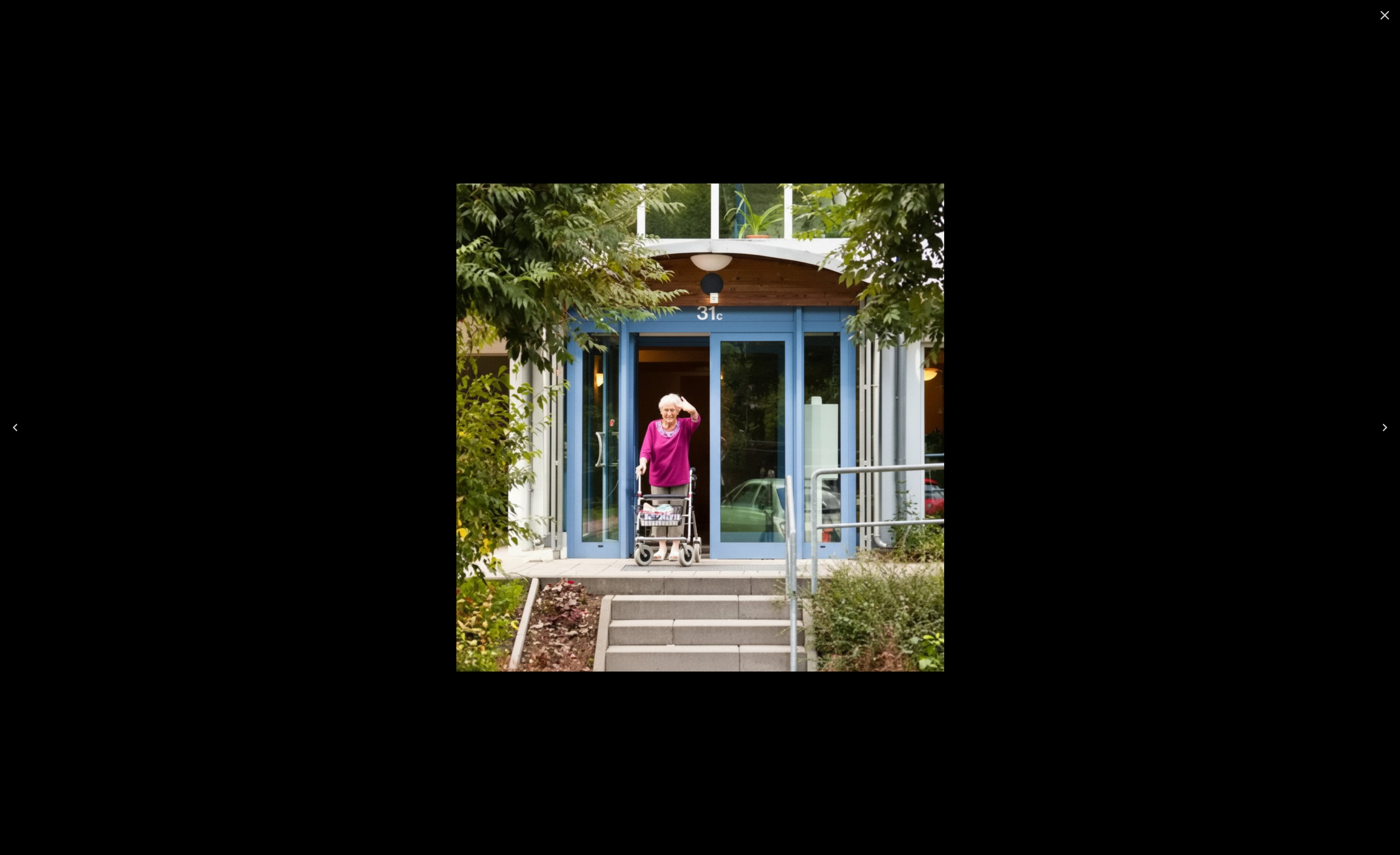
click at [1183, 227] on div at bounding box center [700, 427] width 1400 height 855
click at [1139, 187] on div at bounding box center [700, 427] width 1400 height 855
click at [1382, 18] on icon "Close" at bounding box center [1385, 16] width 9 height 9
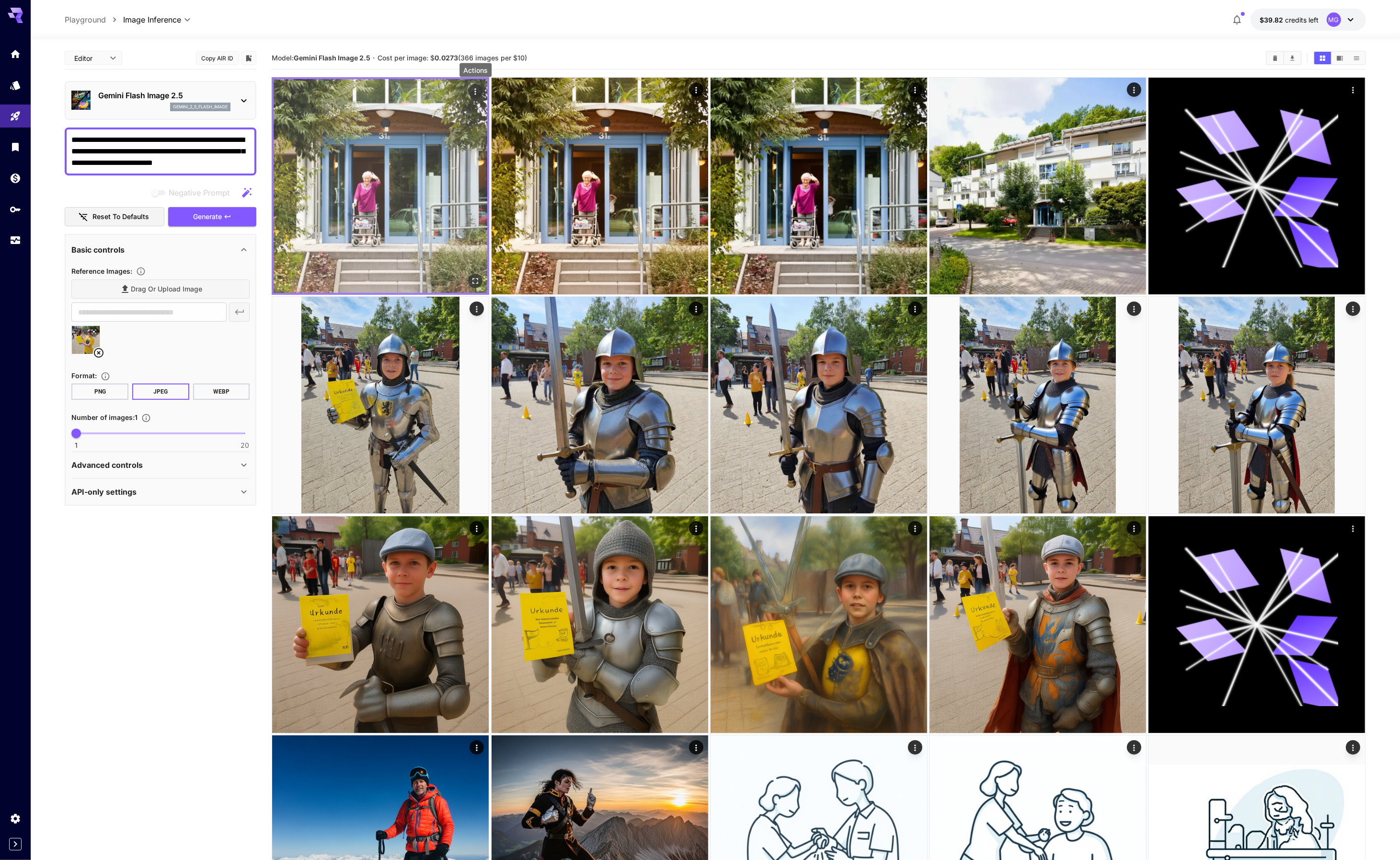
click at [478, 91] on icon "Actions" at bounding box center [476, 92] width 9 height 9
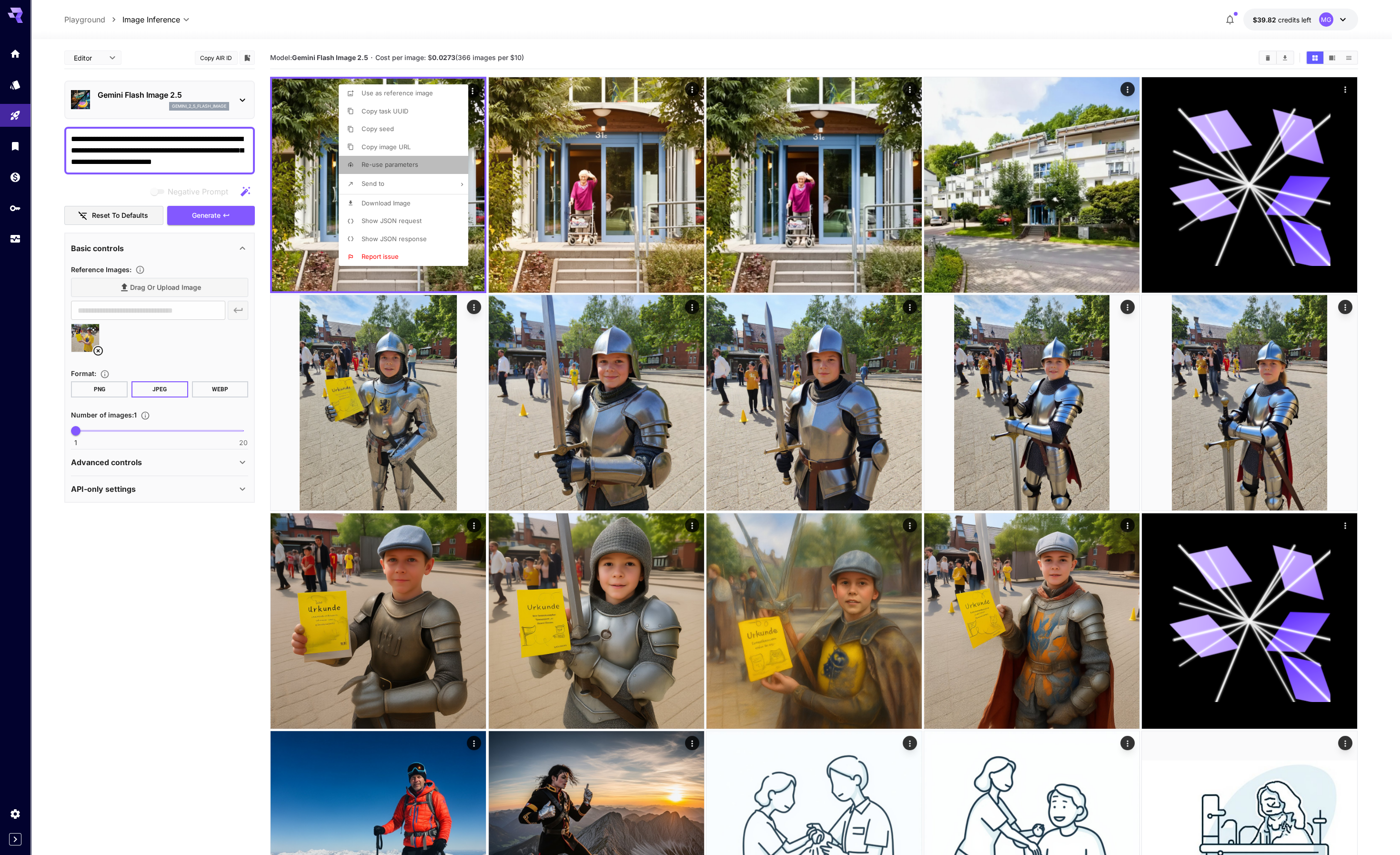
click at [403, 166] on span "Re-use parameters" at bounding box center [389, 164] width 56 height 8
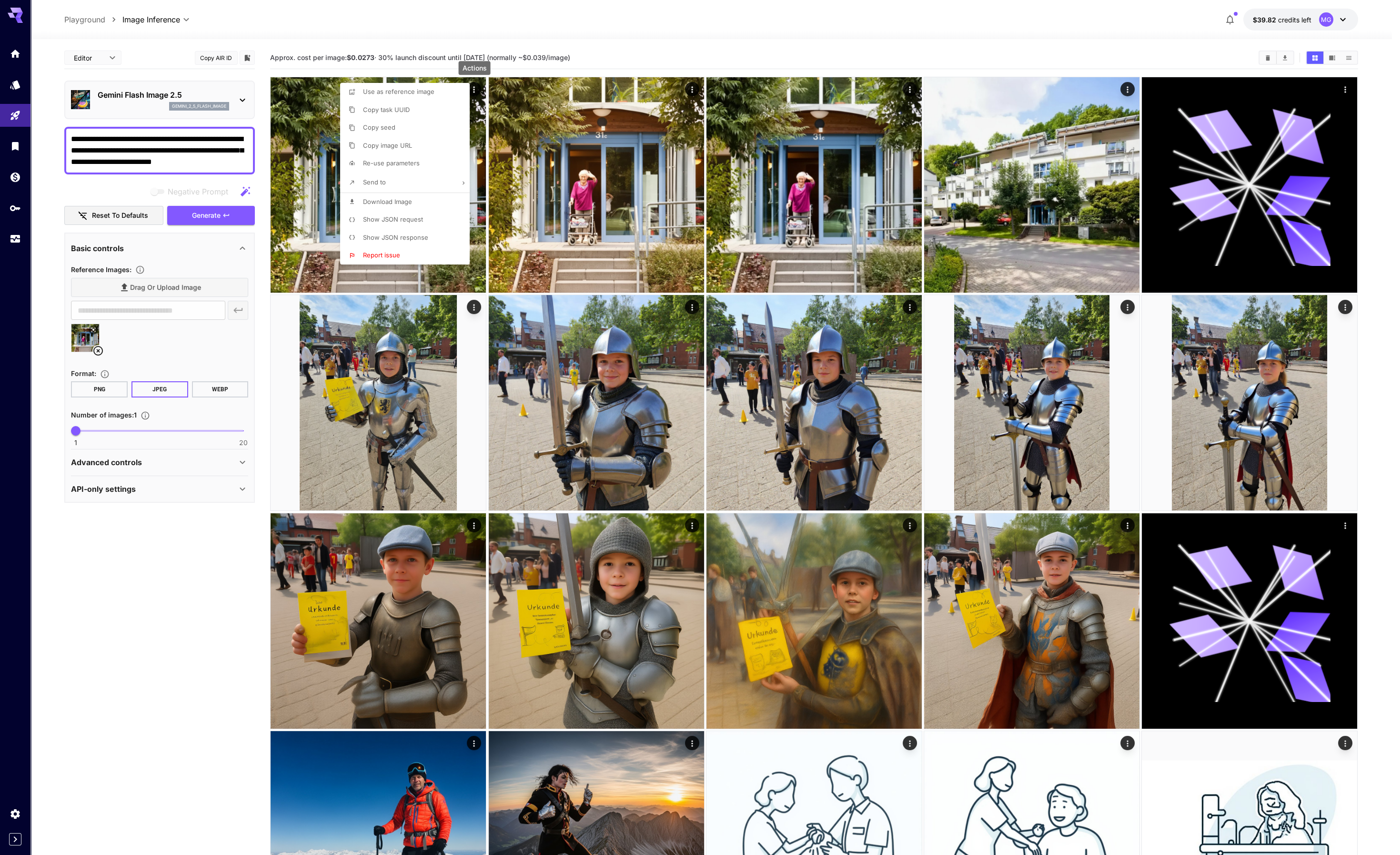
click at [93, 328] on div at bounding box center [700, 427] width 1400 height 855
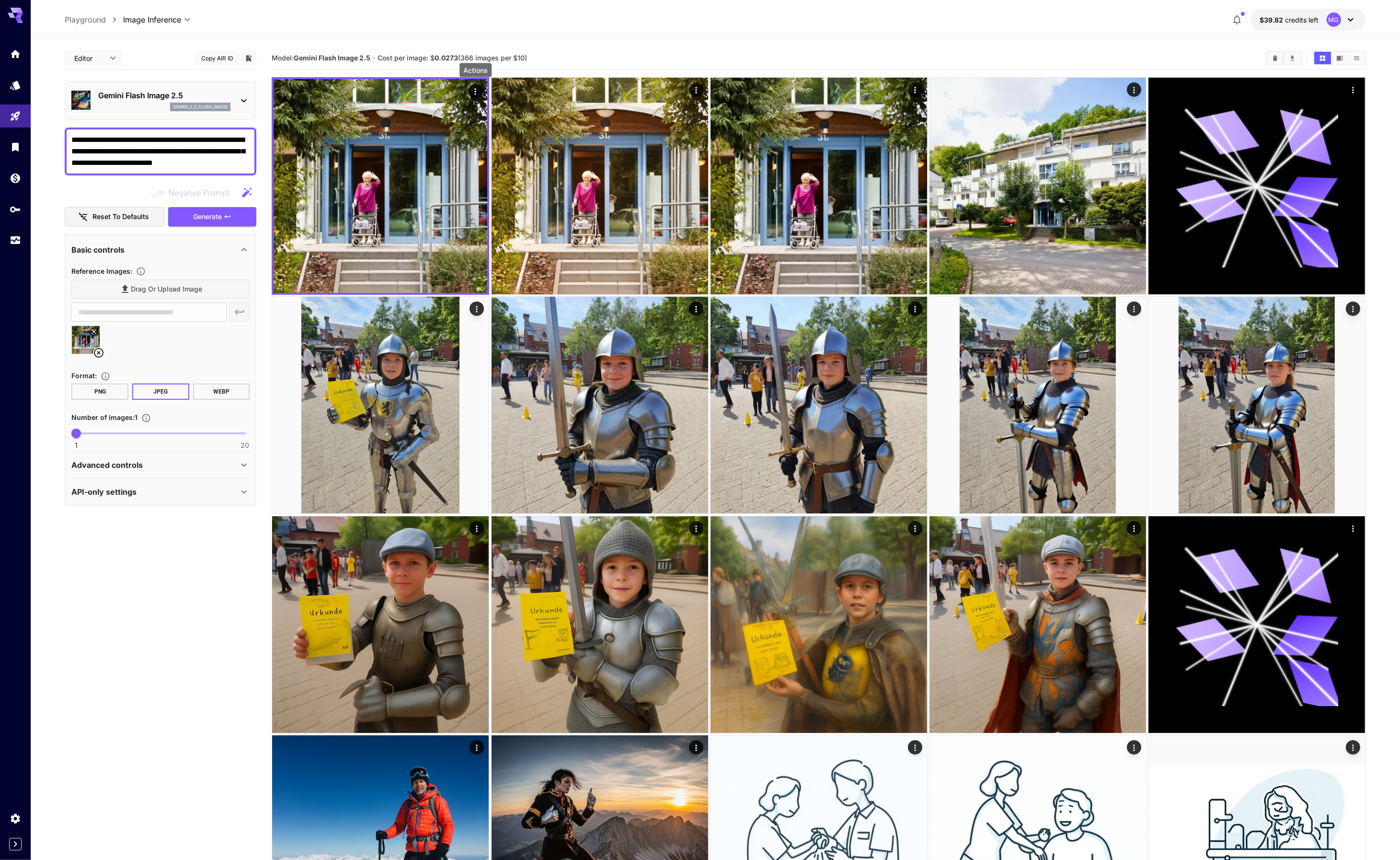
click at [93, 329] on icon at bounding box center [93, 331] width 6 height 6
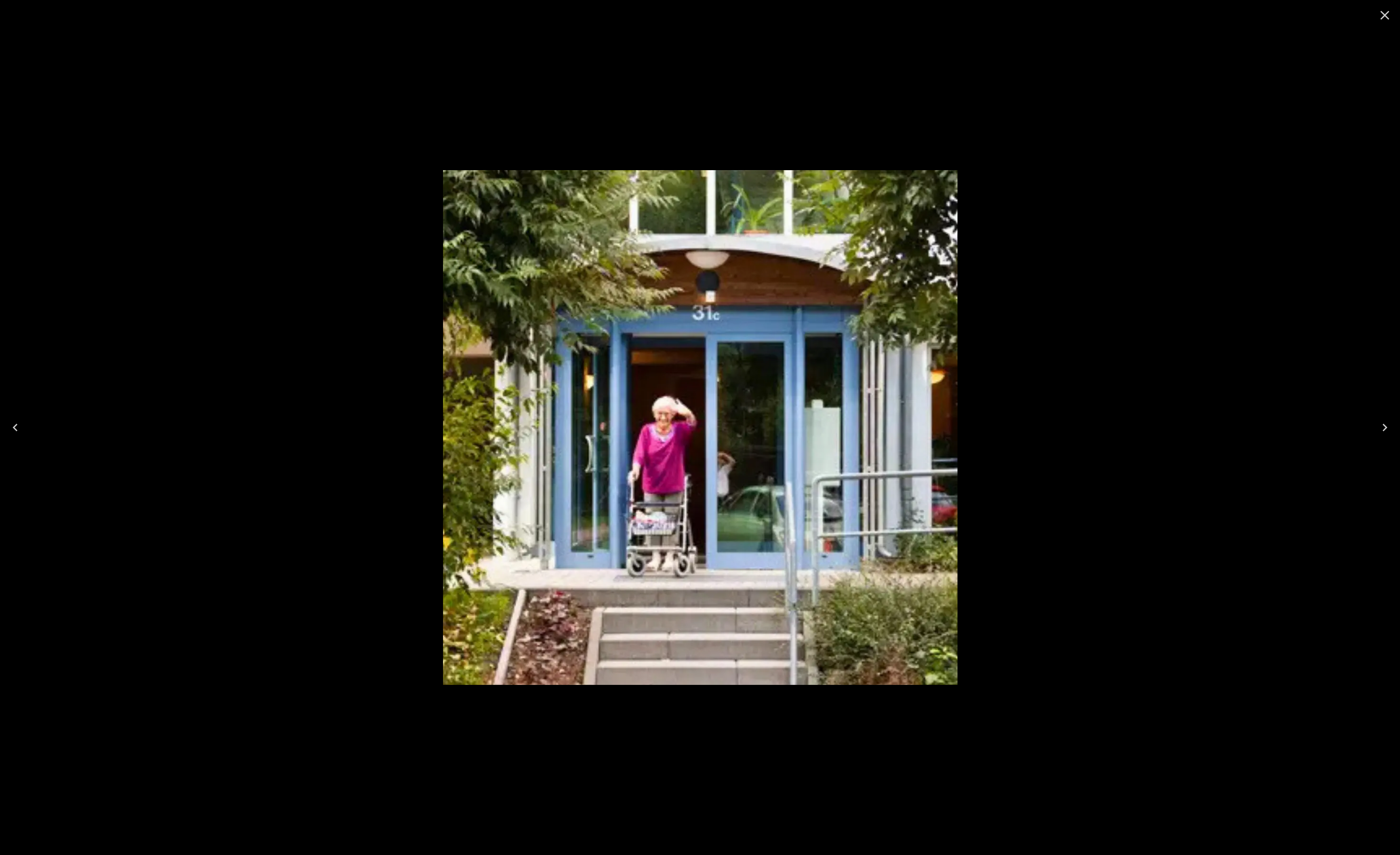
click at [1048, 252] on div at bounding box center [700, 427] width 1400 height 855
click at [1389, 15] on icon "Close" at bounding box center [1384, 15] width 15 height 15
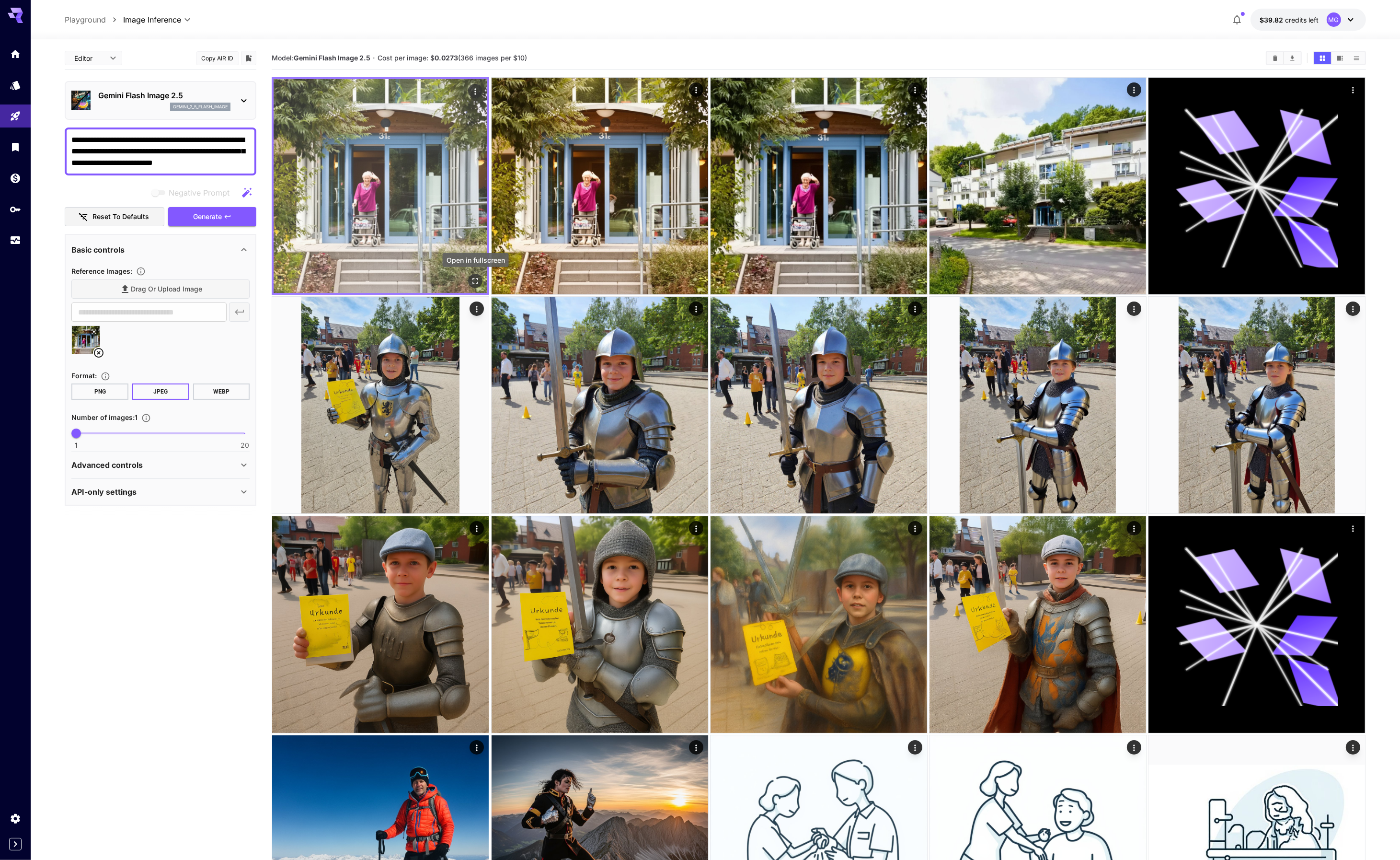
click at [477, 283] on icon "Open in fullscreen" at bounding box center [476, 280] width 9 height 9
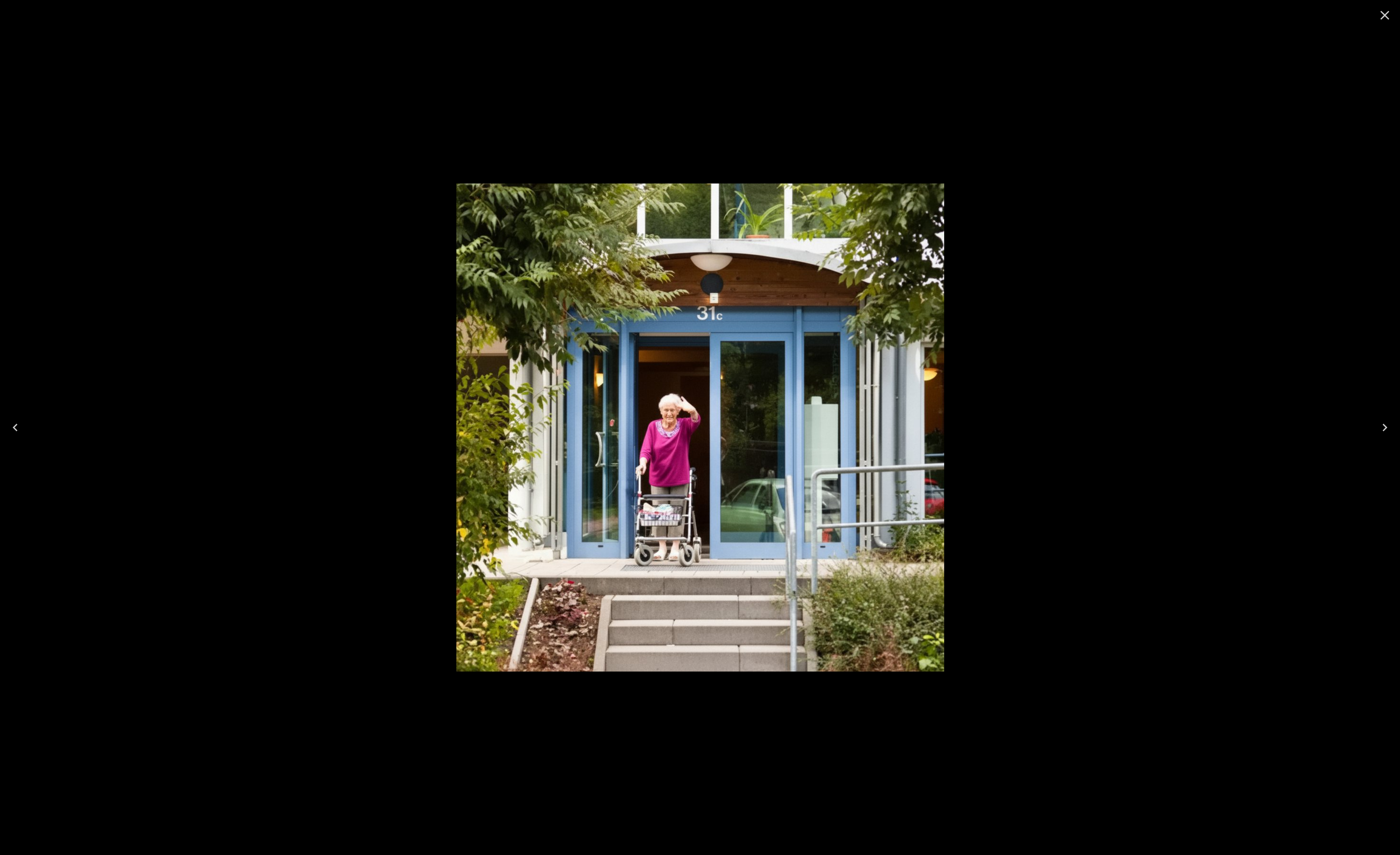
click at [1386, 18] on icon "Close" at bounding box center [1384, 15] width 15 height 15
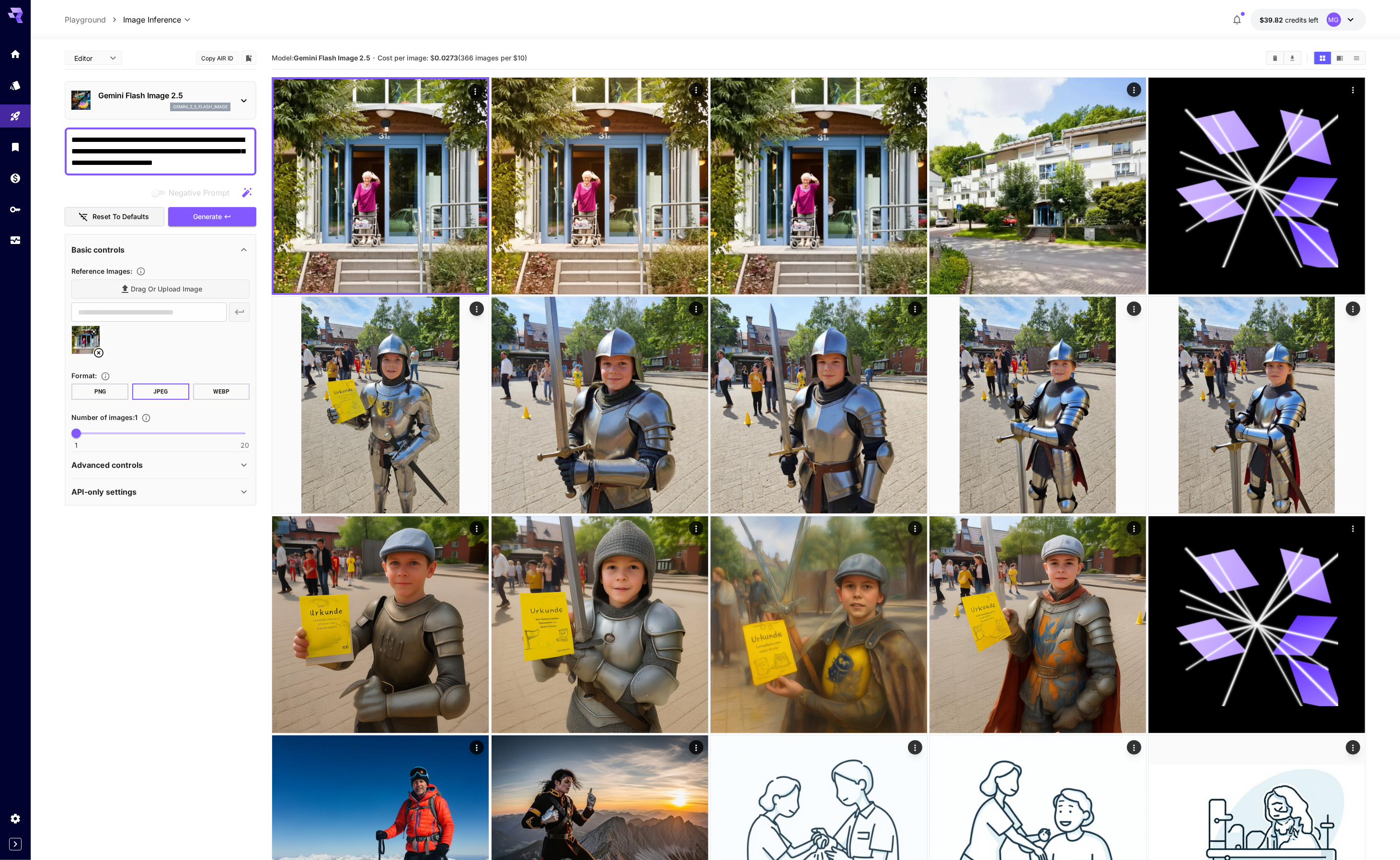
click at [93, 330] on icon at bounding box center [93, 331] width 5 height 5
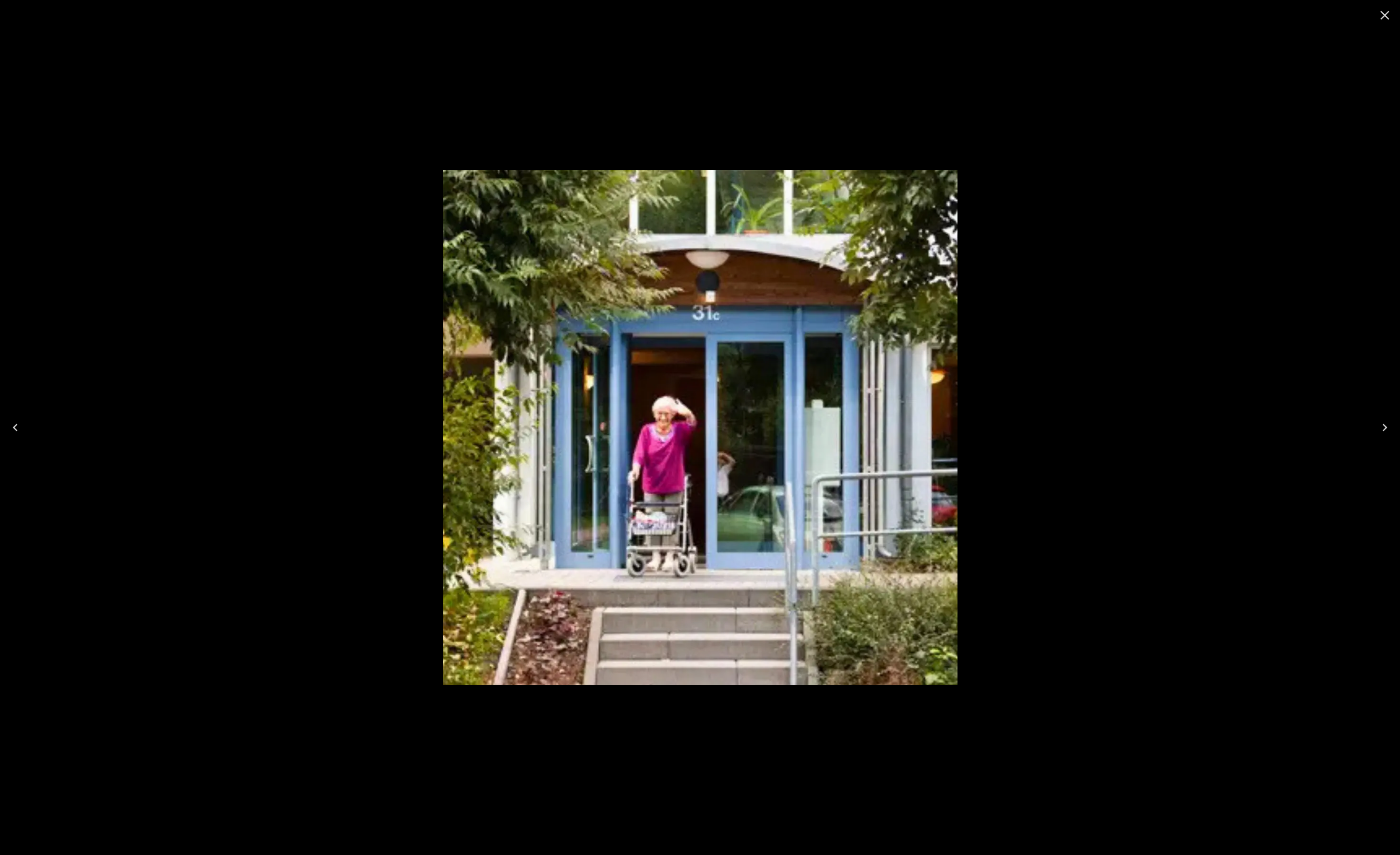
click at [1386, 13] on icon "Close" at bounding box center [1385, 16] width 9 height 9
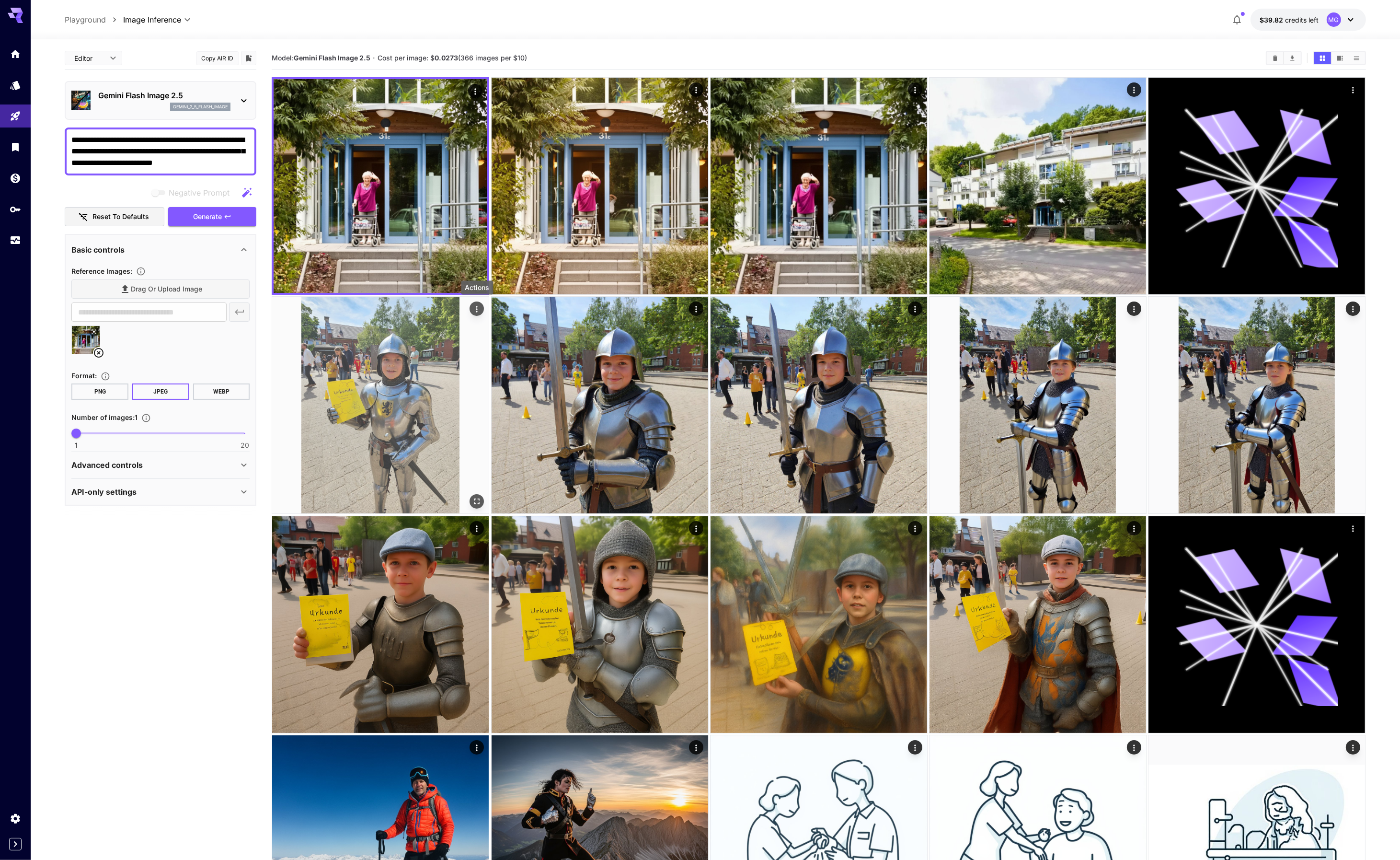
click at [477, 306] on icon "Actions" at bounding box center [478, 309] width 2 height 7
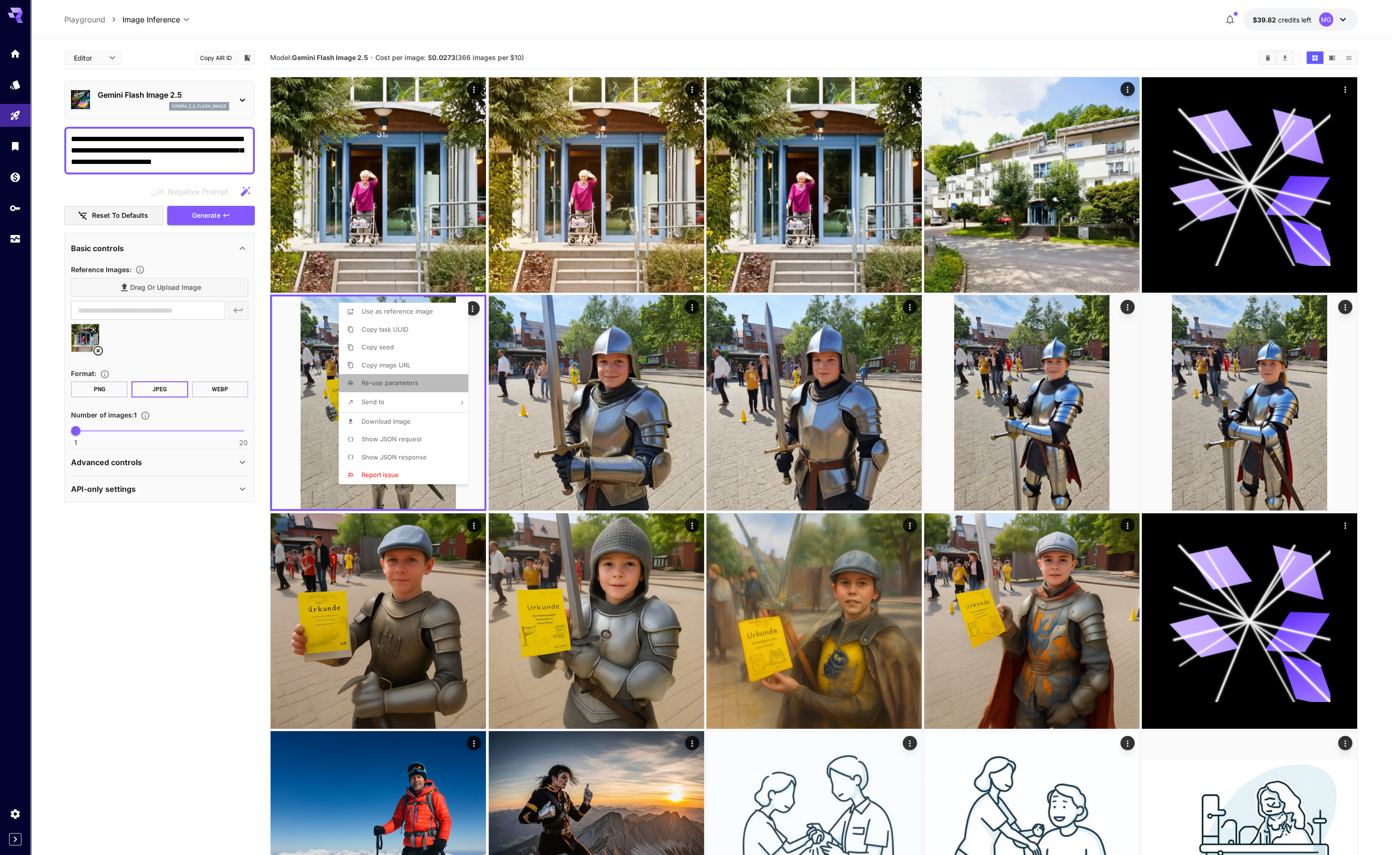
click at [417, 383] on span "Re-use parameters" at bounding box center [389, 383] width 56 height 8
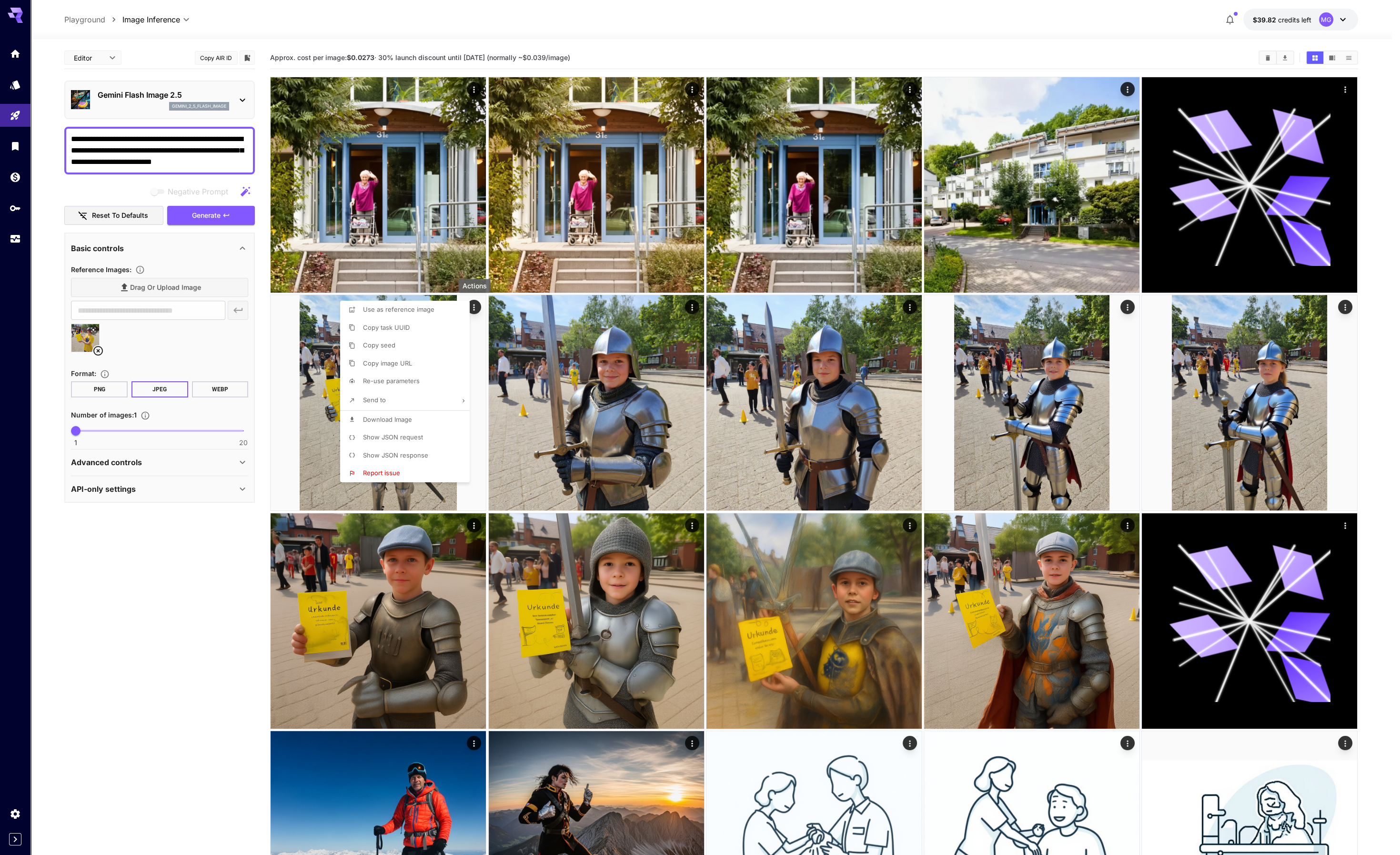
click at [160, 141] on div at bounding box center [700, 427] width 1400 height 855
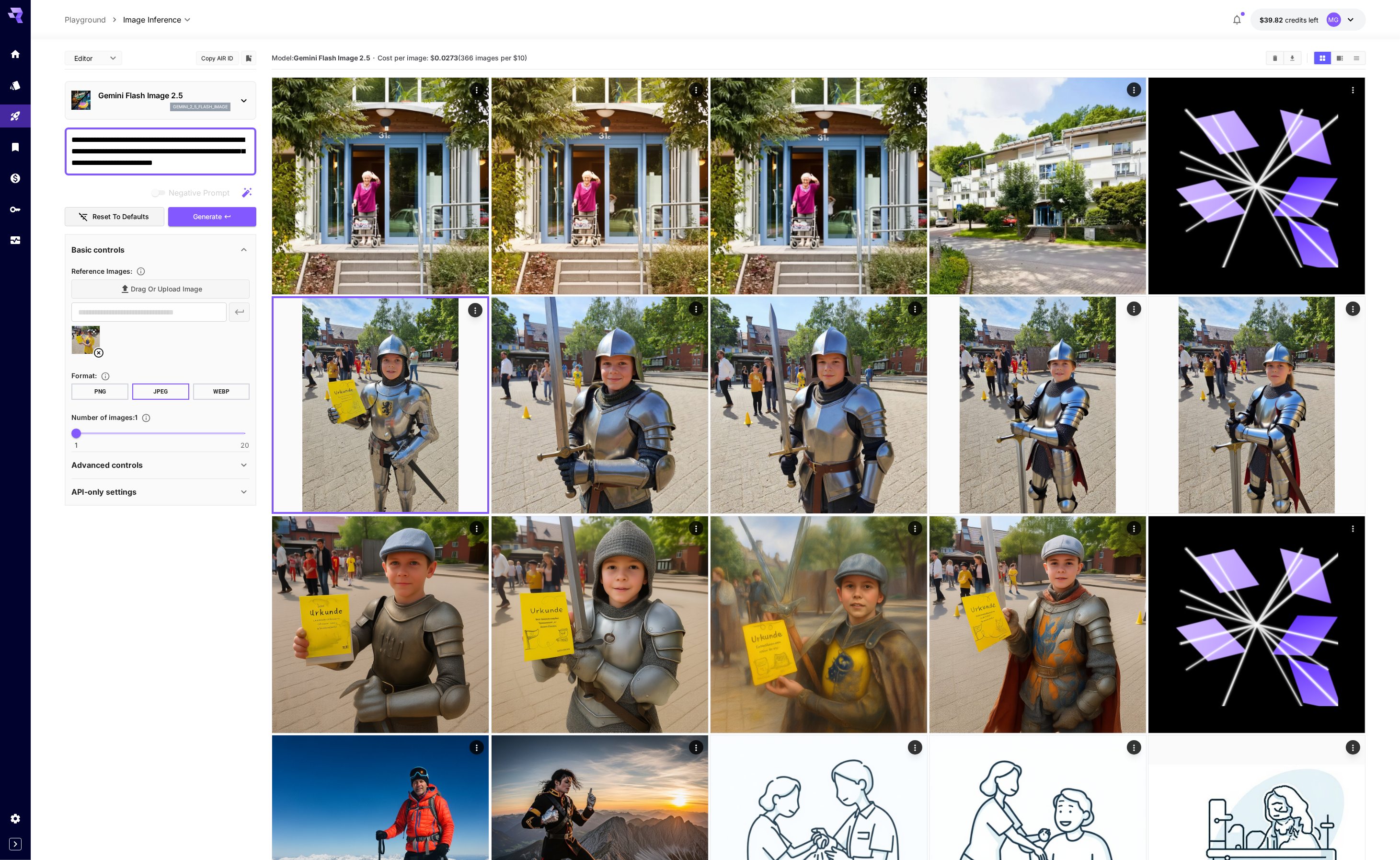
click at [161, 142] on div at bounding box center [700, 430] width 1400 height 860
click at [161, 140] on textarea "**********" at bounding box center [160, 151] width 178 height 35
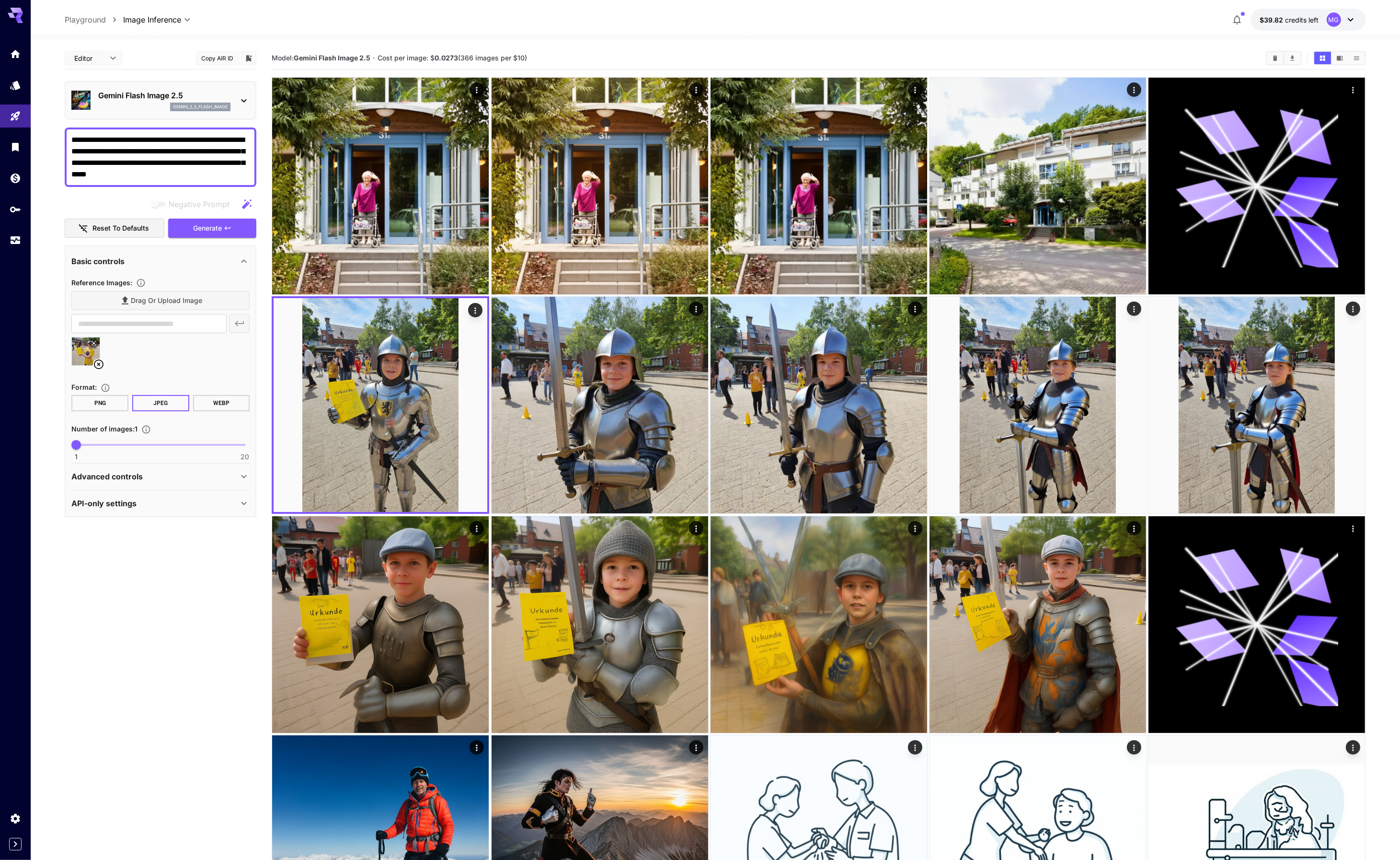
drag, startPoint x: 152, startPoint y: 149, endPoint x: 95, endPoint y: 159, distance: 57.9
click at [95, 159] on textarea "**********" at bounding box center [160, 157] width 178 height 46
type textarea "**********"
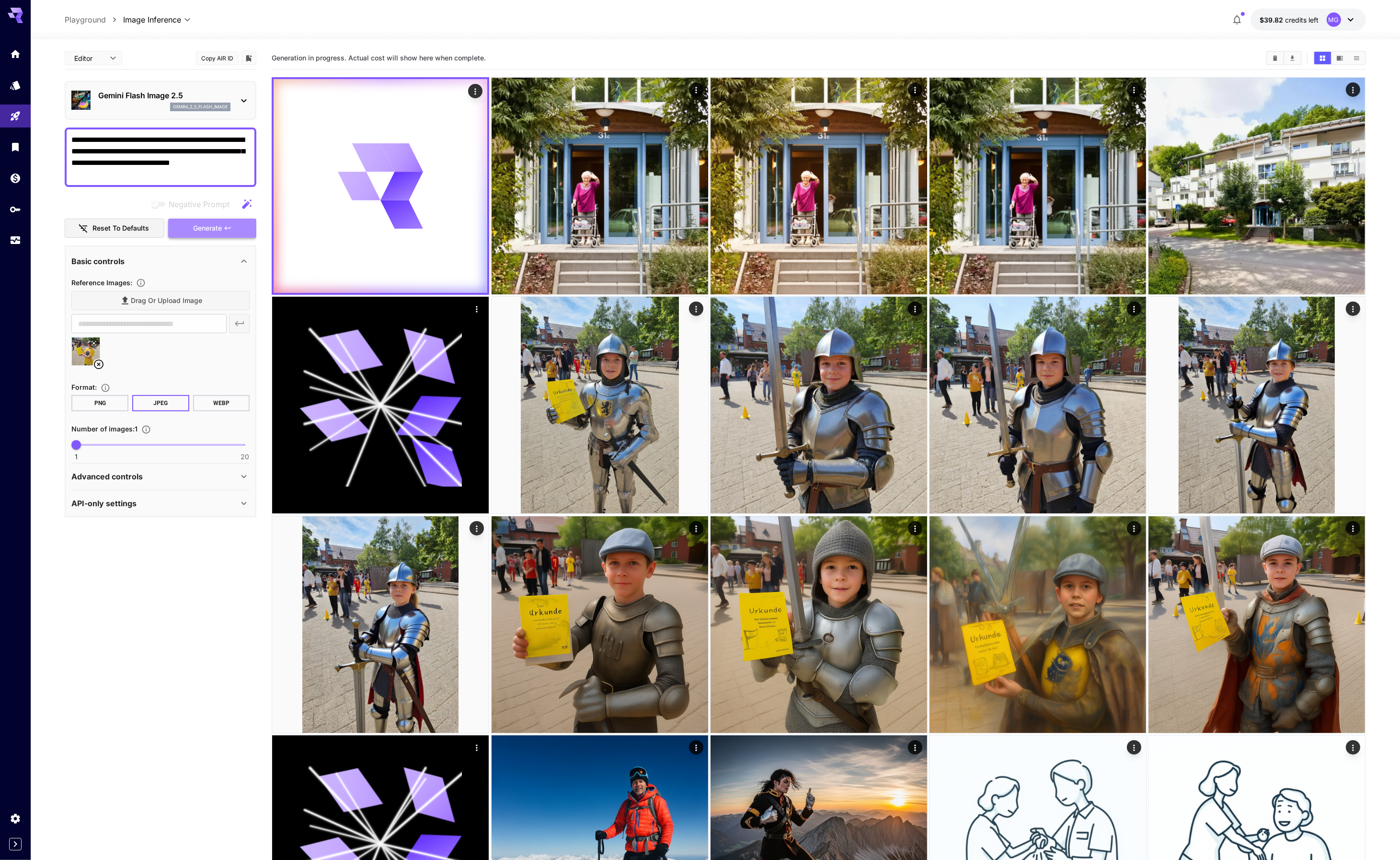
click at [210, 229] on span "Generate" at bounding box center [208, 228] width 28 height 12
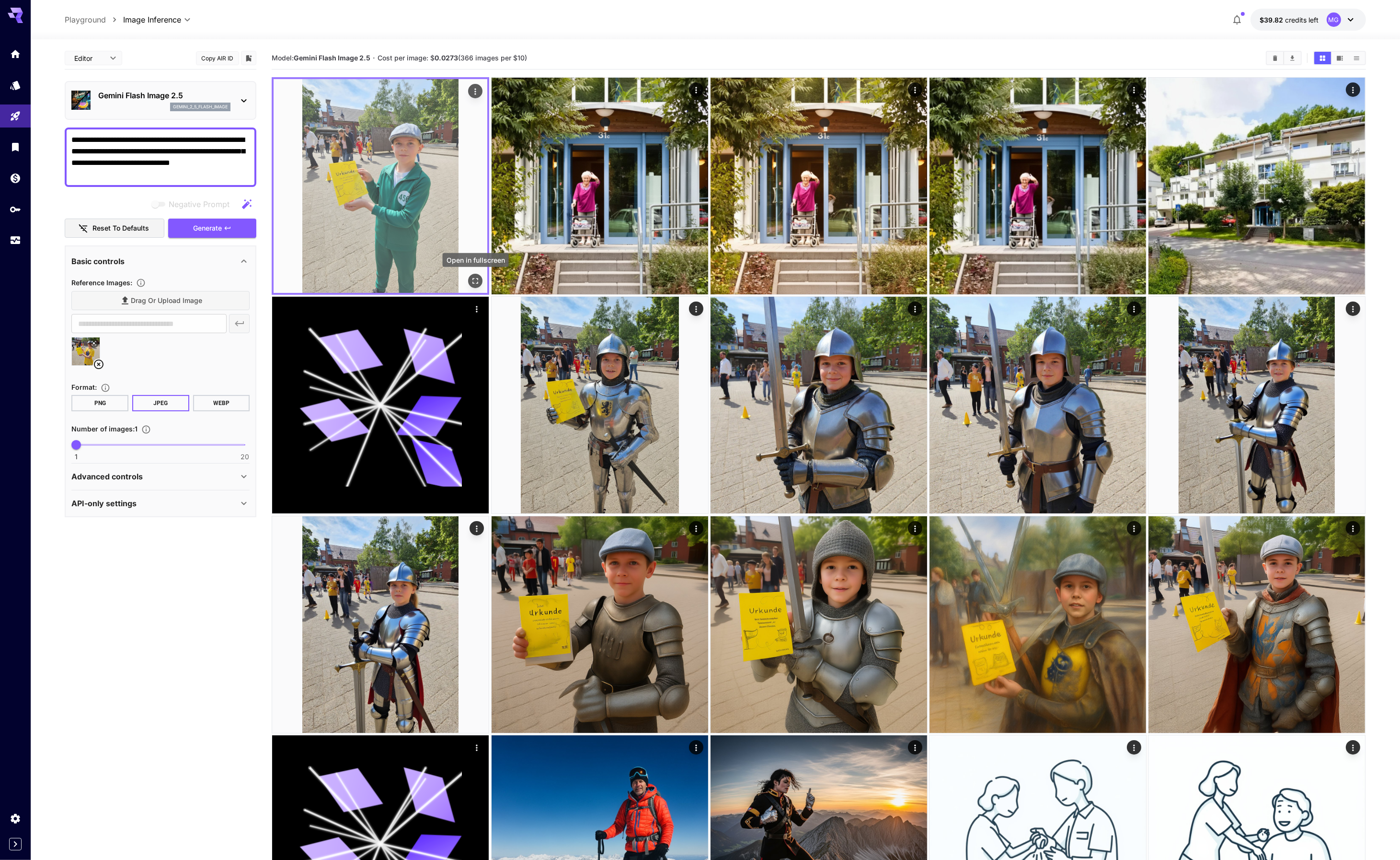
click at [472, 278] on icon "Open in fullscreen" at bounding box center [476, 280] width 9 height 9
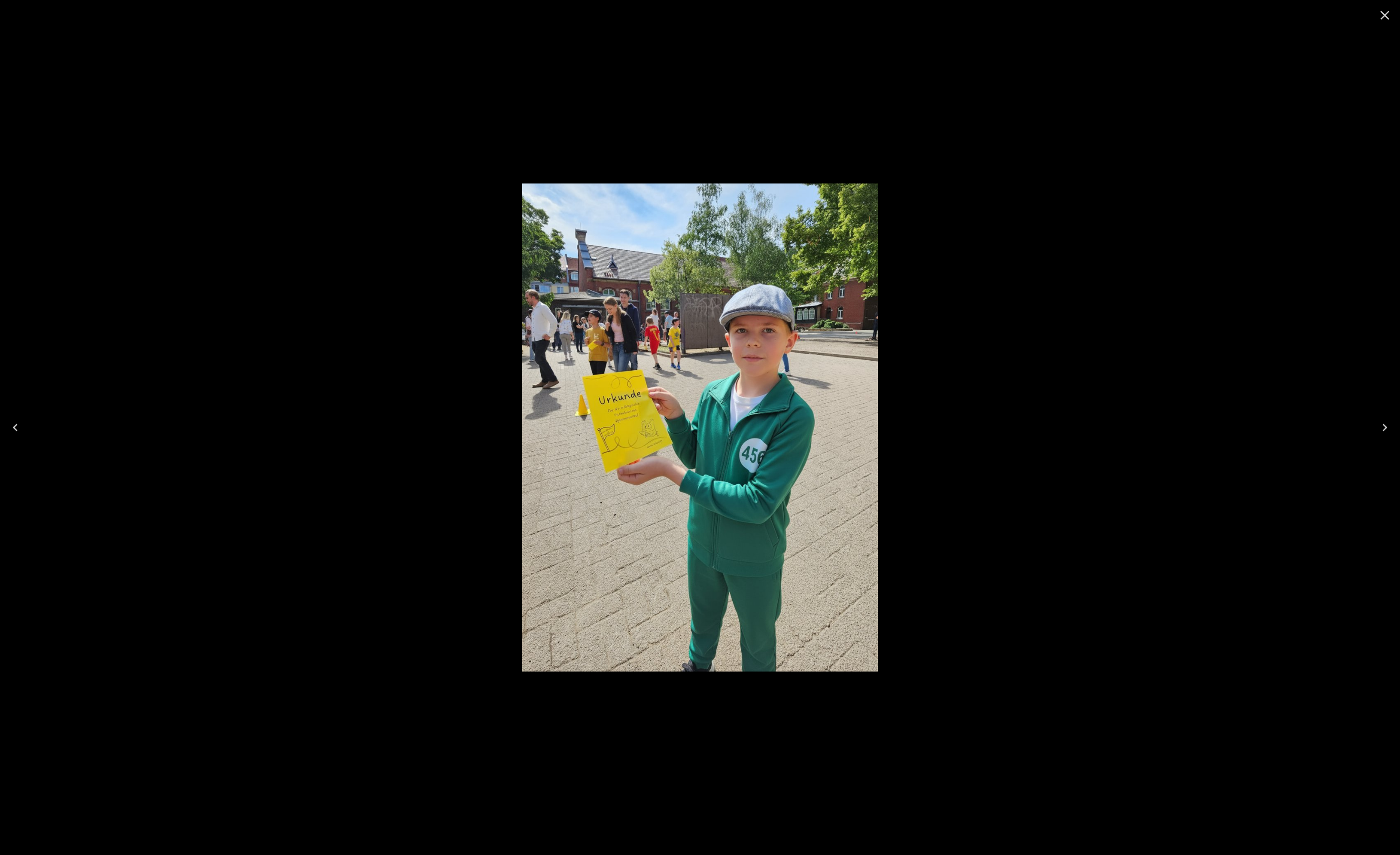
click at [1382, 17] on icon "Close" at bounding box center [1385, 16] width 9 height 9
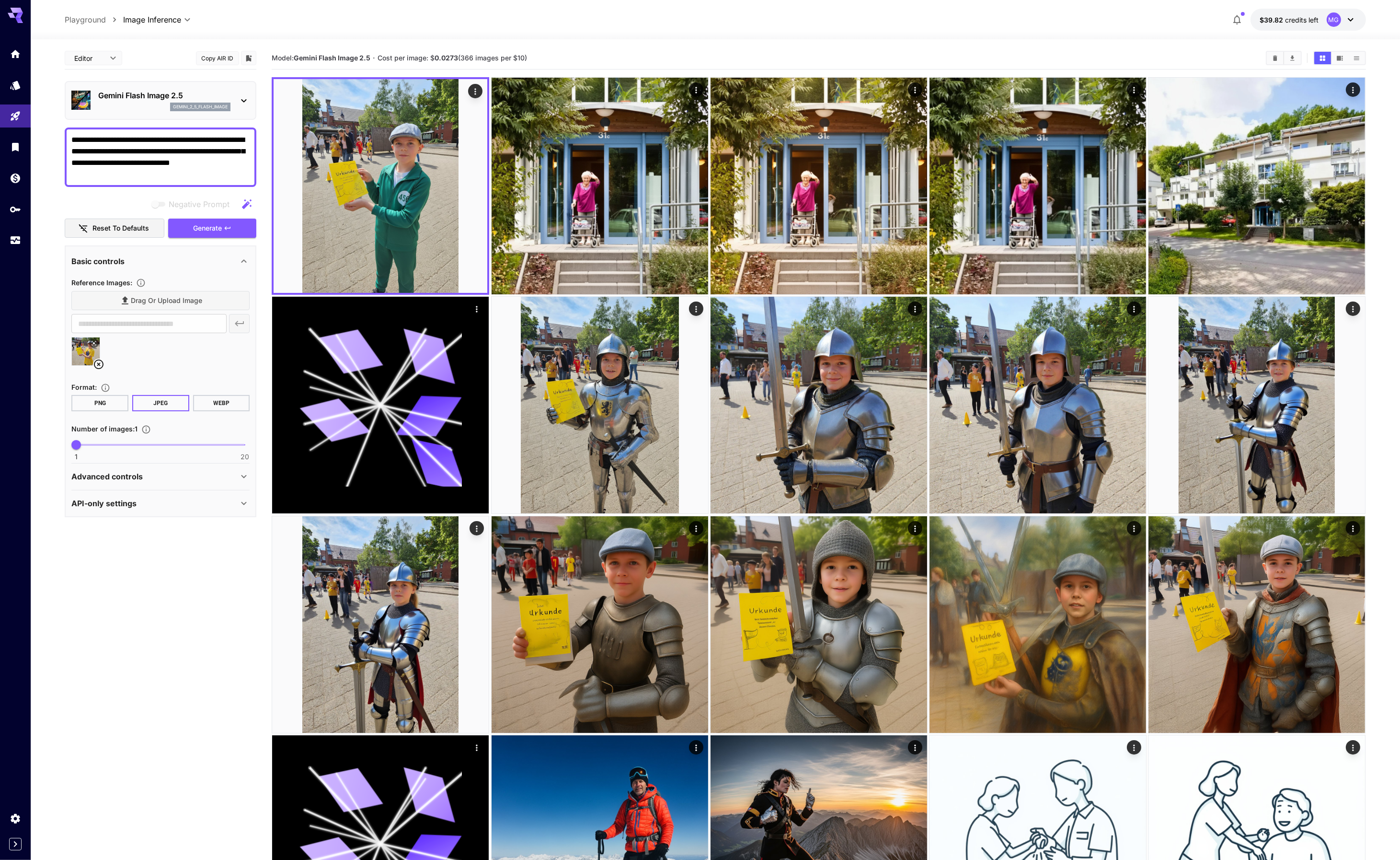
click at [199, 479] on div "Advanced controls" at bounding box center [155, 476] width 167 height 11
click at [238, 522] on icon "button" at bounding box center [240, 523] width 11 height 11
type input "**********"
click at [212, 228] on span "Generate" at bounding box center [208, 228] width 28 height 12
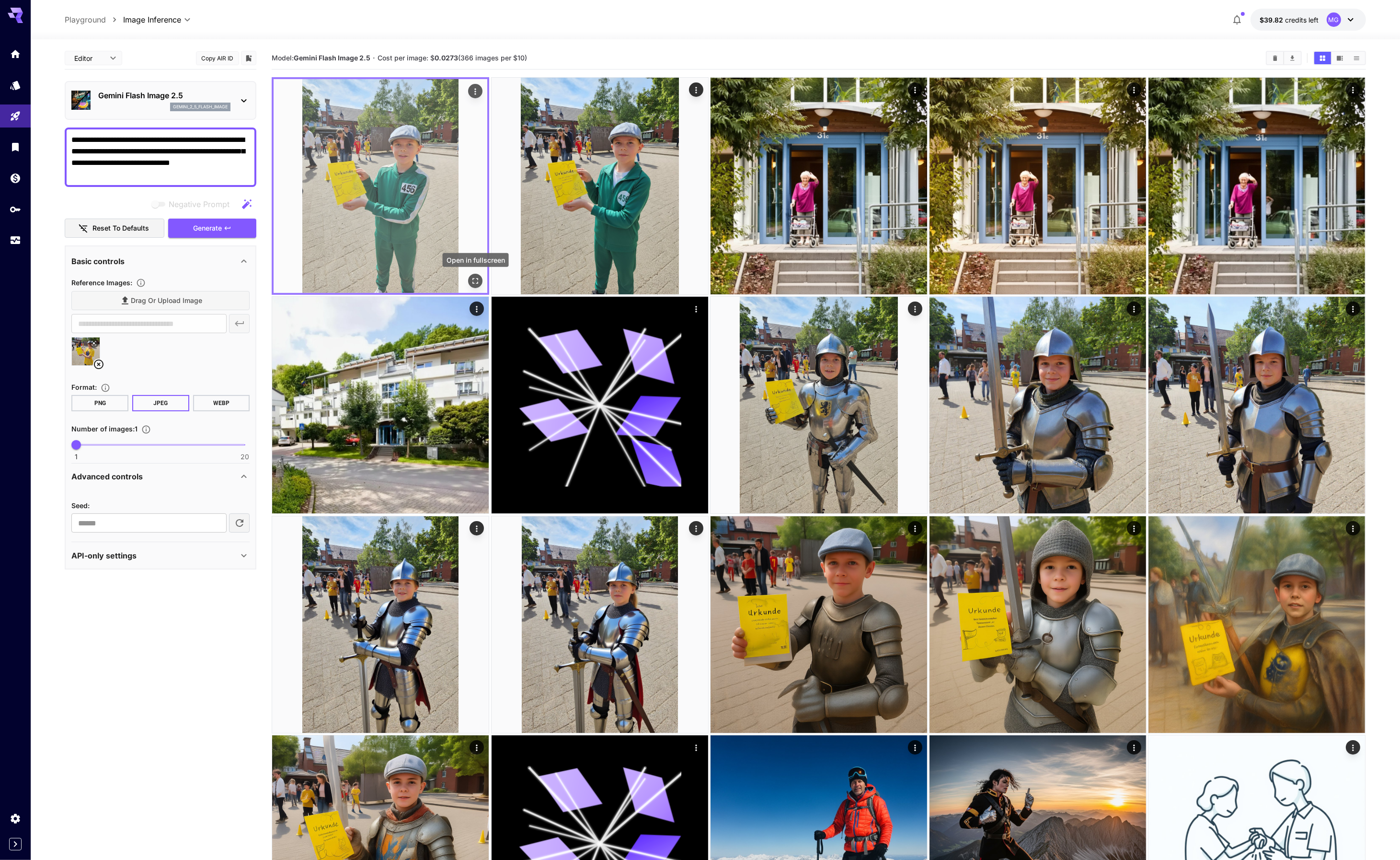
click at [473, 280] on icon "Open in fullscreen" at bounding box center [476, 280] width 9 height 9
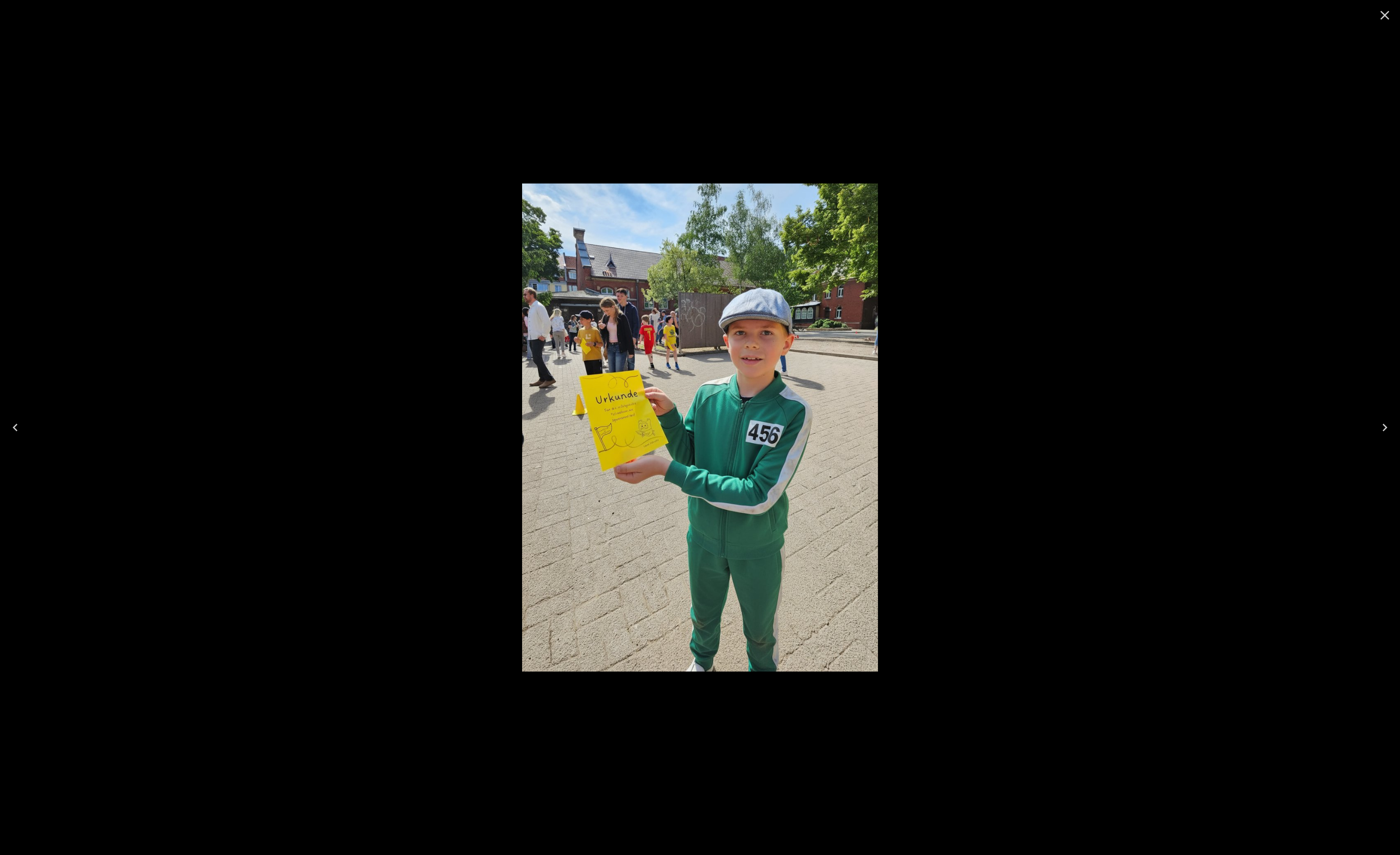
click at [1388, 10] on icon "Close" at bounding box center [1384, 15] width 15 height 15
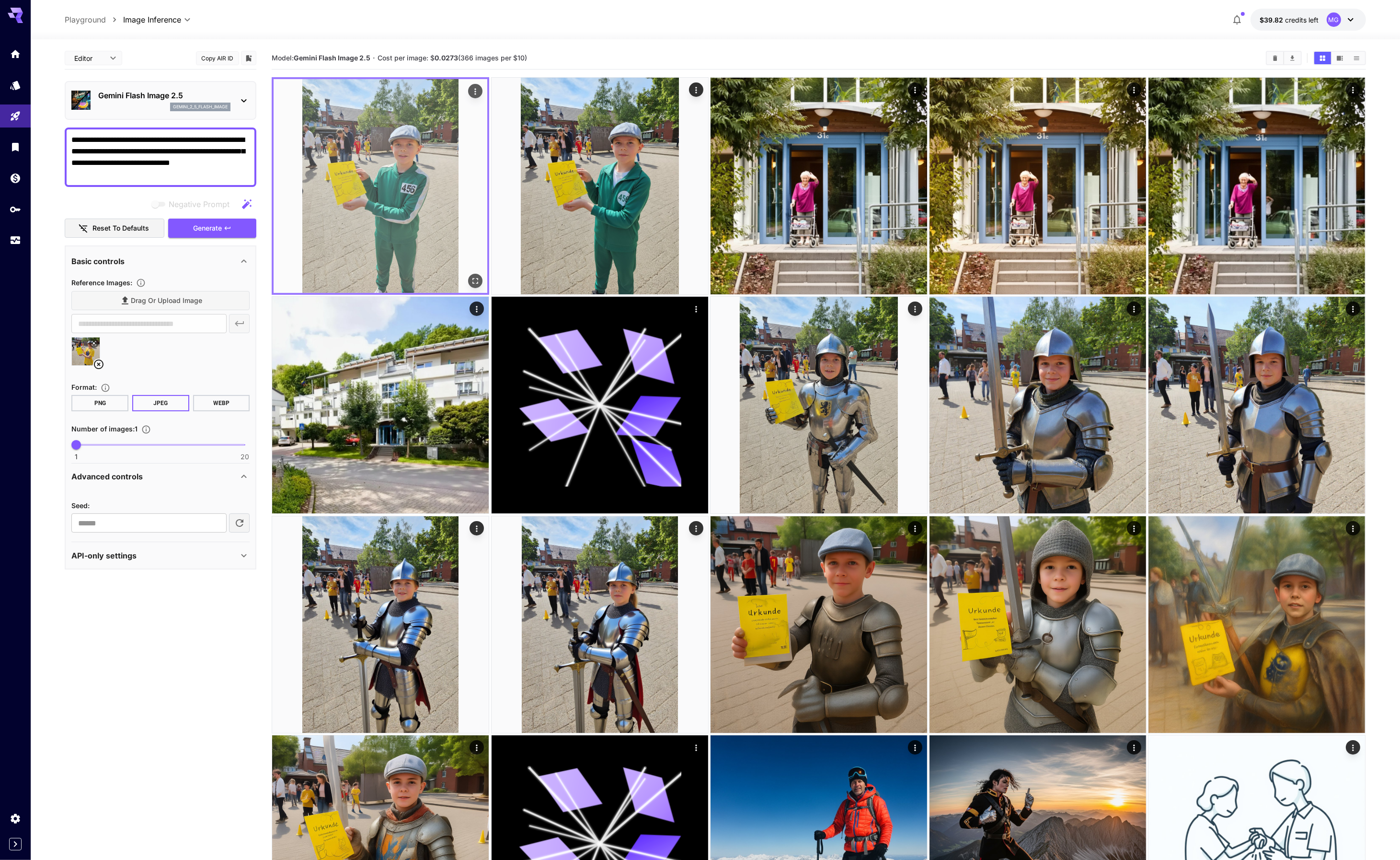
click at [406, 201] on img at bounding box center [380, 186] width 213 height 213
click at [472, 279] on icon "Open in fullscreen" at bounding box center [476, 280] width 9 height 9
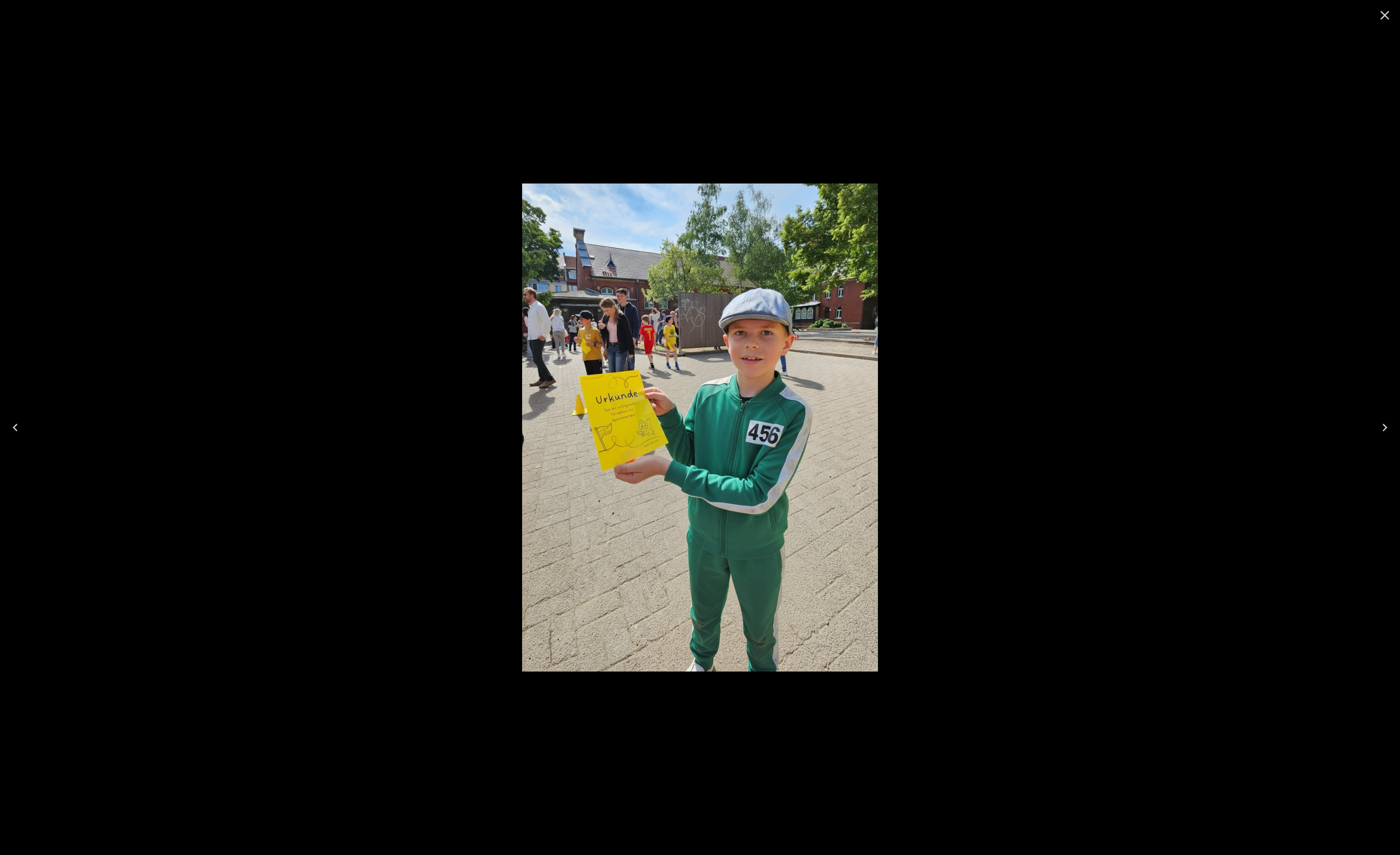
click at [1385, 16] on icon "Close" at bounding box center [1385, 16] width 9 height 9
